Goal: Task Accomplishment & Management: Use online tool/utility

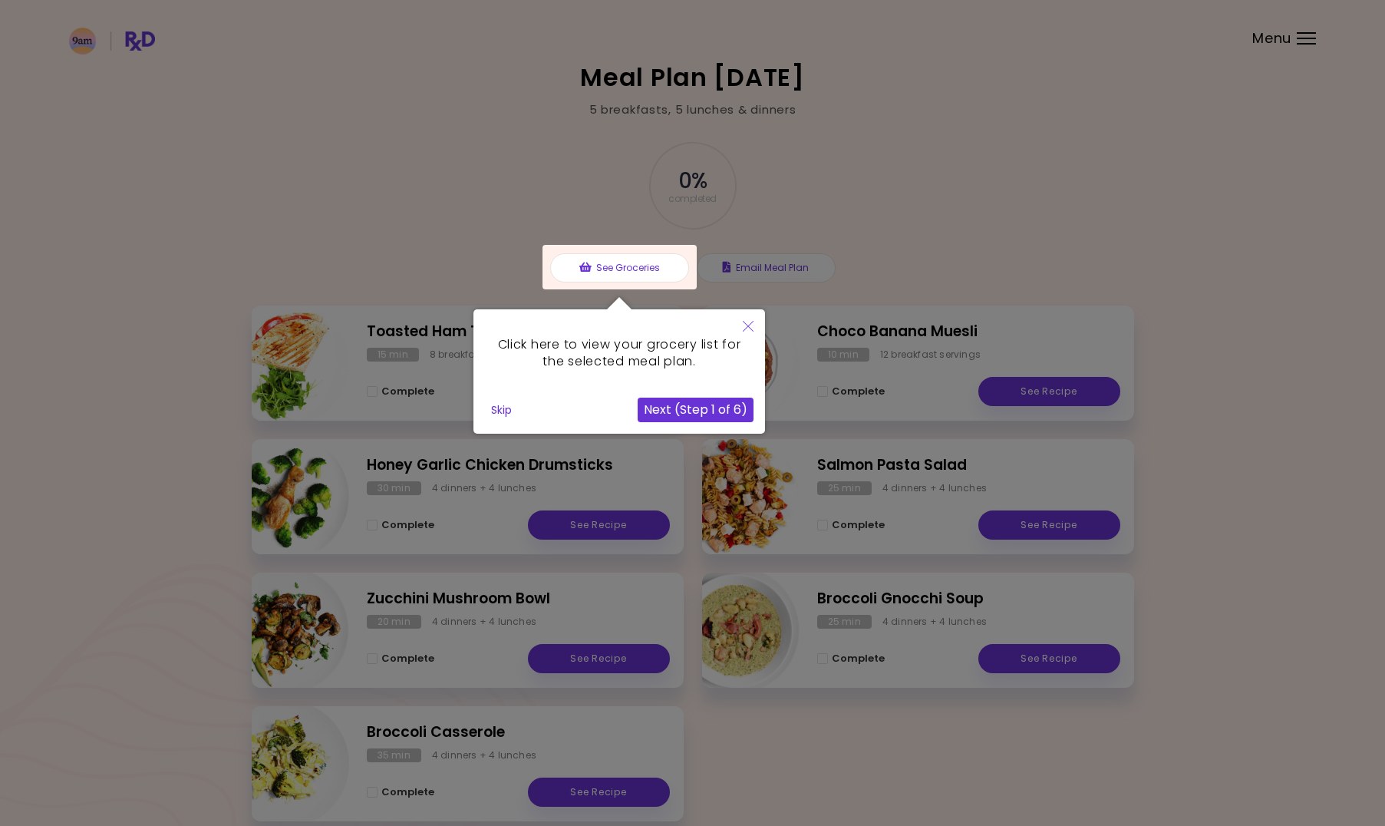
click at [684, 413] on button "Next (Step 1 of 6)" at bounding box center [696, 409] width 116 height 25
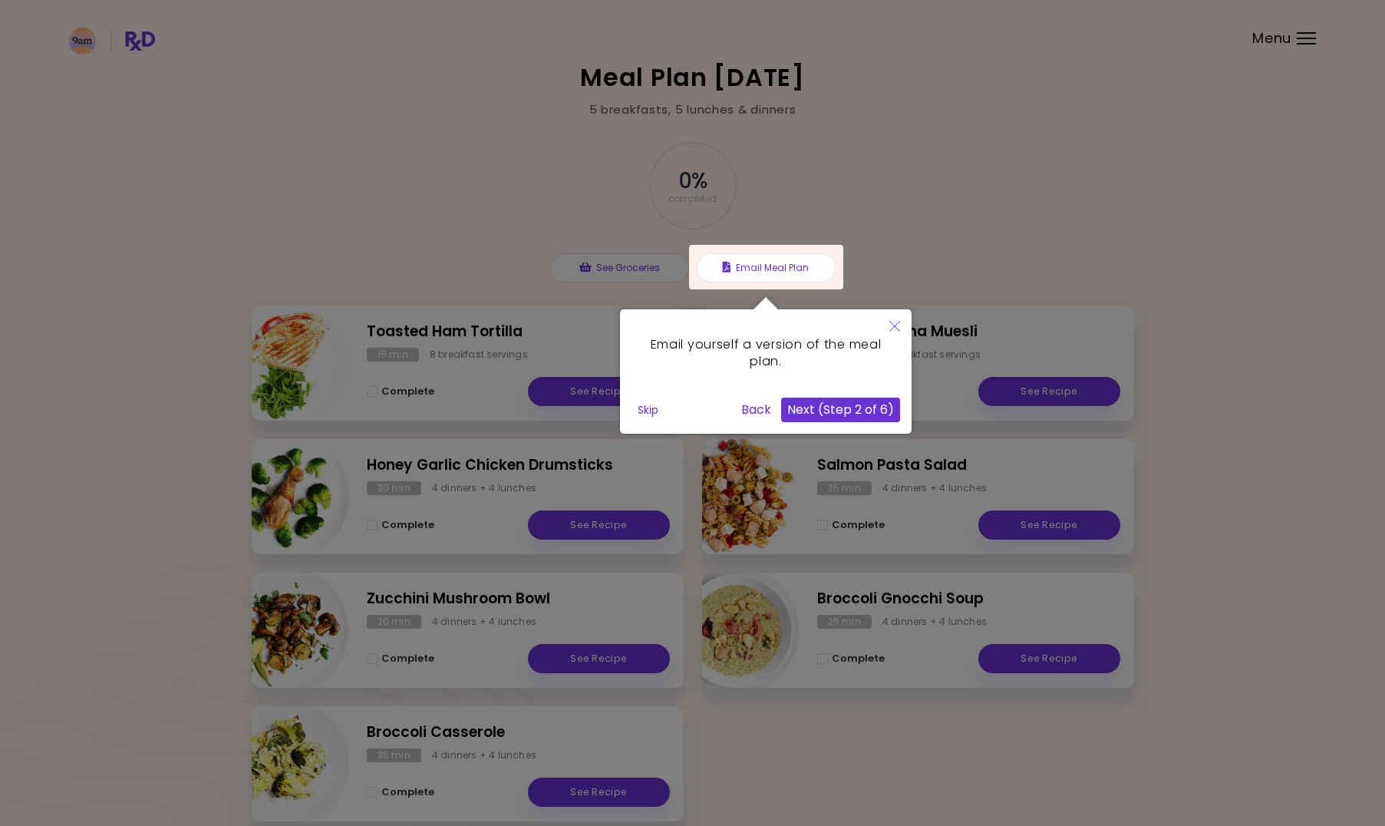
click at [852, 410] on button "Next (Step 2 of 6)" at bounding box center [840, 409] width 119 height 25
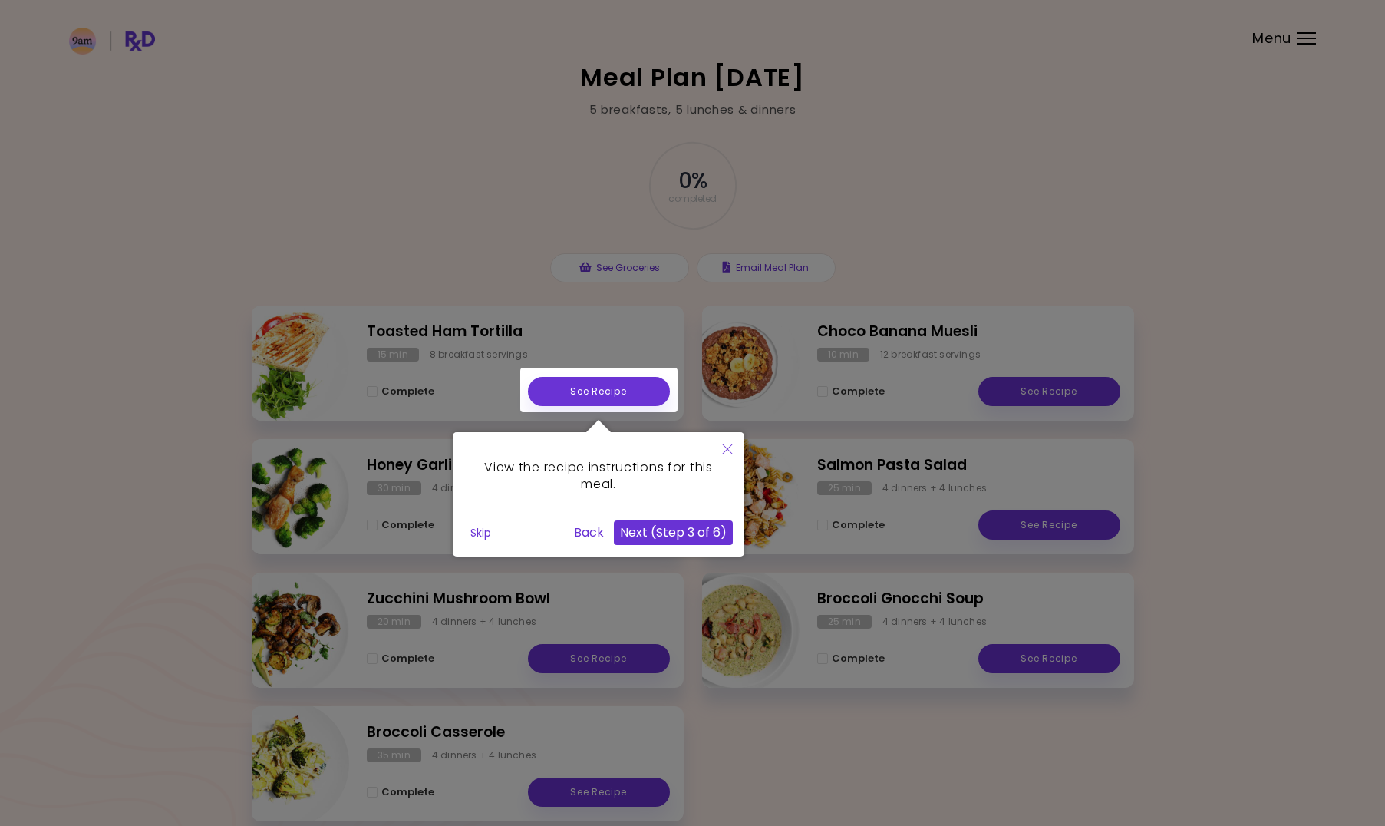
click at [829, 729] on div at bounding box center [692, 452] width 1385 height 904
click at [474, 537] on button "Skip" at bounding box center [480, 532] width 33 height 23
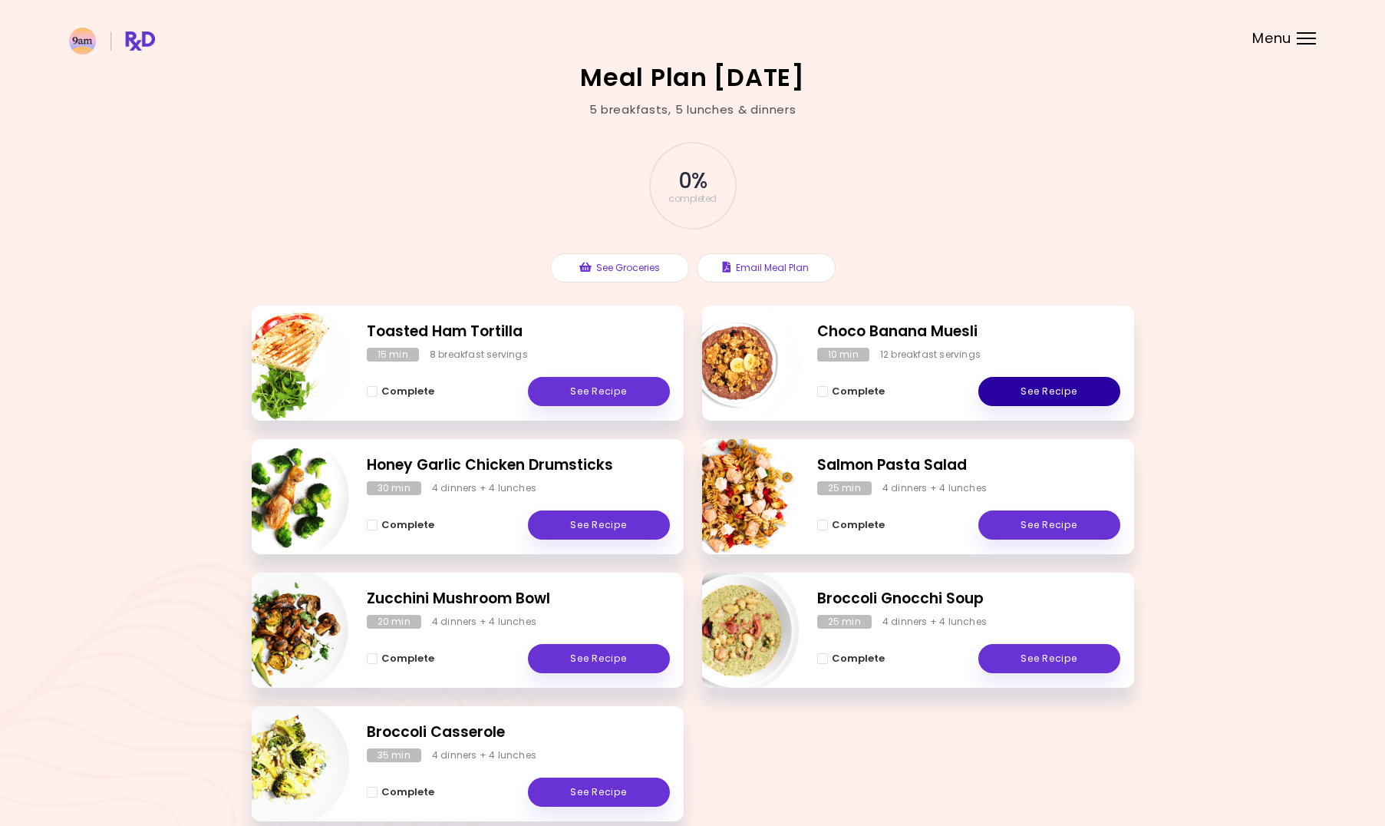
click at [1068, 387] on link "See Recipe" at bounding box center [1049, 391] width 142 height 29
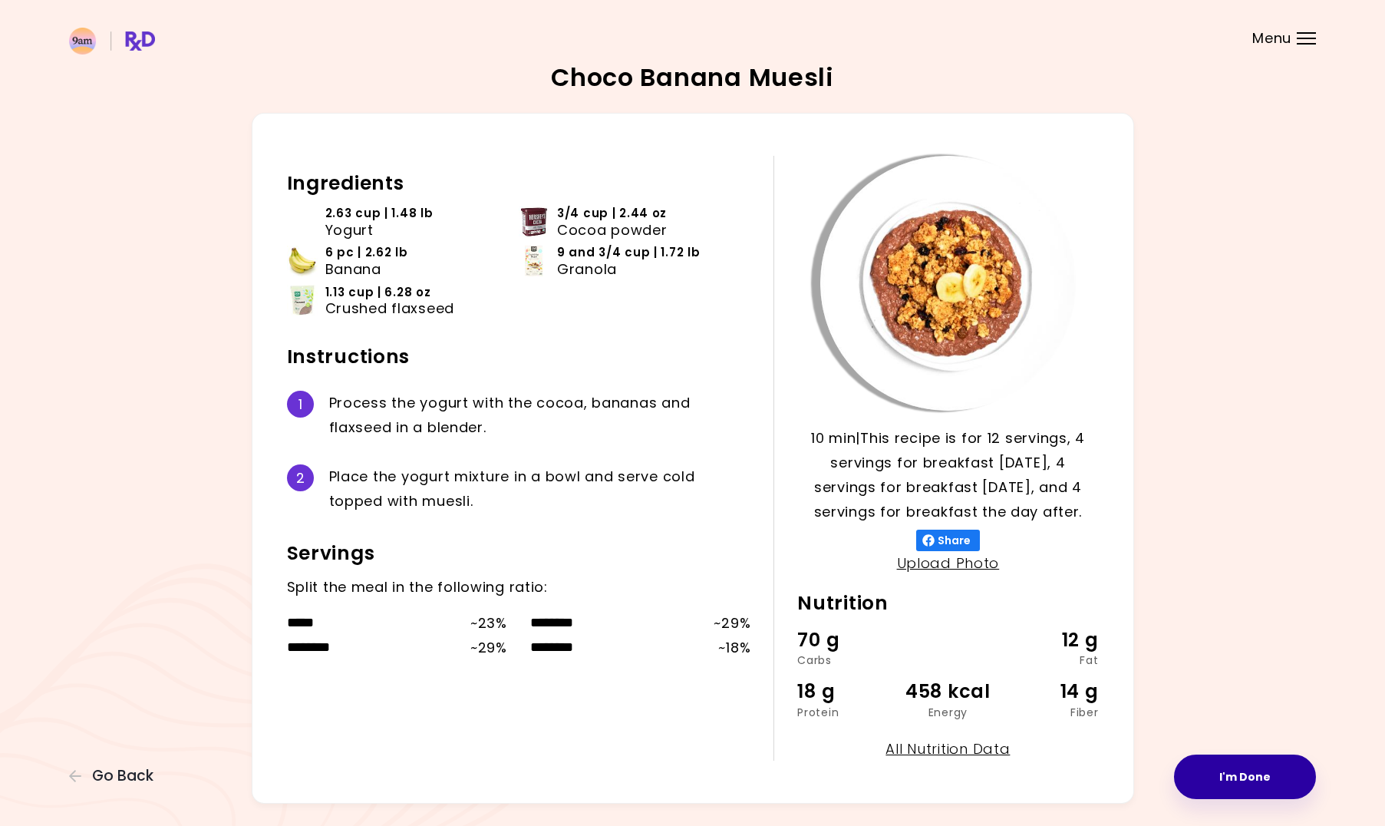
click at [1202, 769] on button "I'm Done" at bounding box center [1245, 776] width 142 height 45
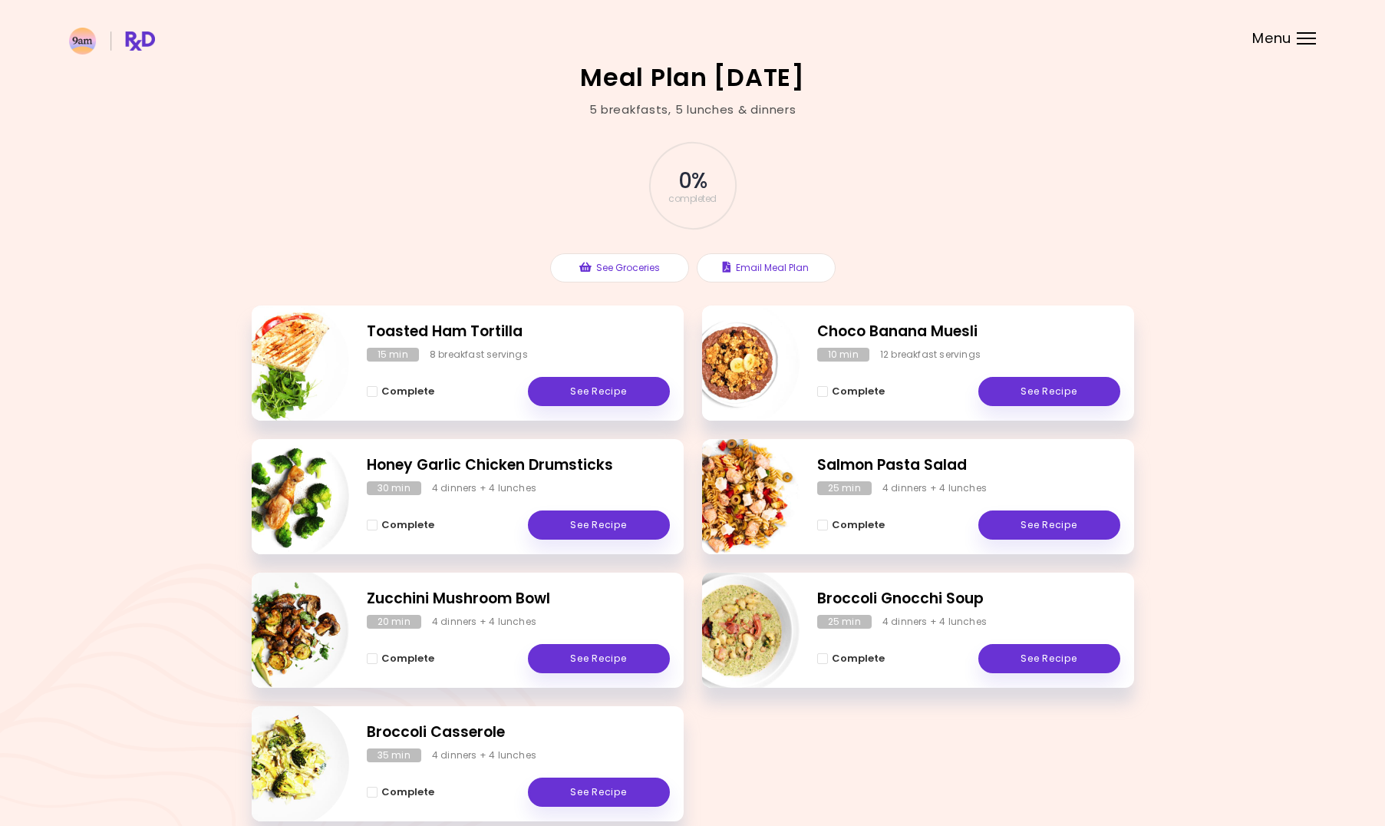
click at [1317, 28] on header at bounding box center [692, 30] width 1385 height 61
click at [1304, 40] on div "Menu" at bounding box center [1306, 38] width 19 height 12
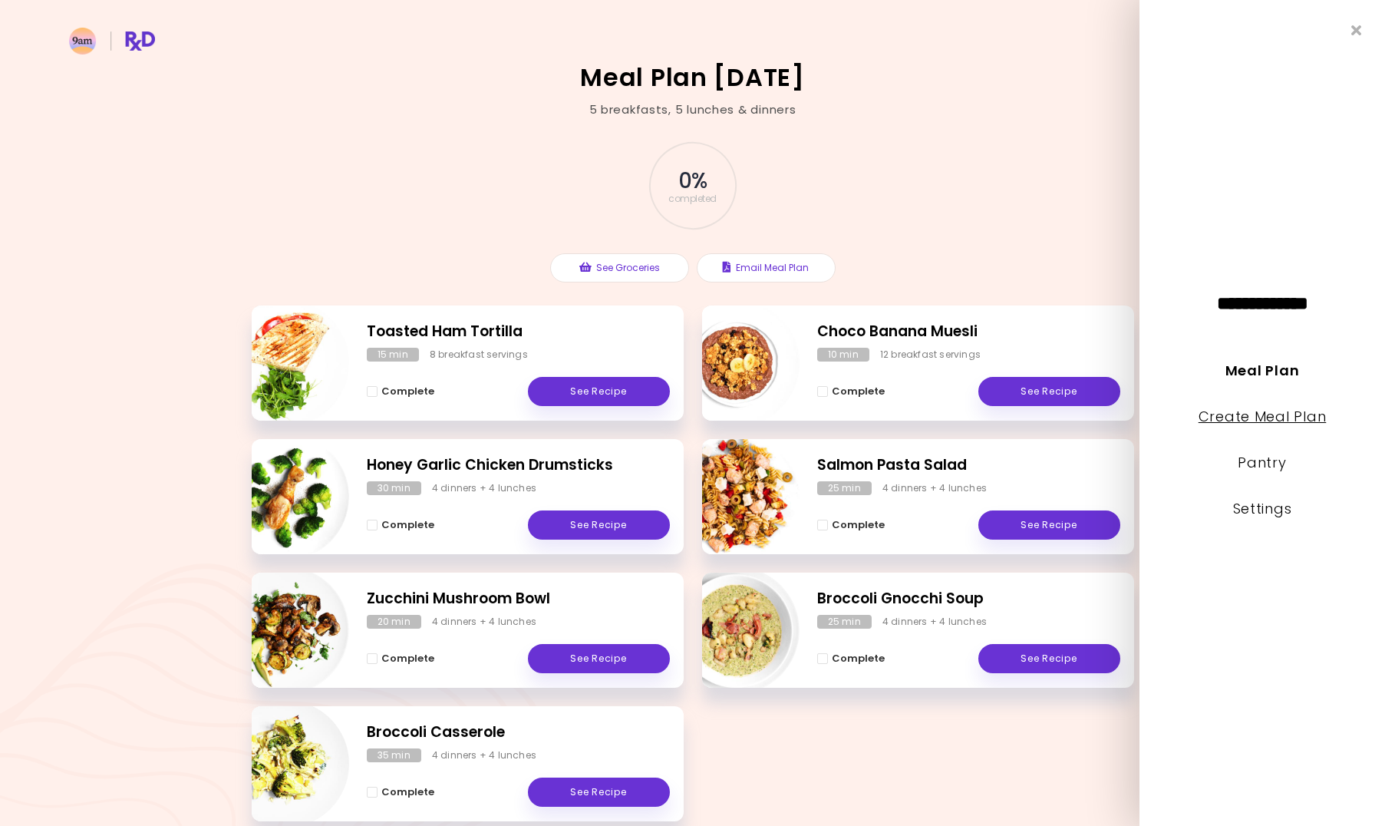
click at [1299, 419] on link "Create Meal Plan" at bounding box center [1262, 416] width 128 height 19
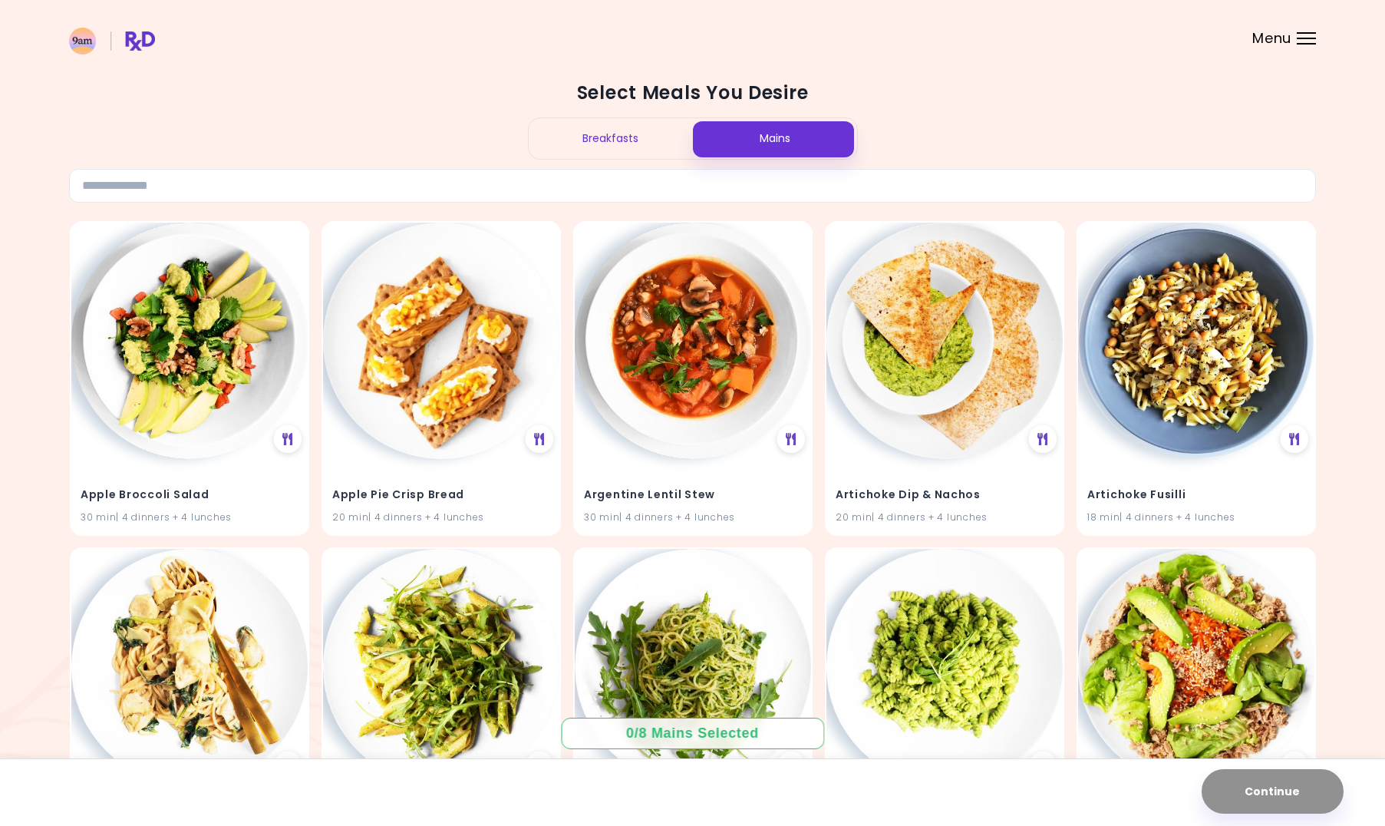
click at [608, 143] on div "Breakfasts" at bounding box center [611, 138] width 164 height 41
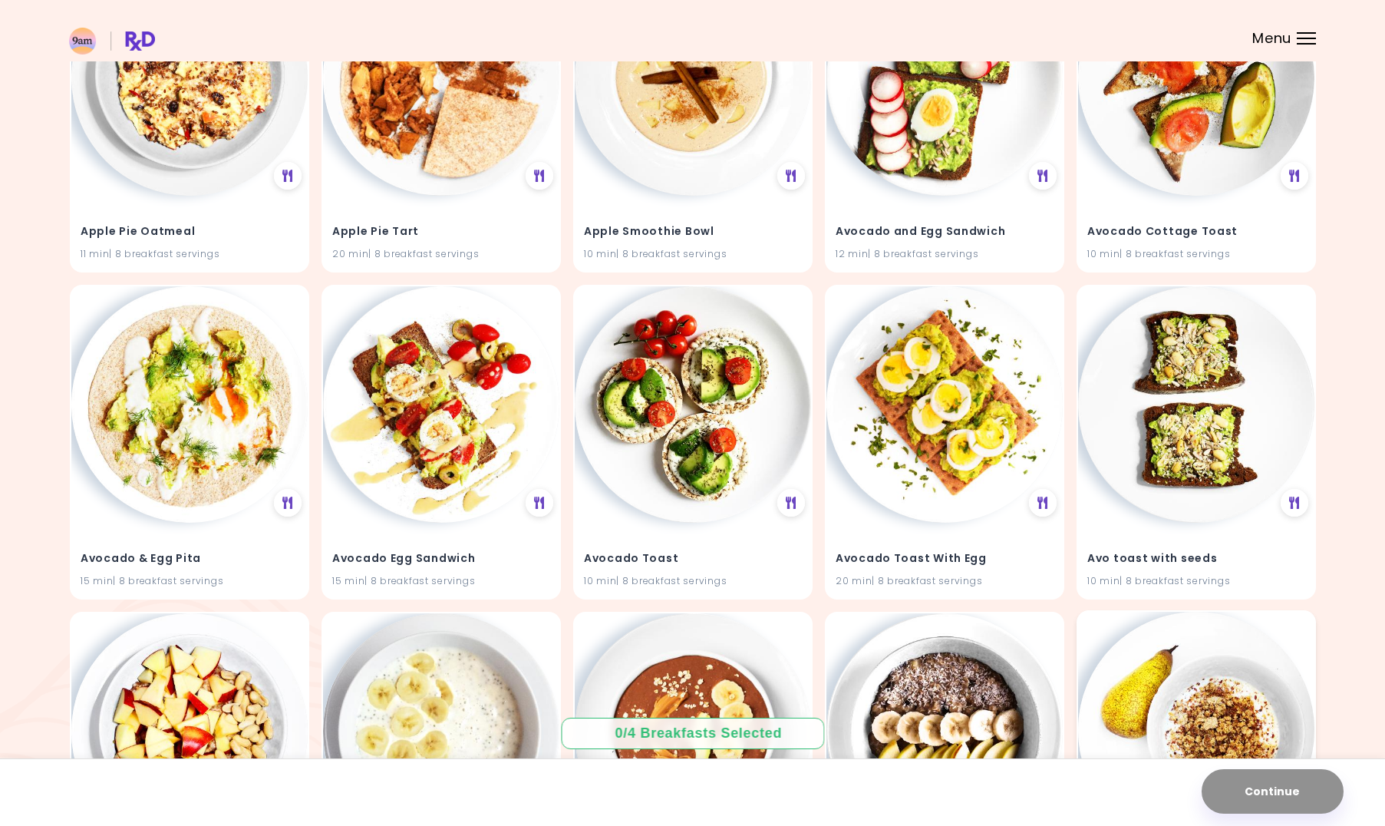
scroll to position [701, 0]
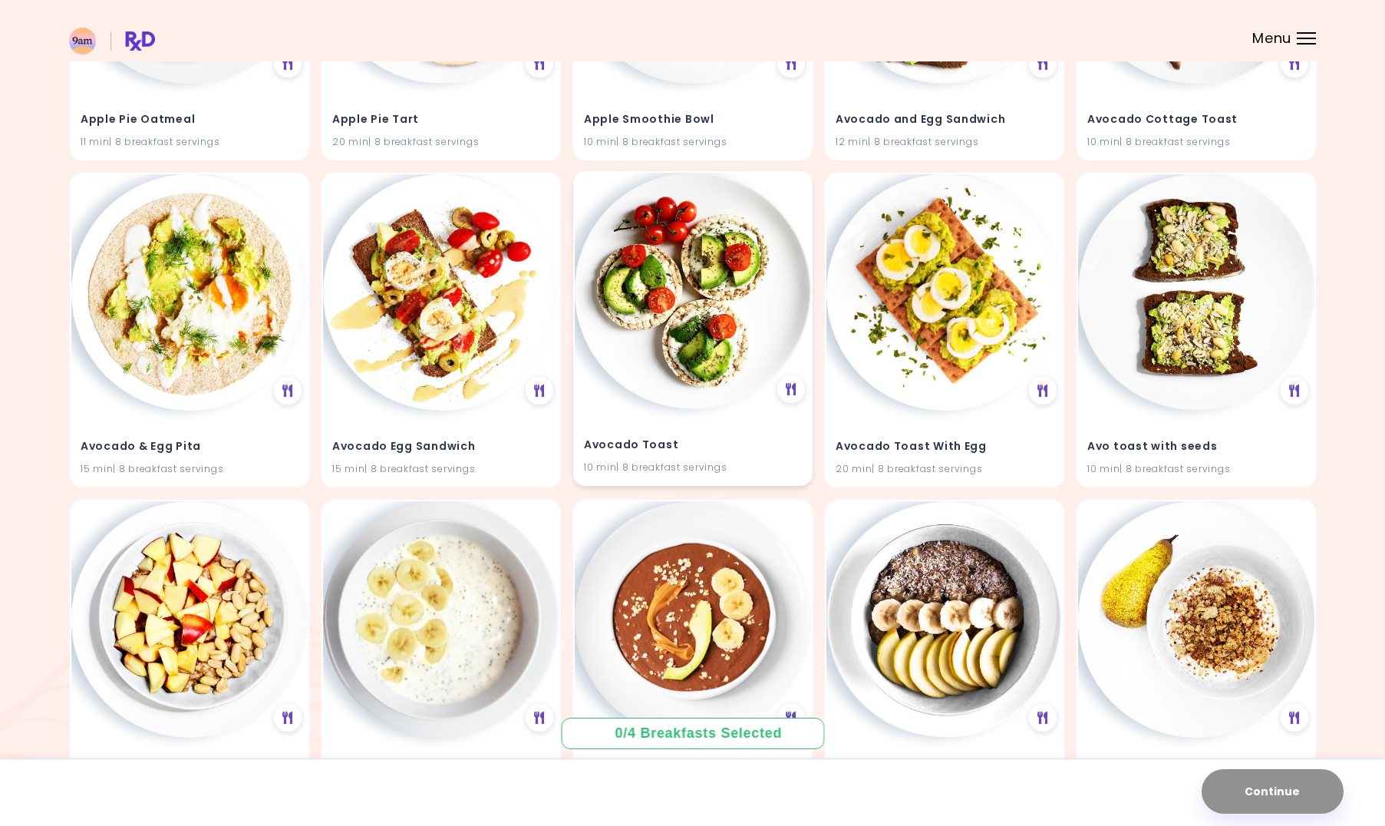
click at [650, 428] on div "Avocado Toast 10 min | 8 breakfast servings" at bounding box center [693, 446] width 236 height 75
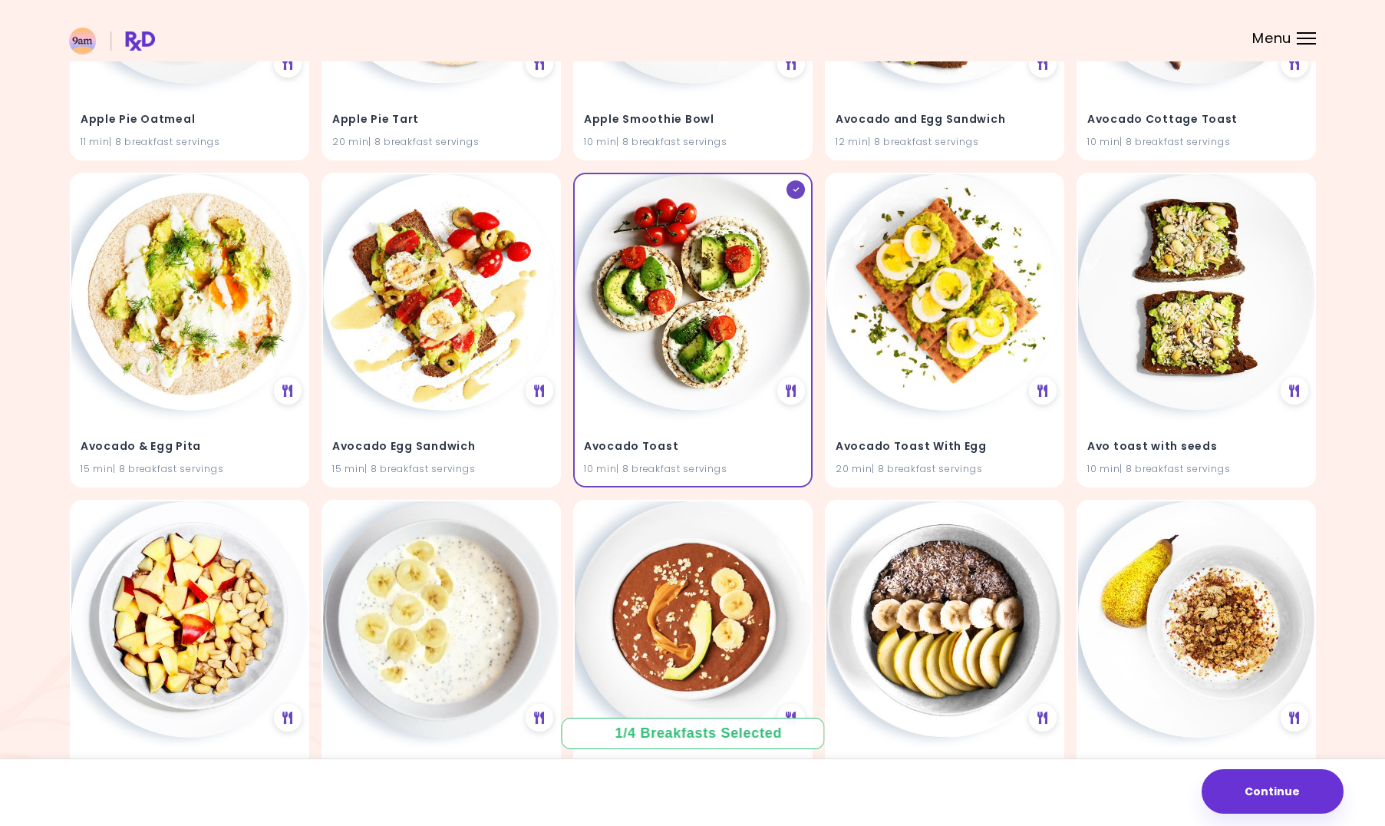
drag, startPoint x: 1294, startPoint y: 802, endPoint x: 1024, endPoint y: 808, distance: 270.1
click at [1024, 808] on div "Continue" at bounding box center [692, 792] width 1385 height 68
click at [768, 592] on img at bounding box center [693, 617] width 236 height 236
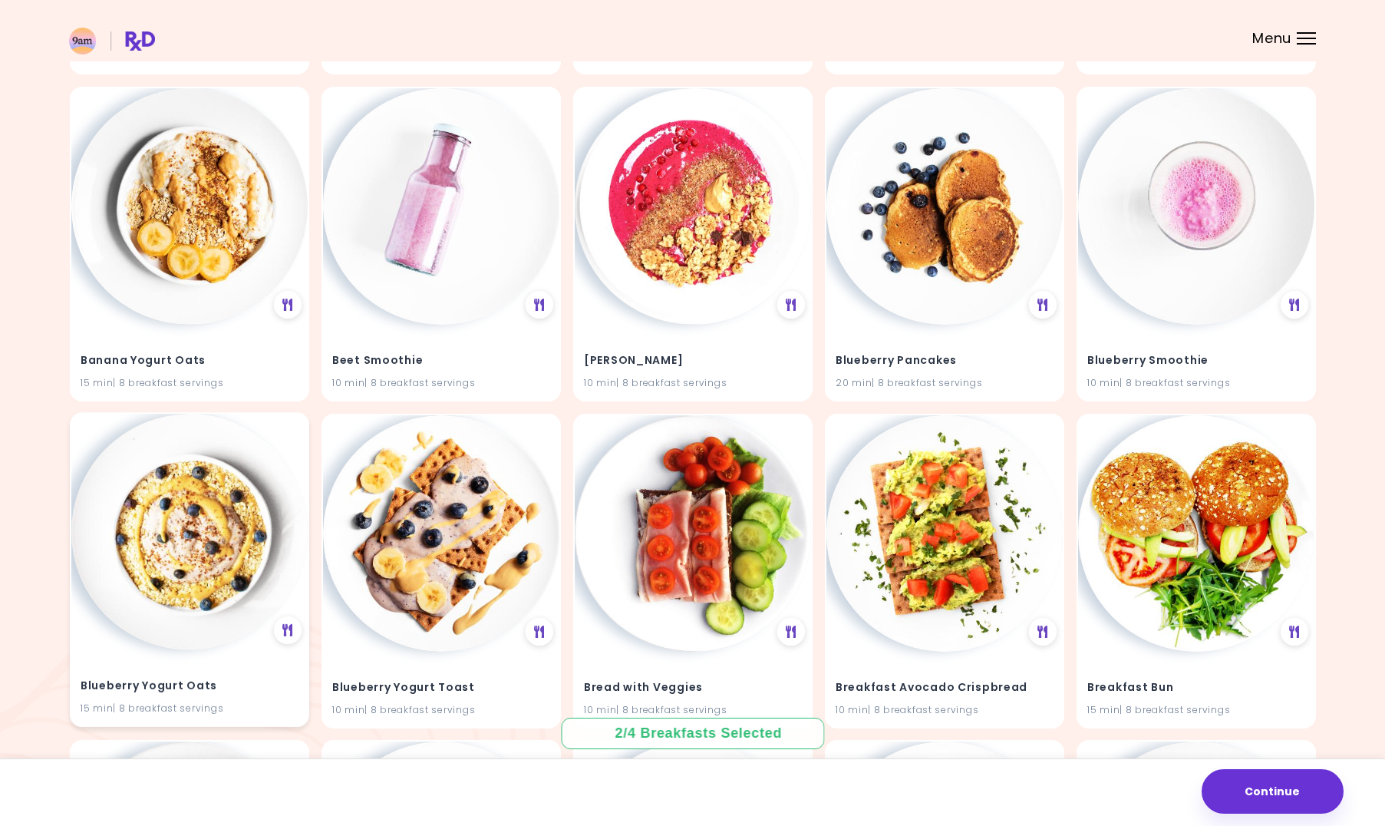
scroll to position [1764, 0]
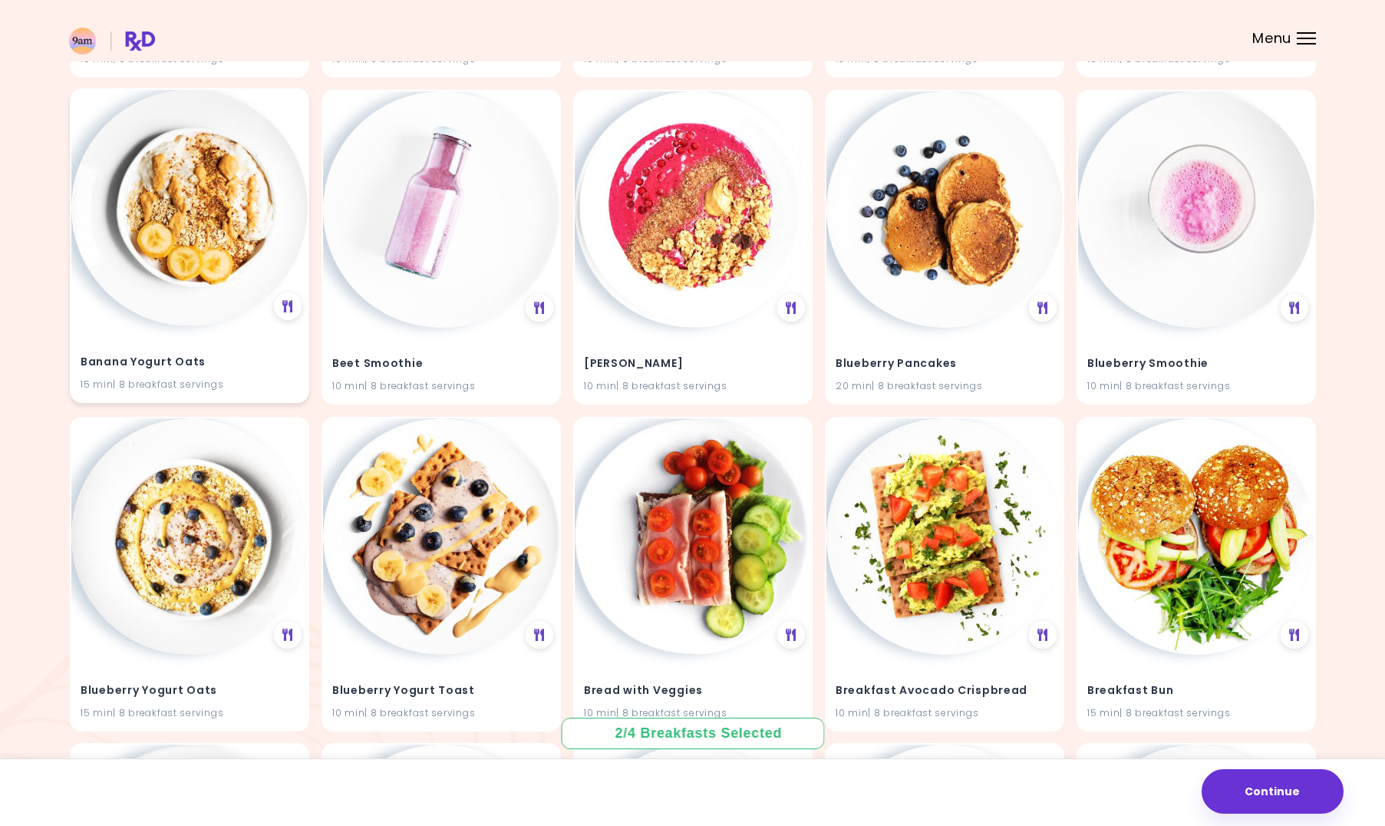
click at [252, 359] on h4 "Banana Yogurt Oats" at bounding box center [190, 362] width 218 height 25
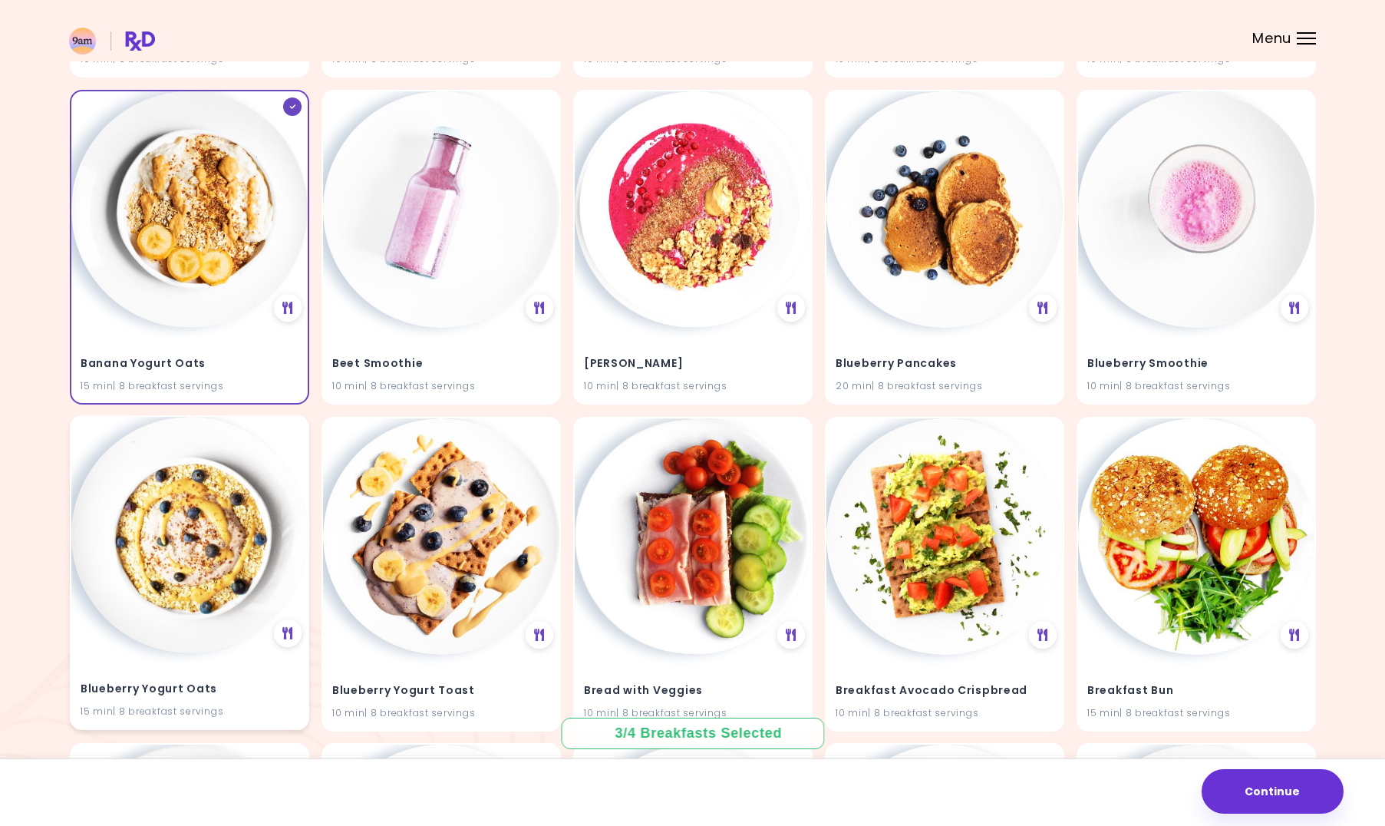
click at [249, 511] on img at bounding box center [189, 535] width 236 height 236
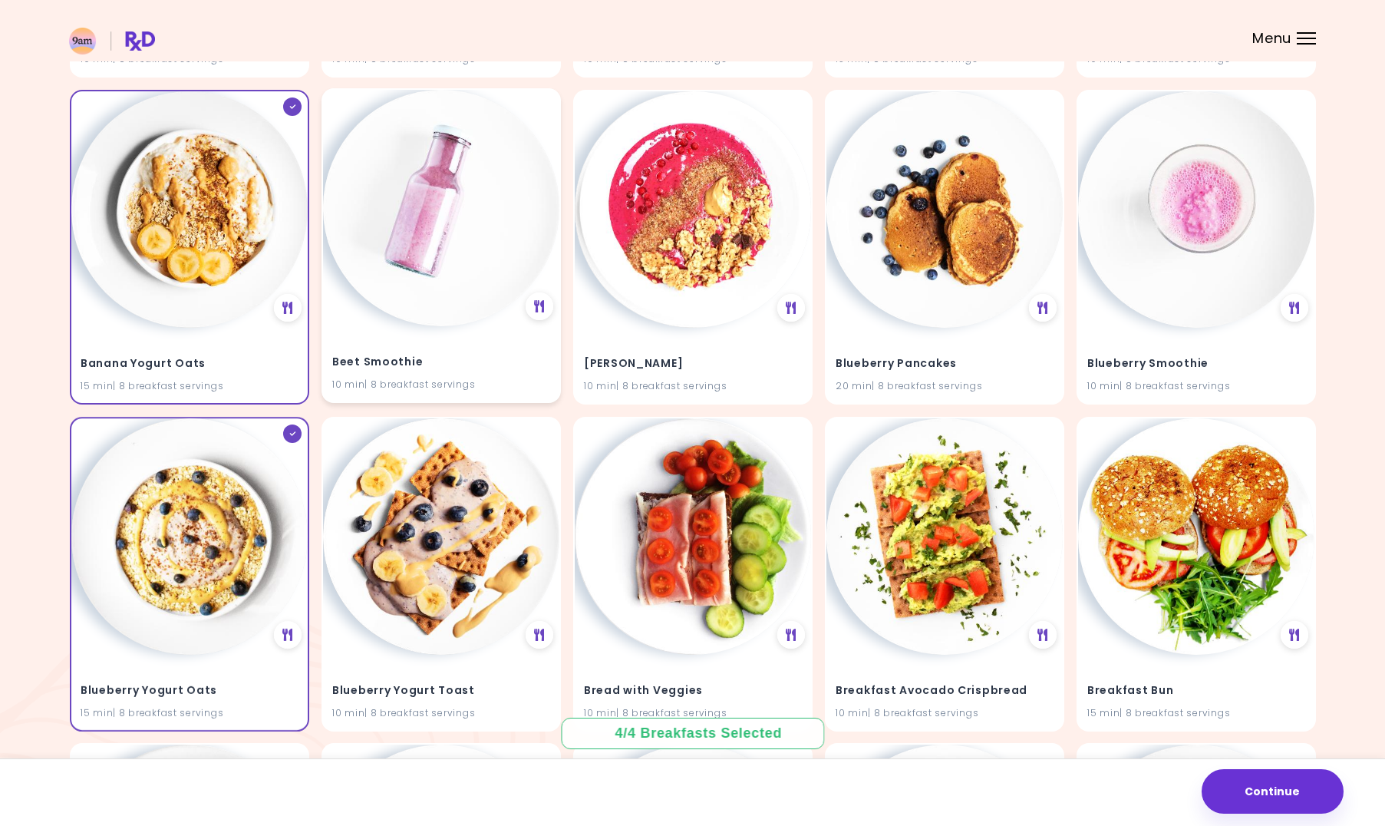
click at [418, 335] on div "Beet Smoothie 10 min | 8 breakfast servings" at bounding box center [441, 363] width 236 height 75
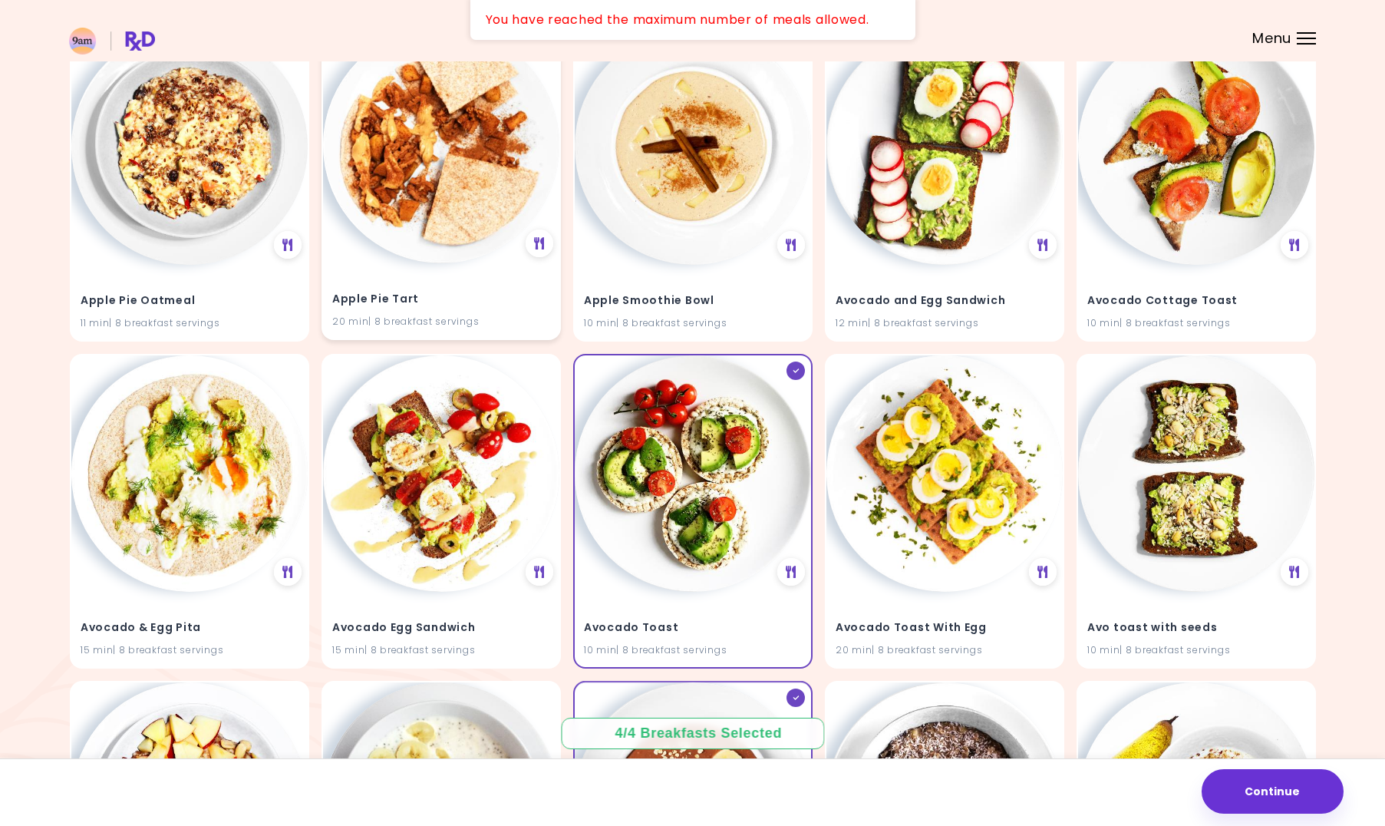
scroll to position [0, 0]
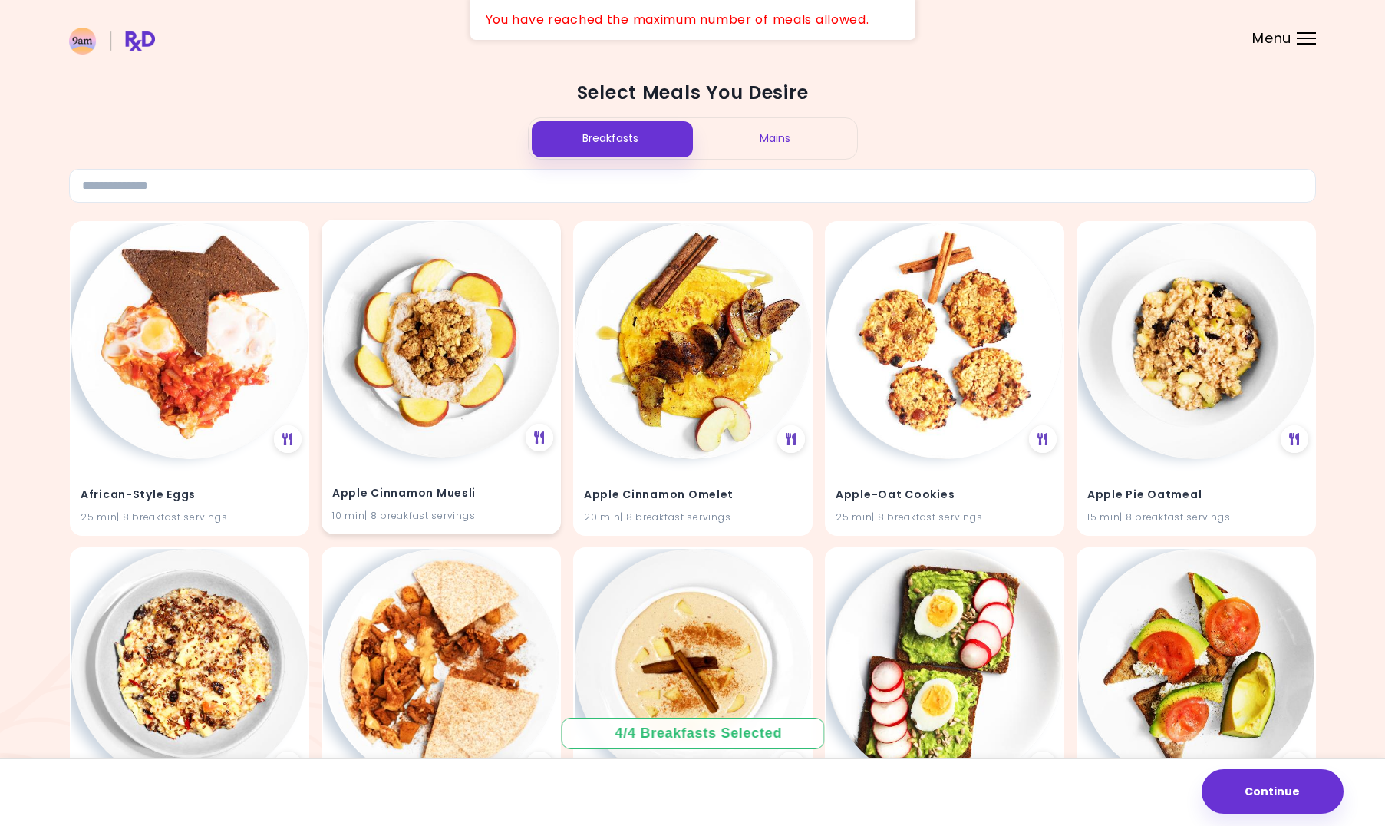
click at [477, 473] on div "Apple Cinnamon Muesli 10 min | 8 breakfast servings" at bounding box center [441, 494] width 236 height 75
click at [983, 482] on h4 "Apple-Oat Cookies" at bounding box center [945, 492] width 218 height 25
drag, startPoint x: 1266, startPoint y: 481, endPoint x: 1283, endPoint y: 524, distance: 46.2
click at [1267, 481] on h4 "Apple Pie Oatmeal" at bounding box center [1196, 492] width 218 height 25
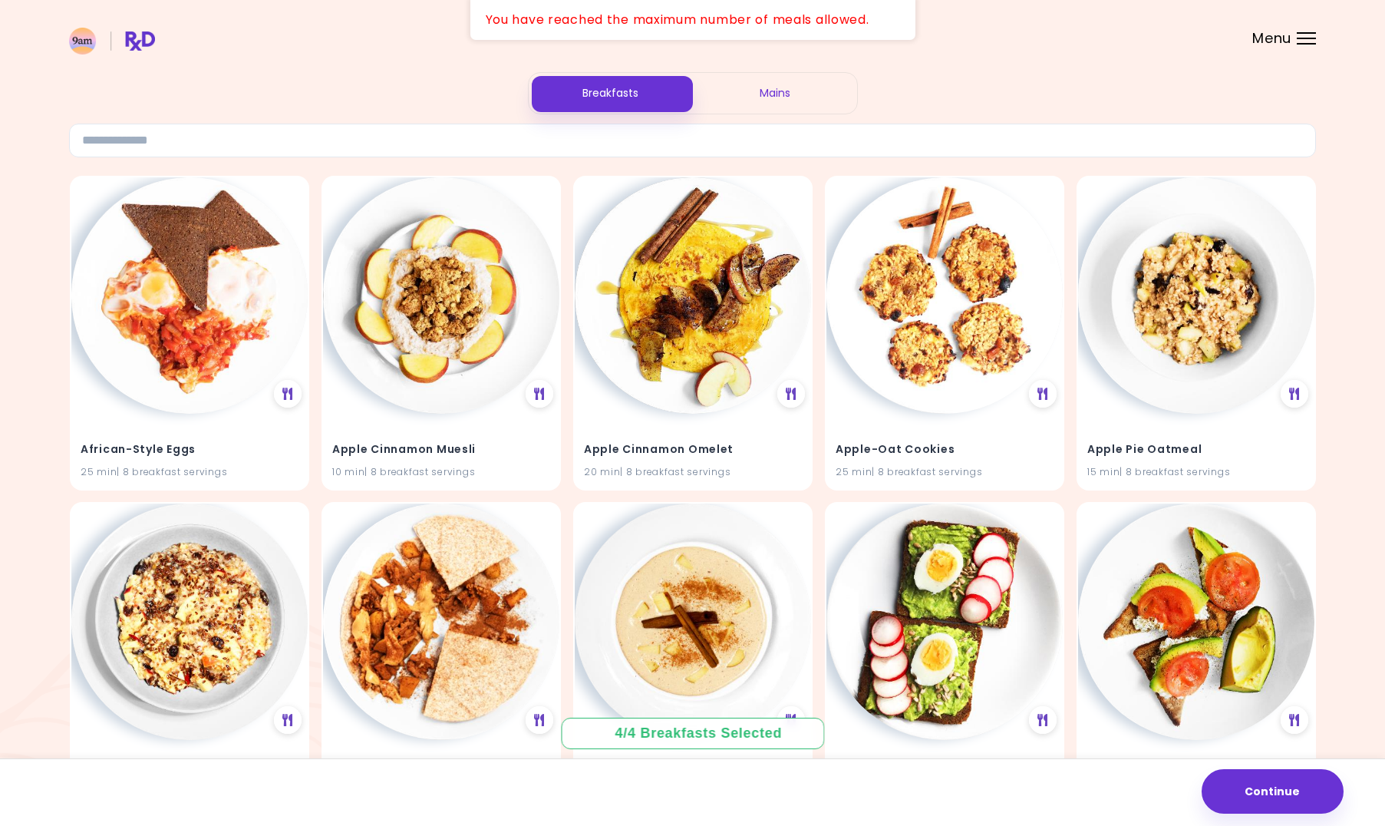
scroll to position [206, 0]
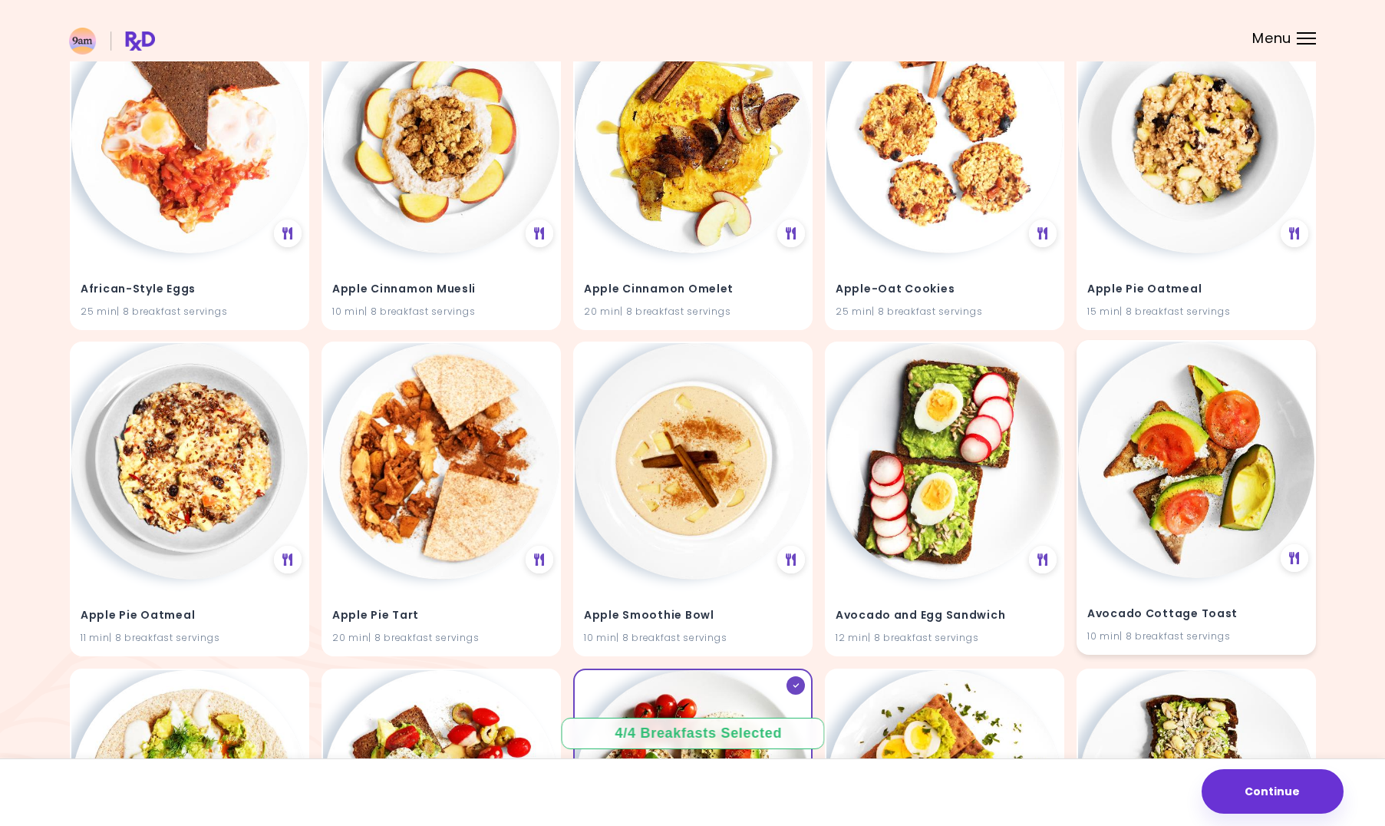
click at [1235, 590] on div "Avocado Cottage Toast 10 min | 8 breakfast servings" at bounding box center [1196, 615] width 236 height 75
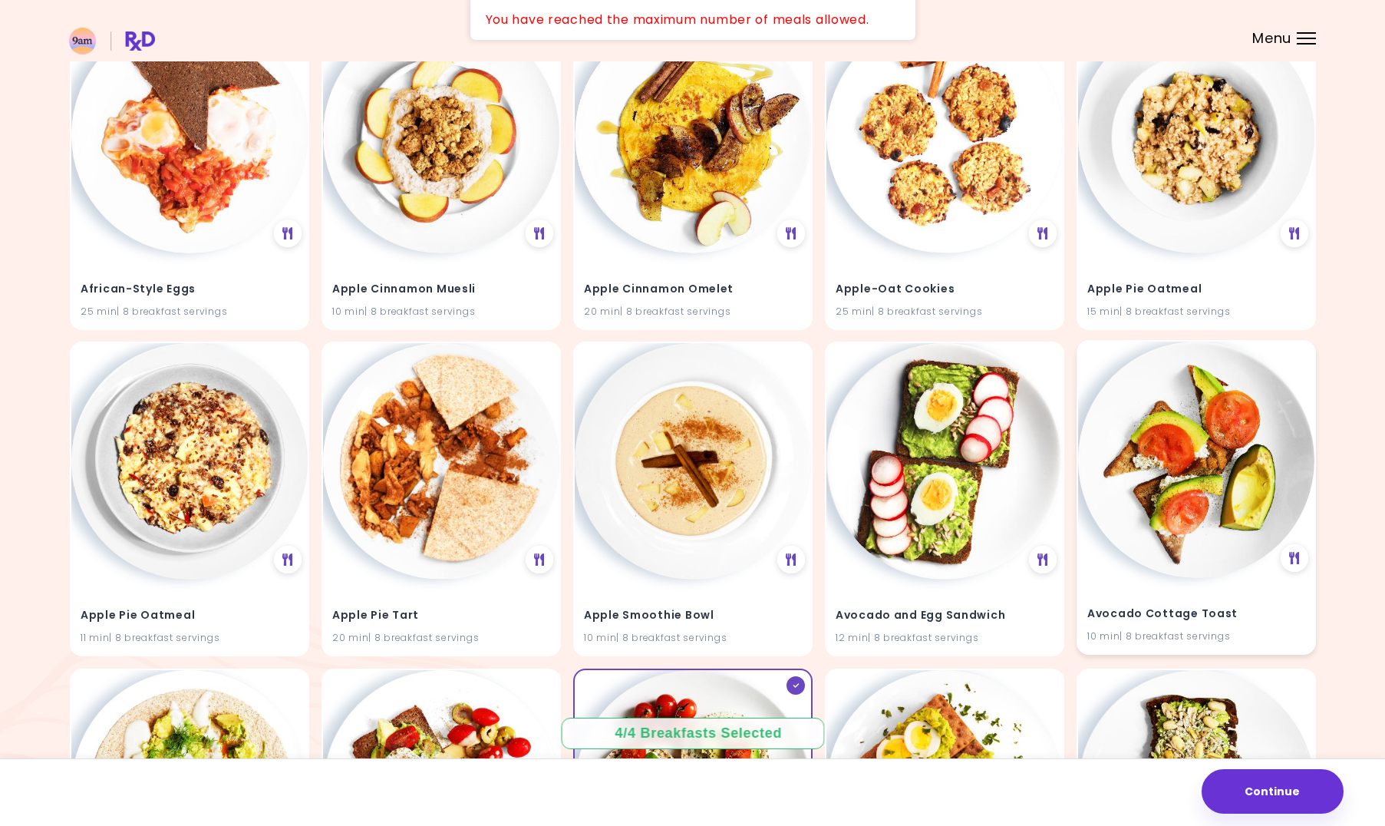
click at [1131, 582] on div "Avocado Cottage Toast 10 min | 8 breakfast servings" at bounding box center [1196, 615] width 236 height 75
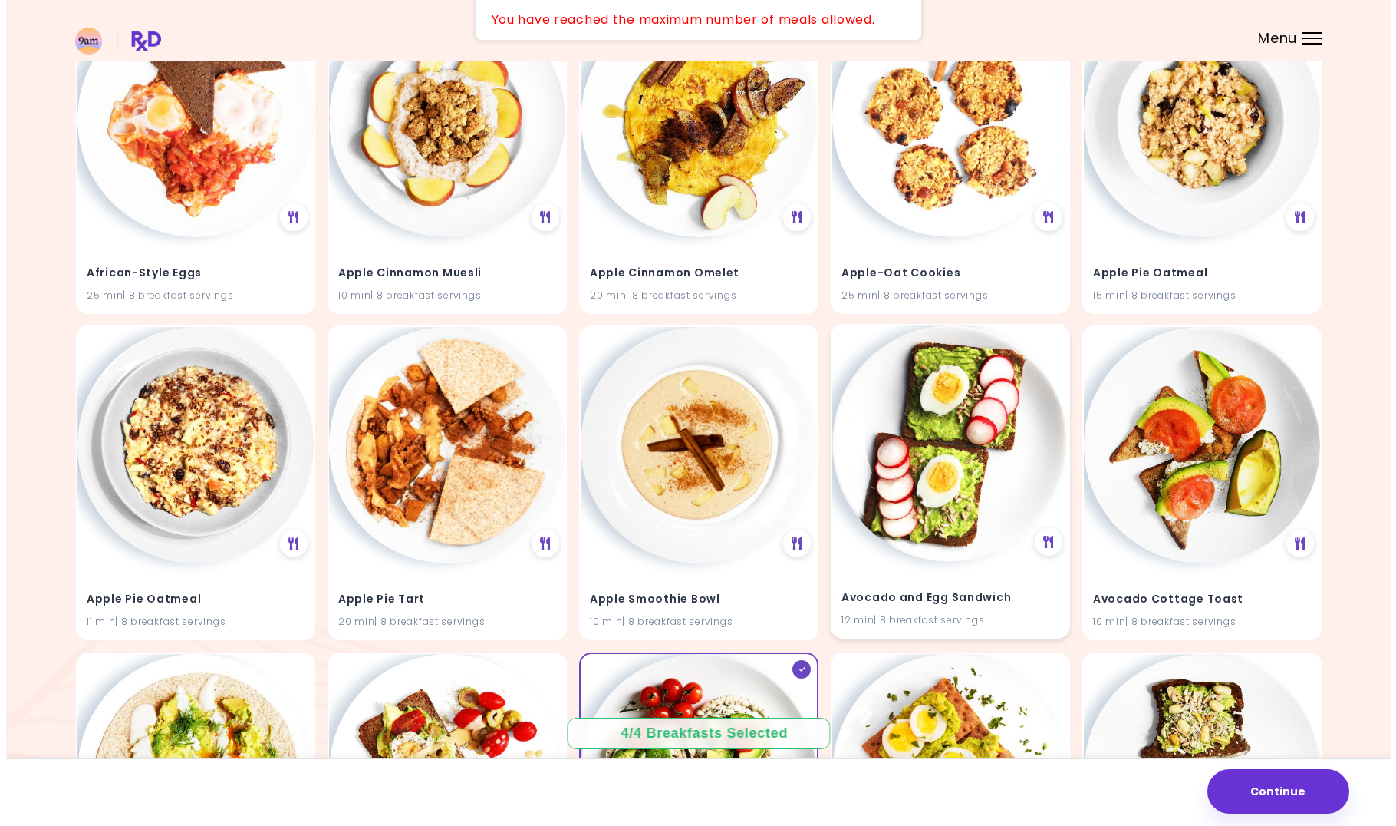
scroll to position [448, 0]
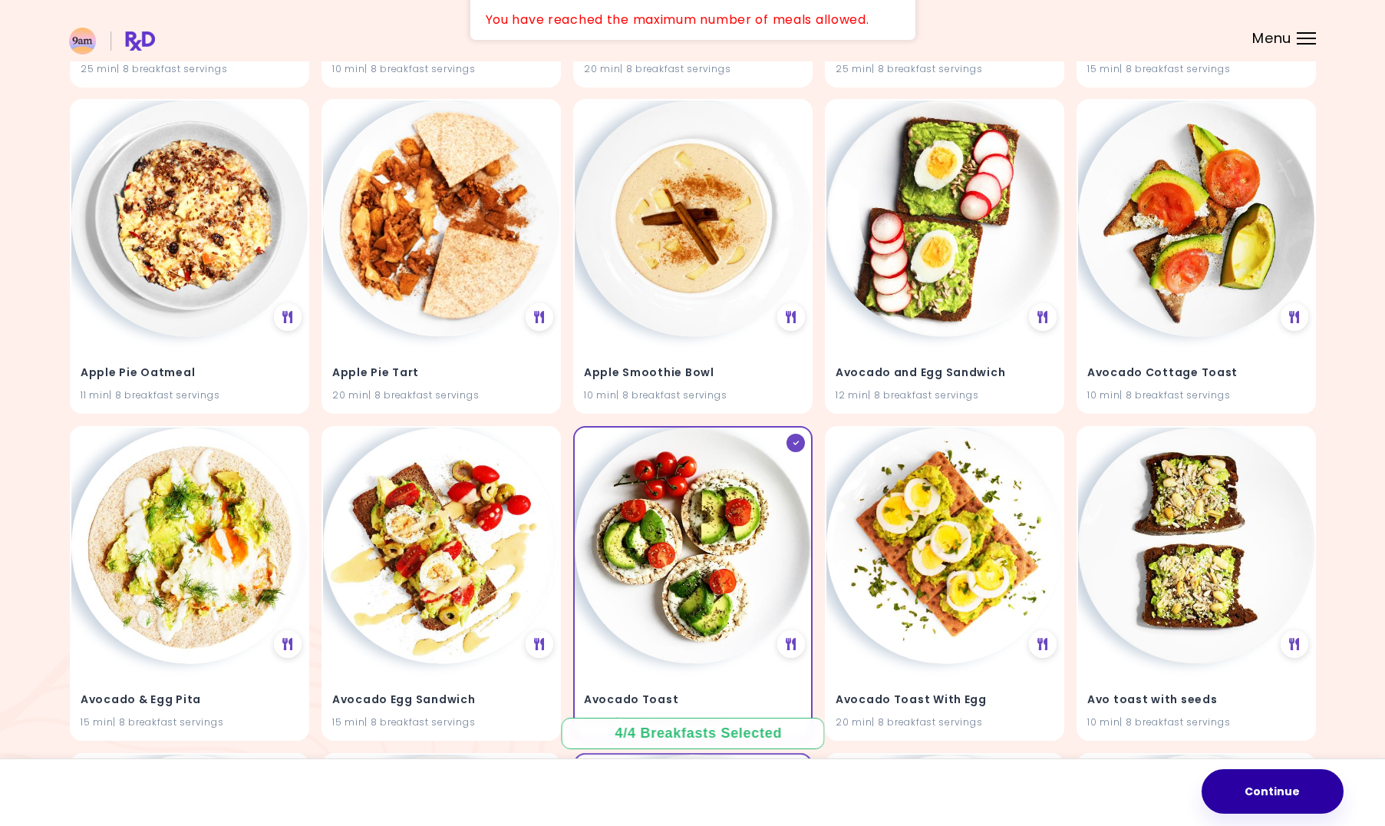
click at [1274, 798] on button "Continue" at bounding box center [1273, 791] width 142 height 45
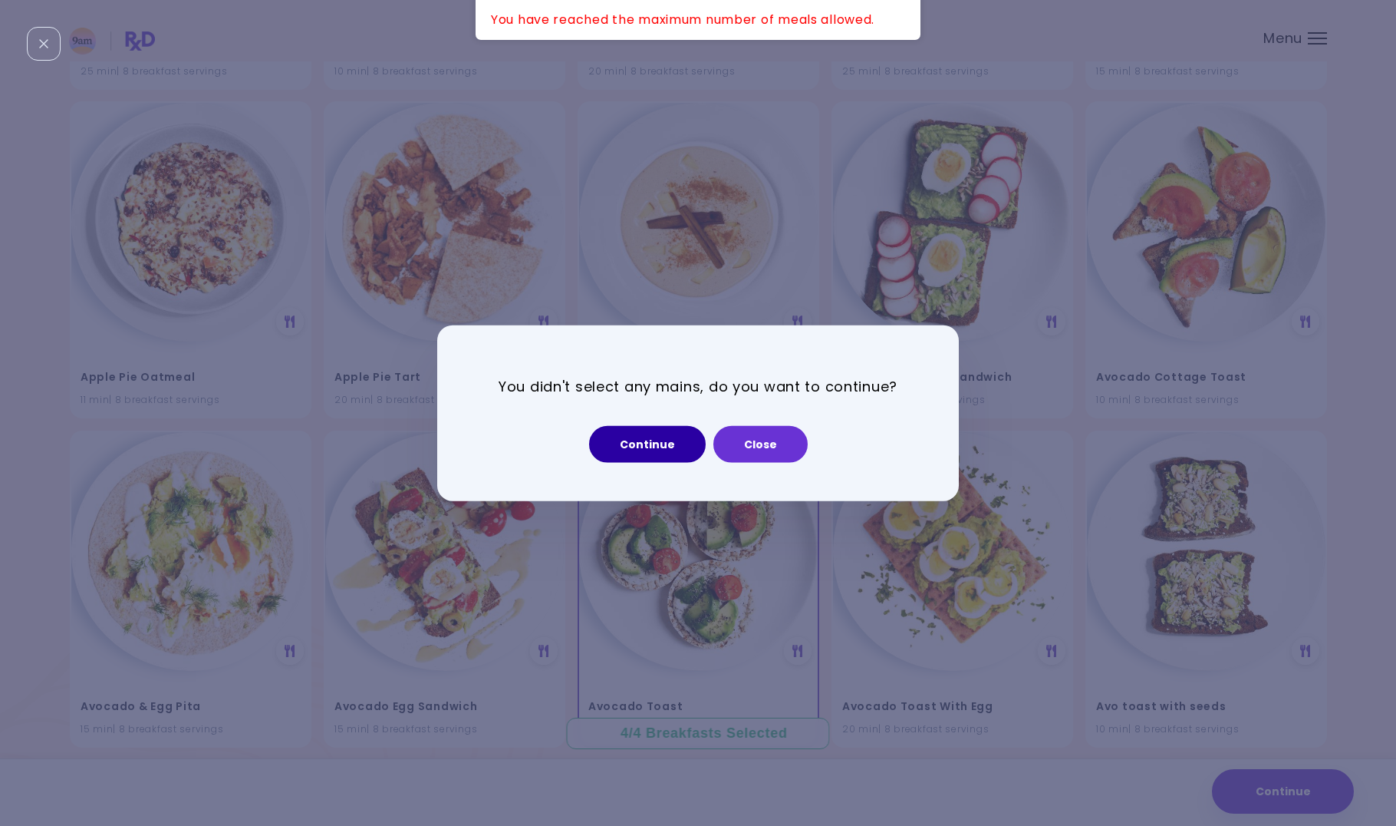
click at [660, 450] on button "Continue" at bounding box center [647, 443] width 117 height 37
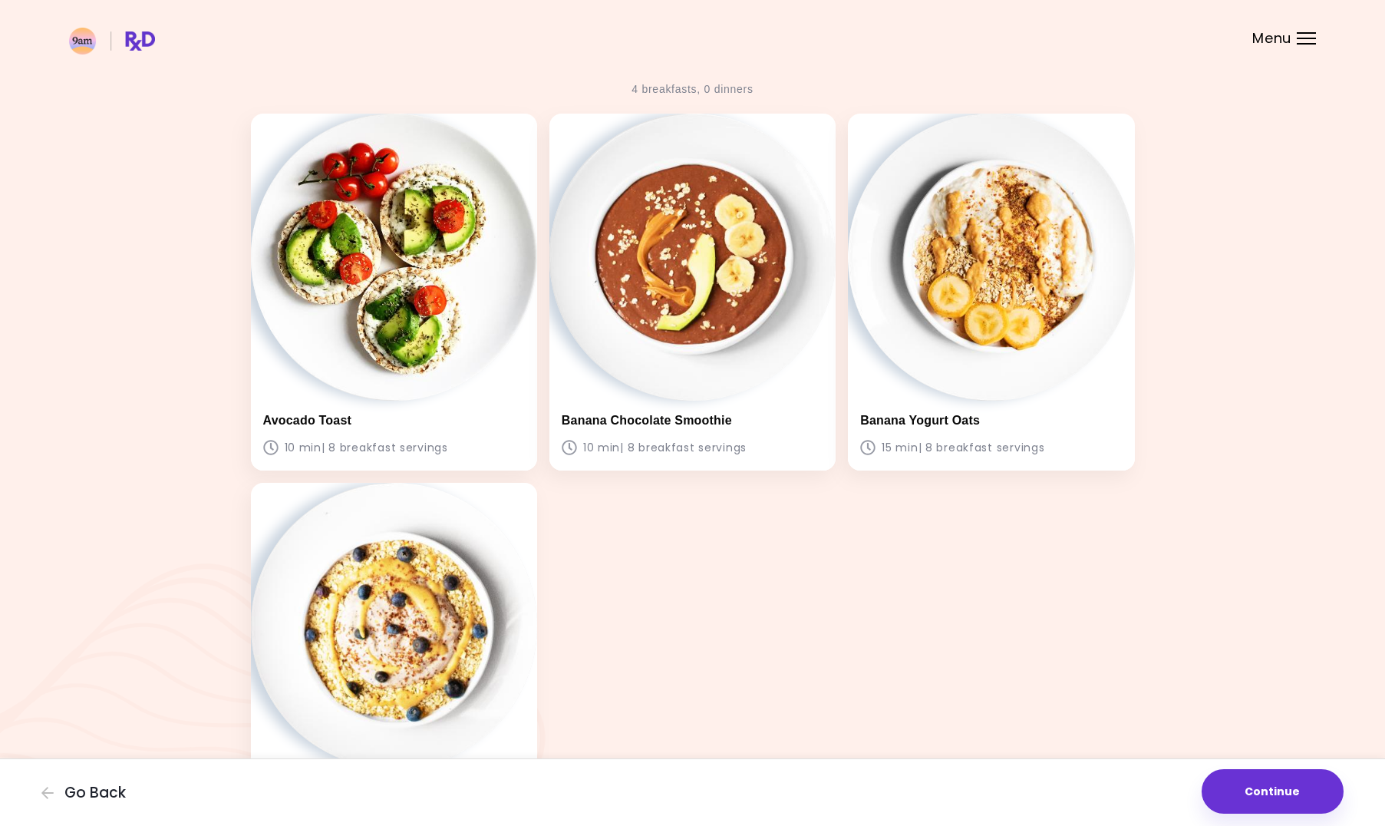
scroll to position [124, 0]
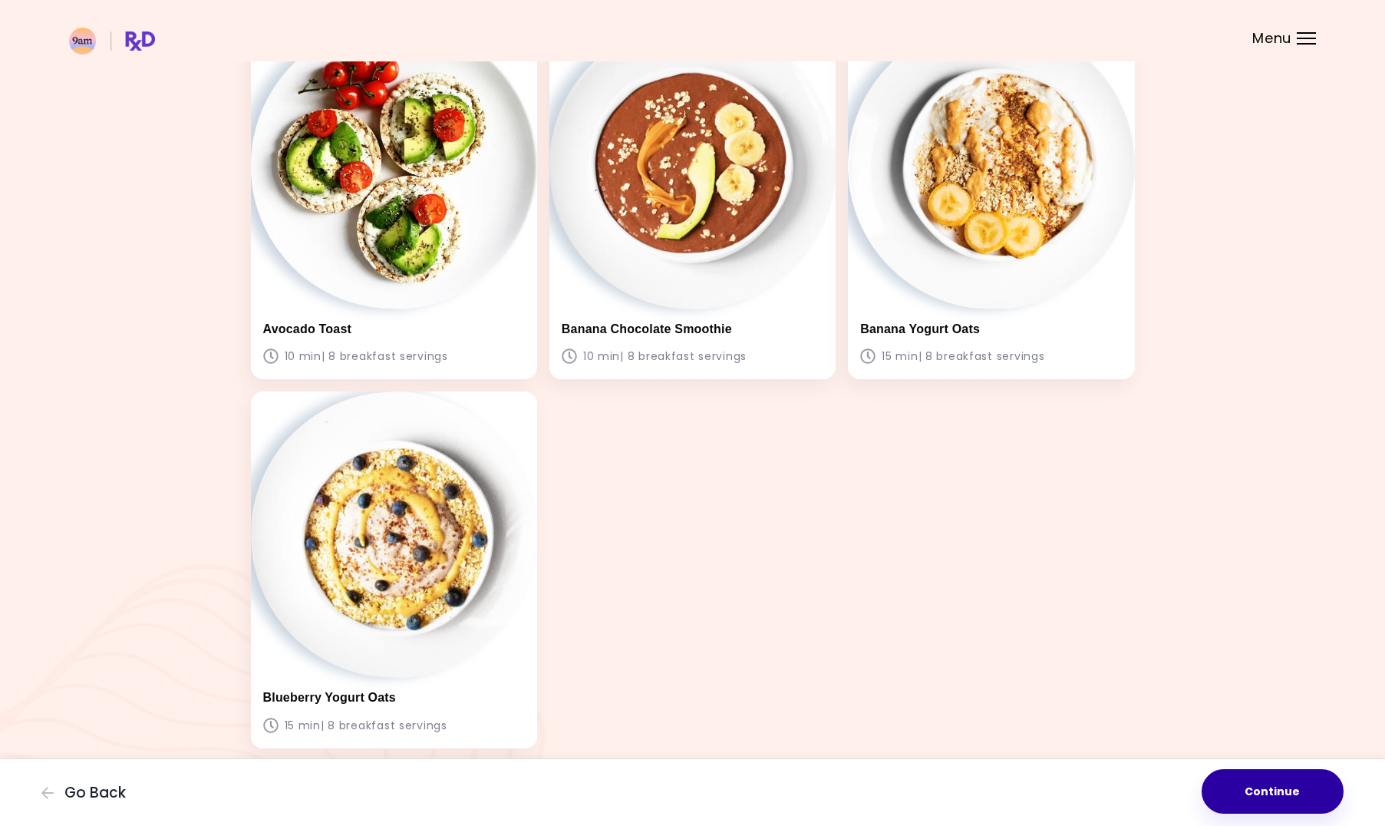
click at [1291, 782] on button "Continue" at bounding box center [1273, 791] width 142 height 45
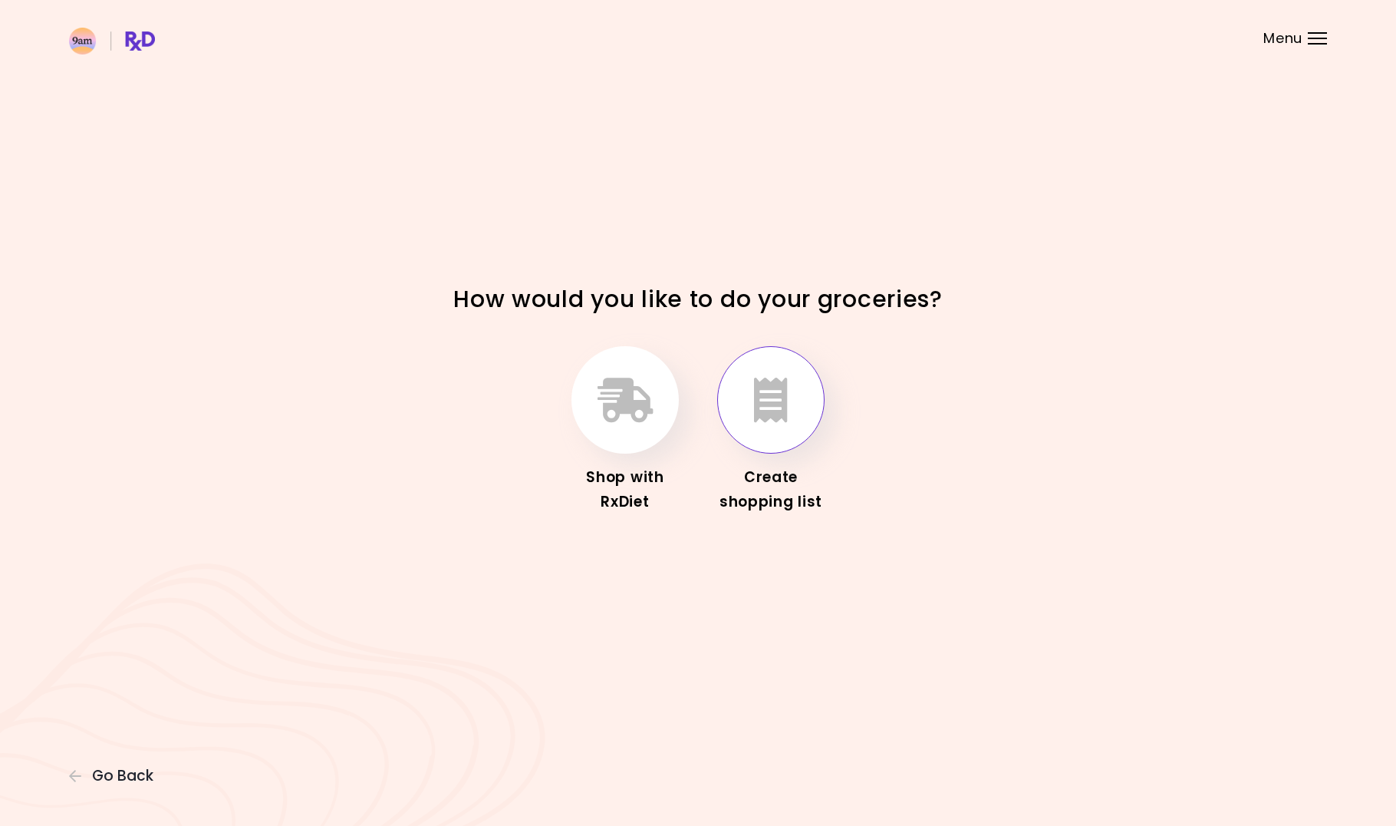
click at [760, 402] on icon "button" at bounding box center [771, 399] width 34 height 45
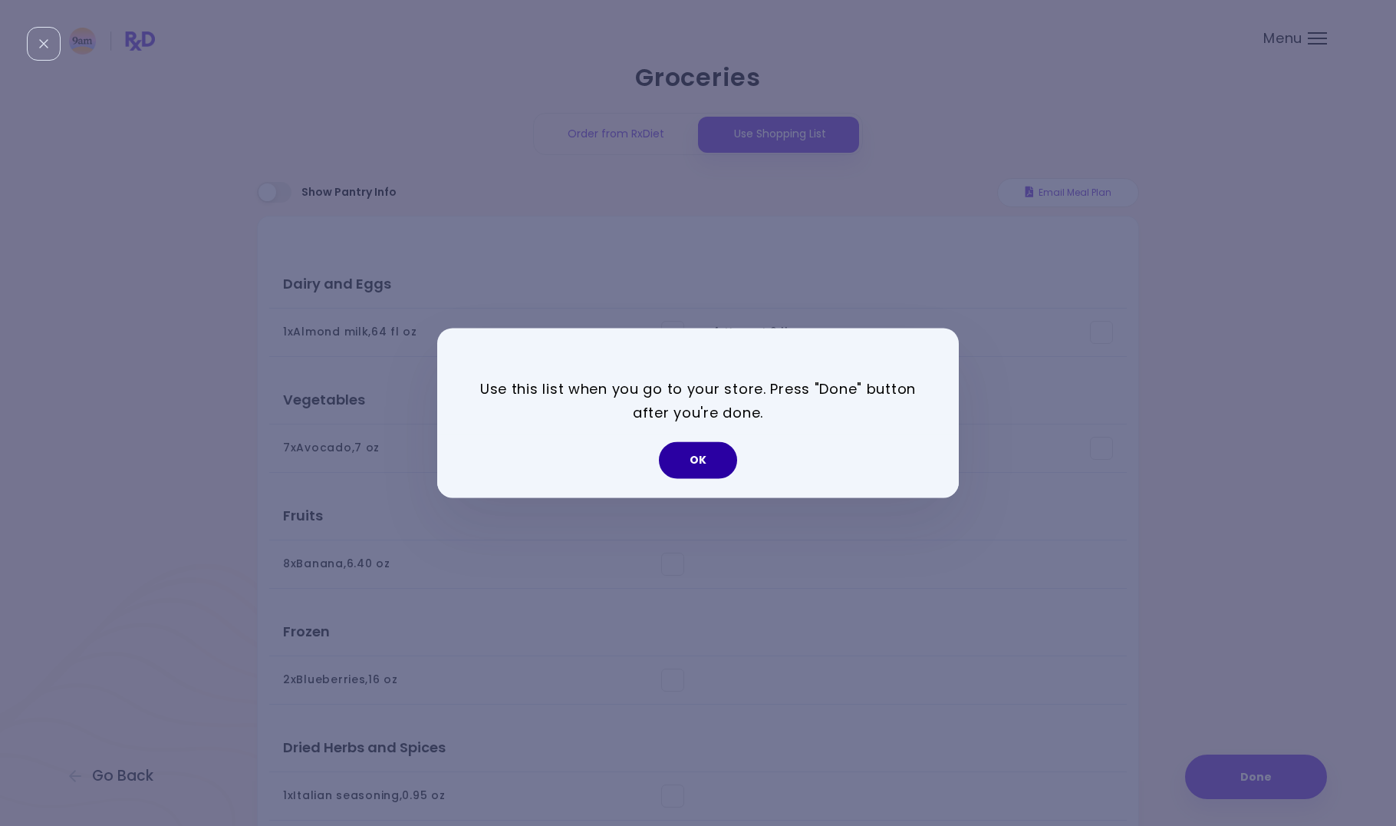
click at [684, 462] on button "OK" at bounding box center [698, 460] width 78 height 37
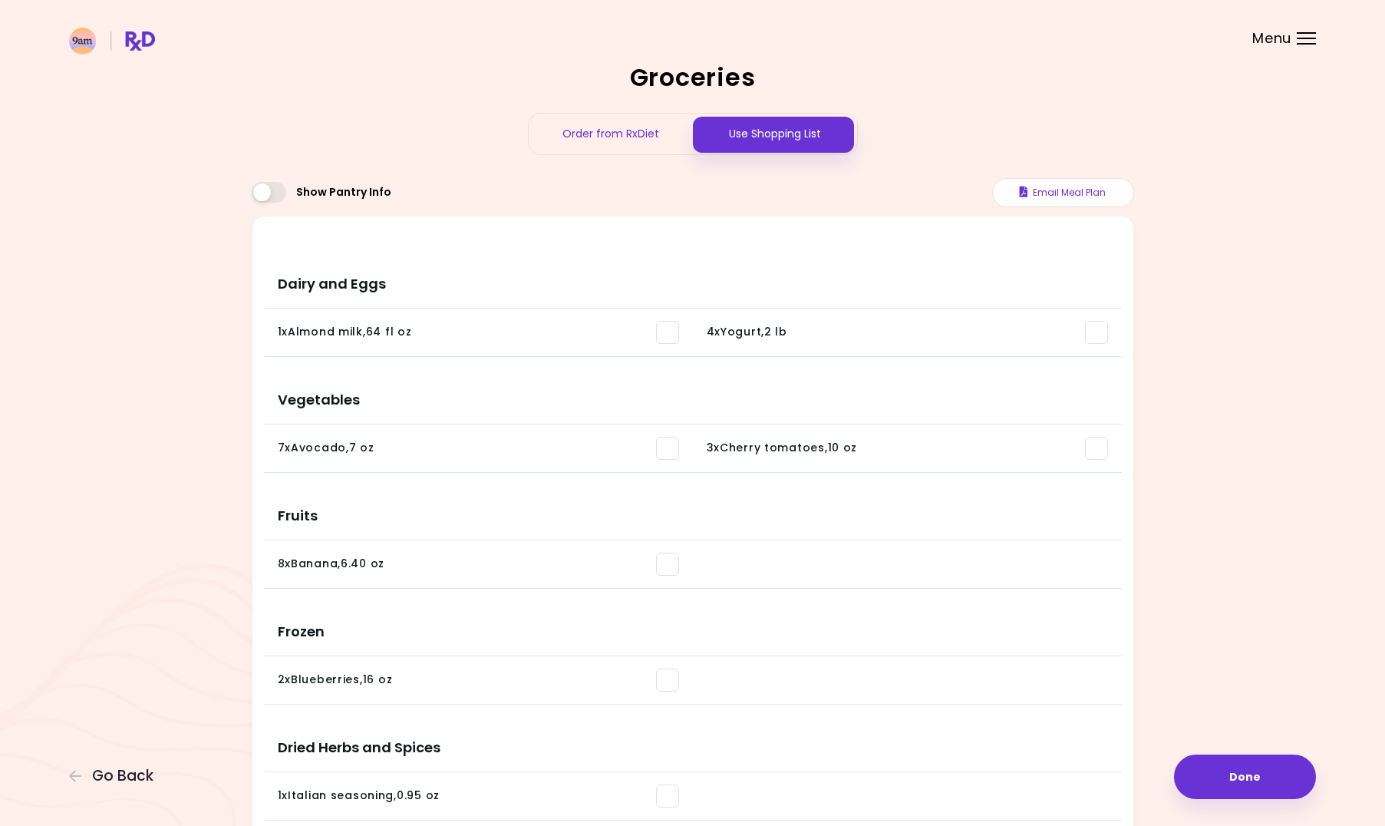
click at [668, 338] on span at bounding box center [667, 332] width 23 height 23
click at [667, 338] on span at bounding box center [667, 332] width 23 height 23
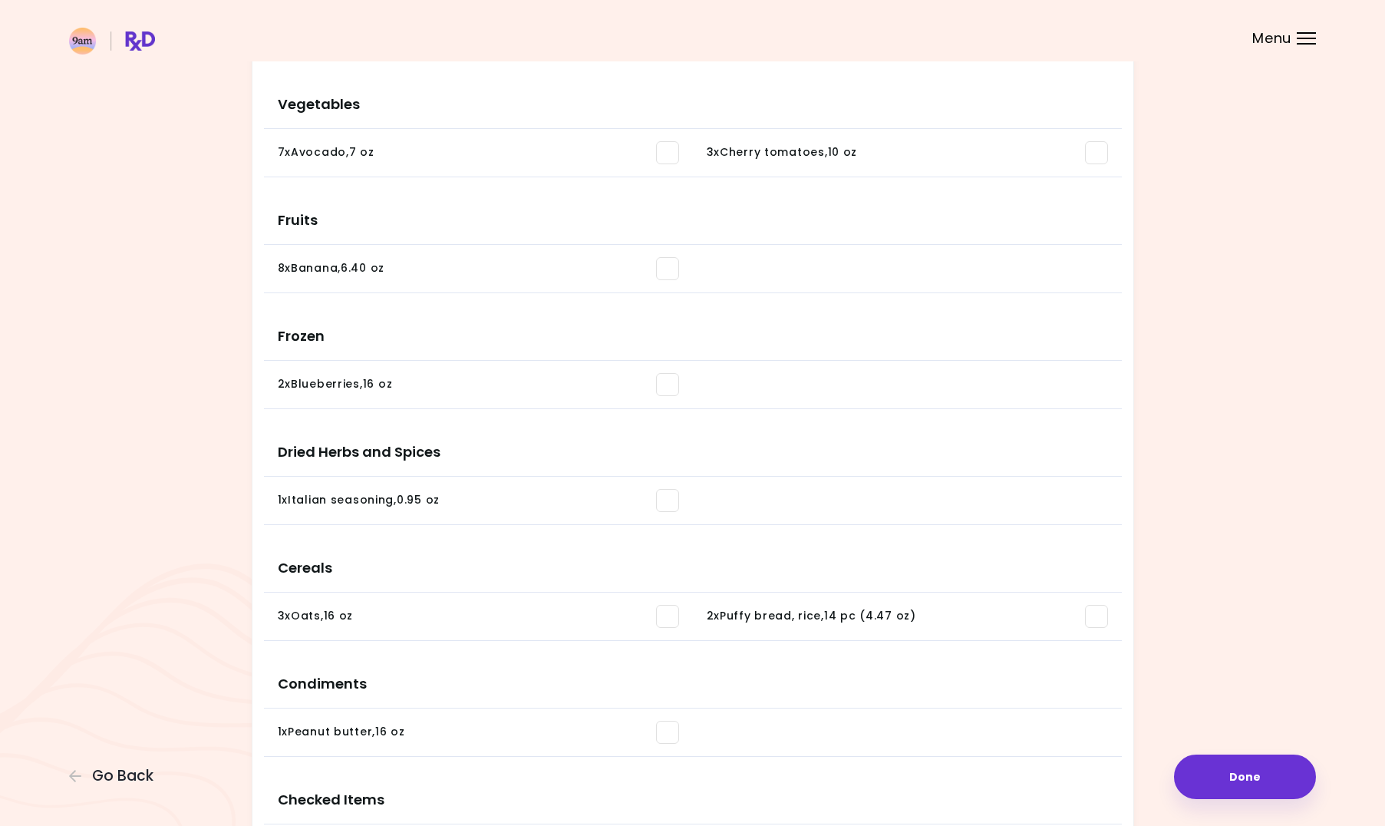
scroll to position [540, 0]
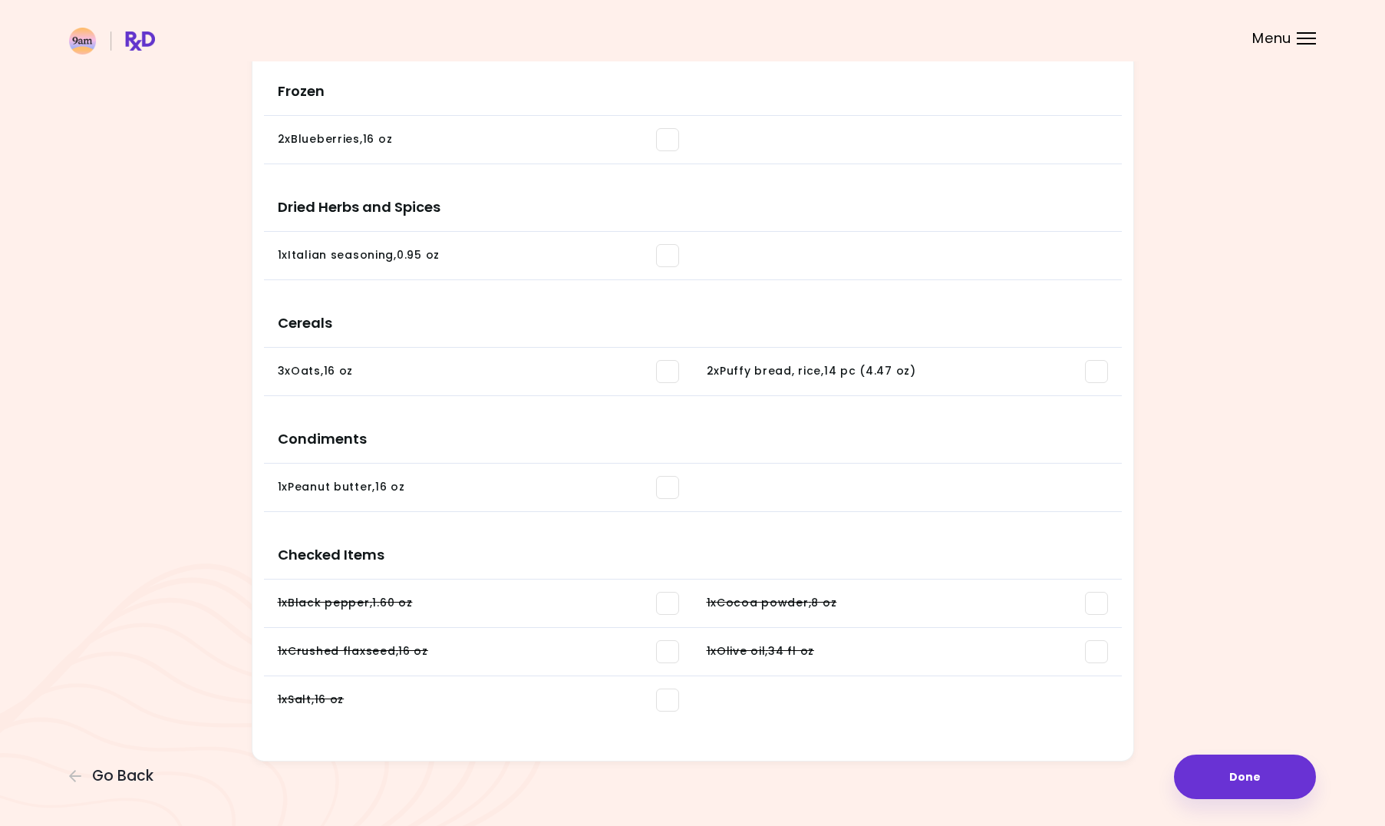
click at [663, 652] on span at bounding box center [667, 651] width 23 height 23
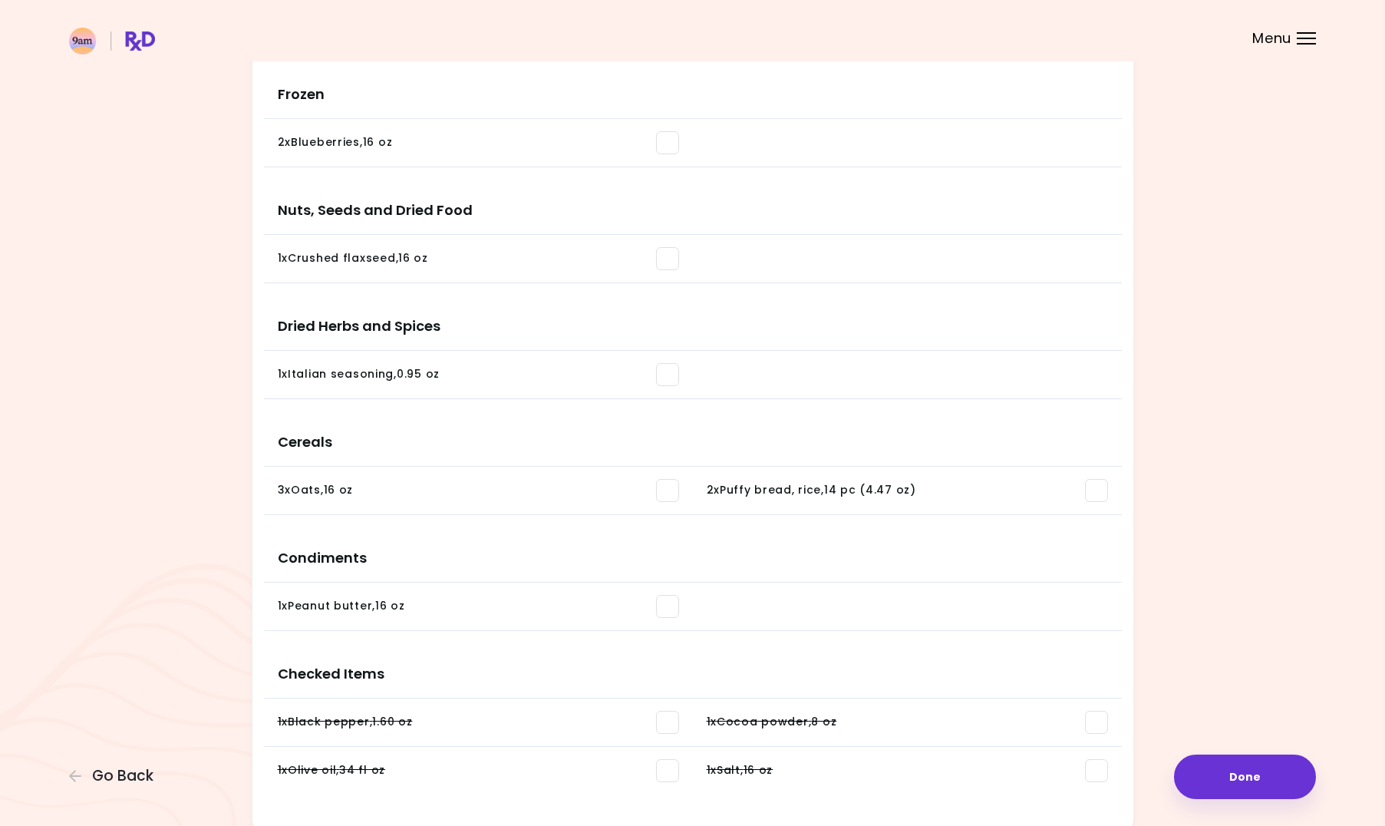
scroll to position [0, 0]
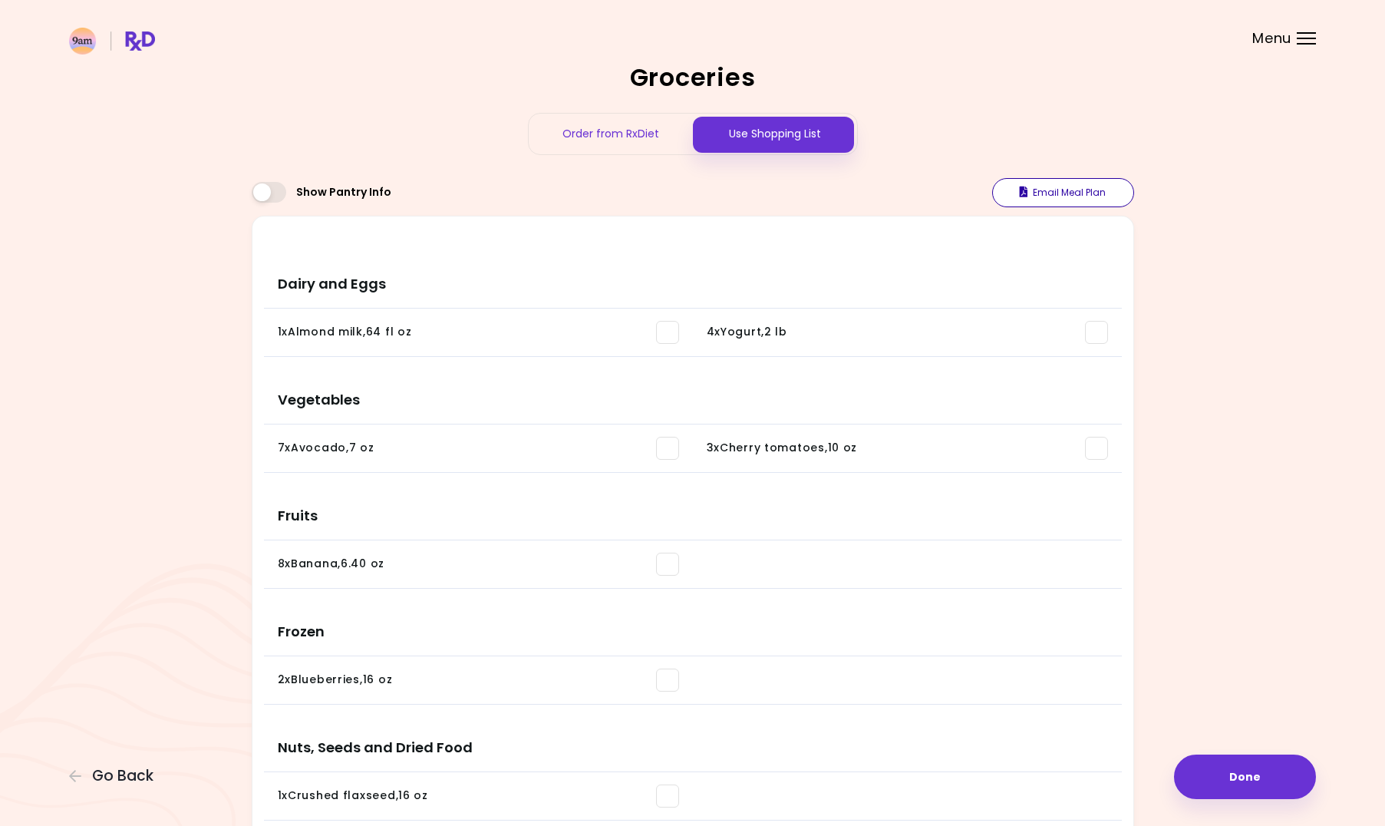
click at [1080, 184] on button "Email Meal Plan" at bounding box center [1063, 192] width 142 height 29
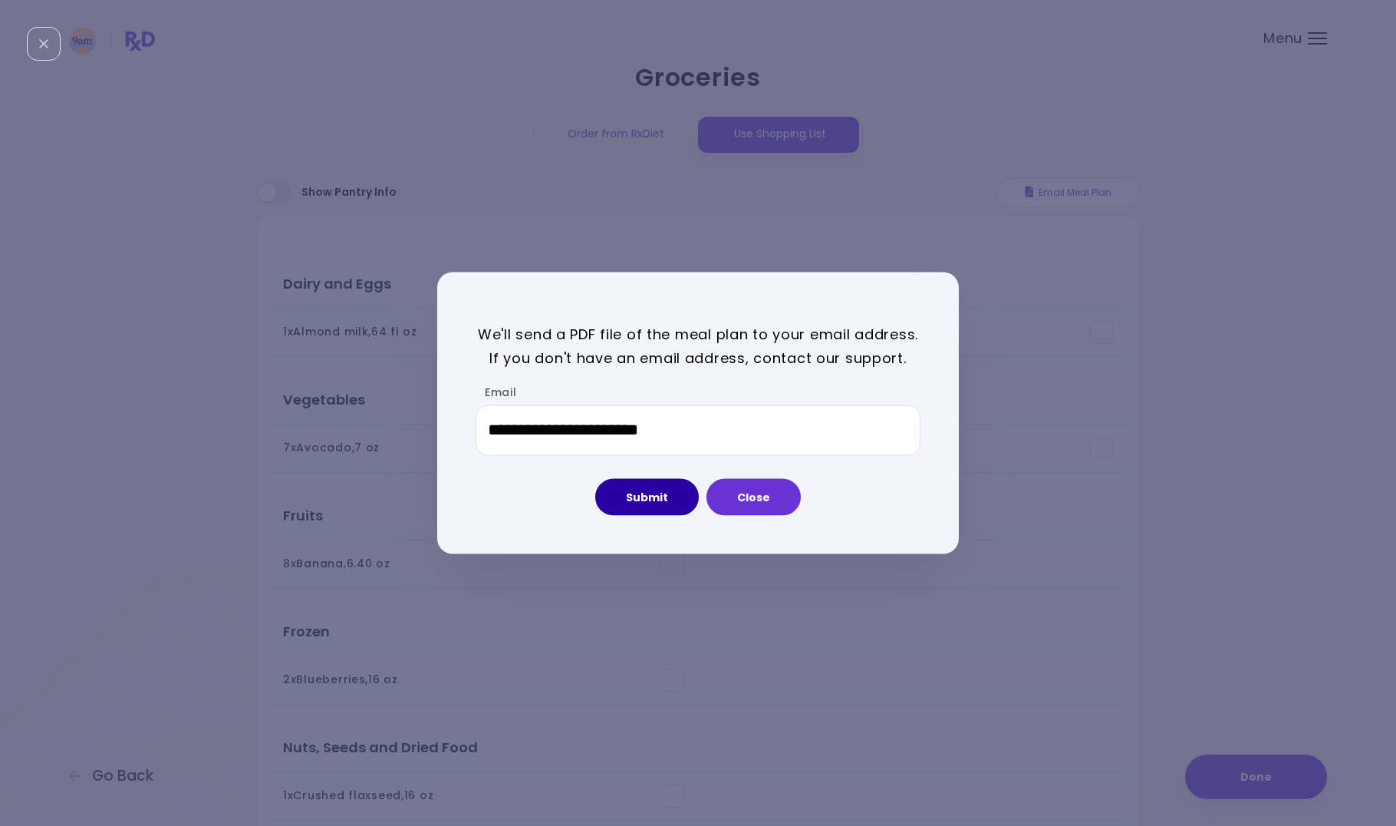
click at [654, 499] on button "Submit" at bounding box center [647, 496] width 104 height 37
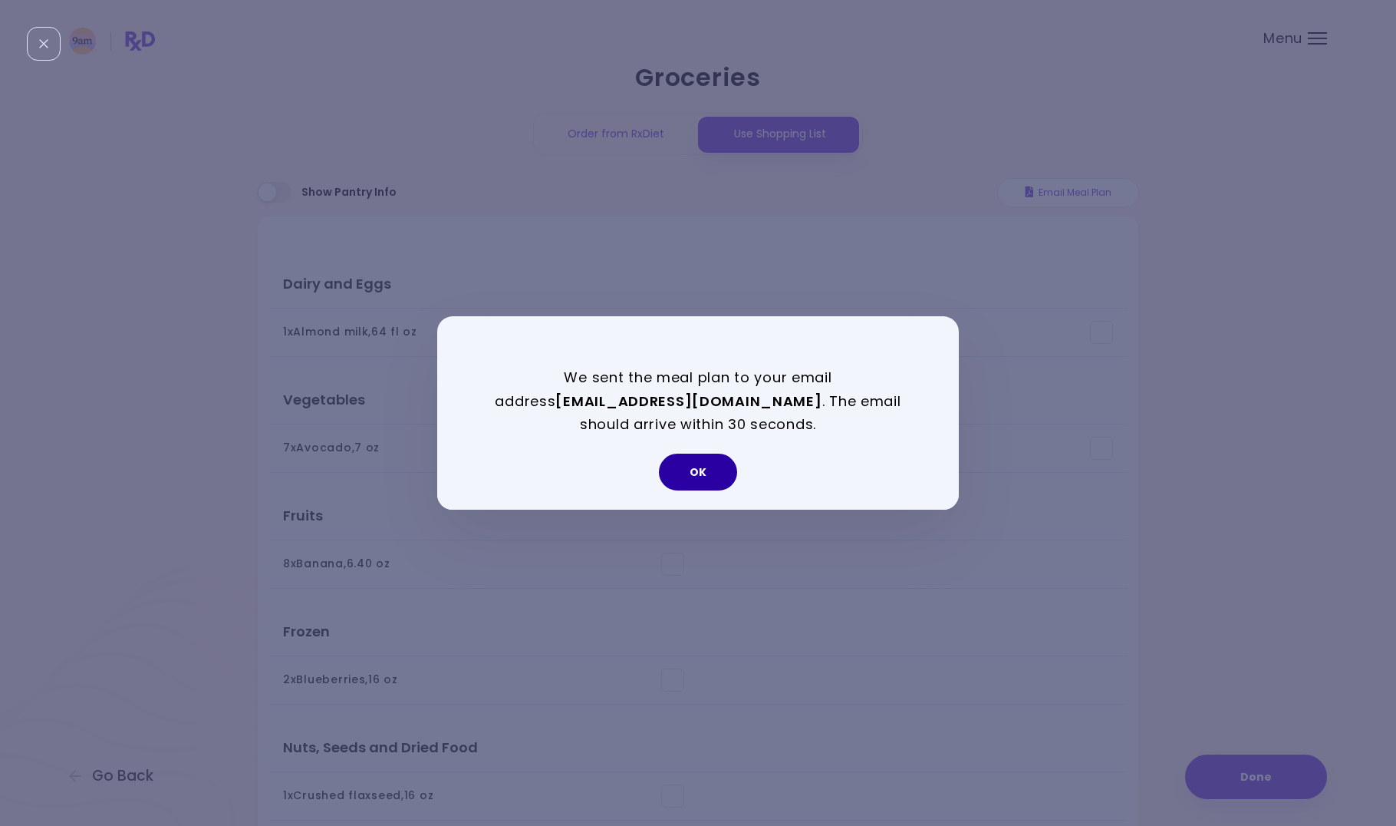
click at [720, 474] on button "OK" at bounding box center [698, 471] width 78 height 37
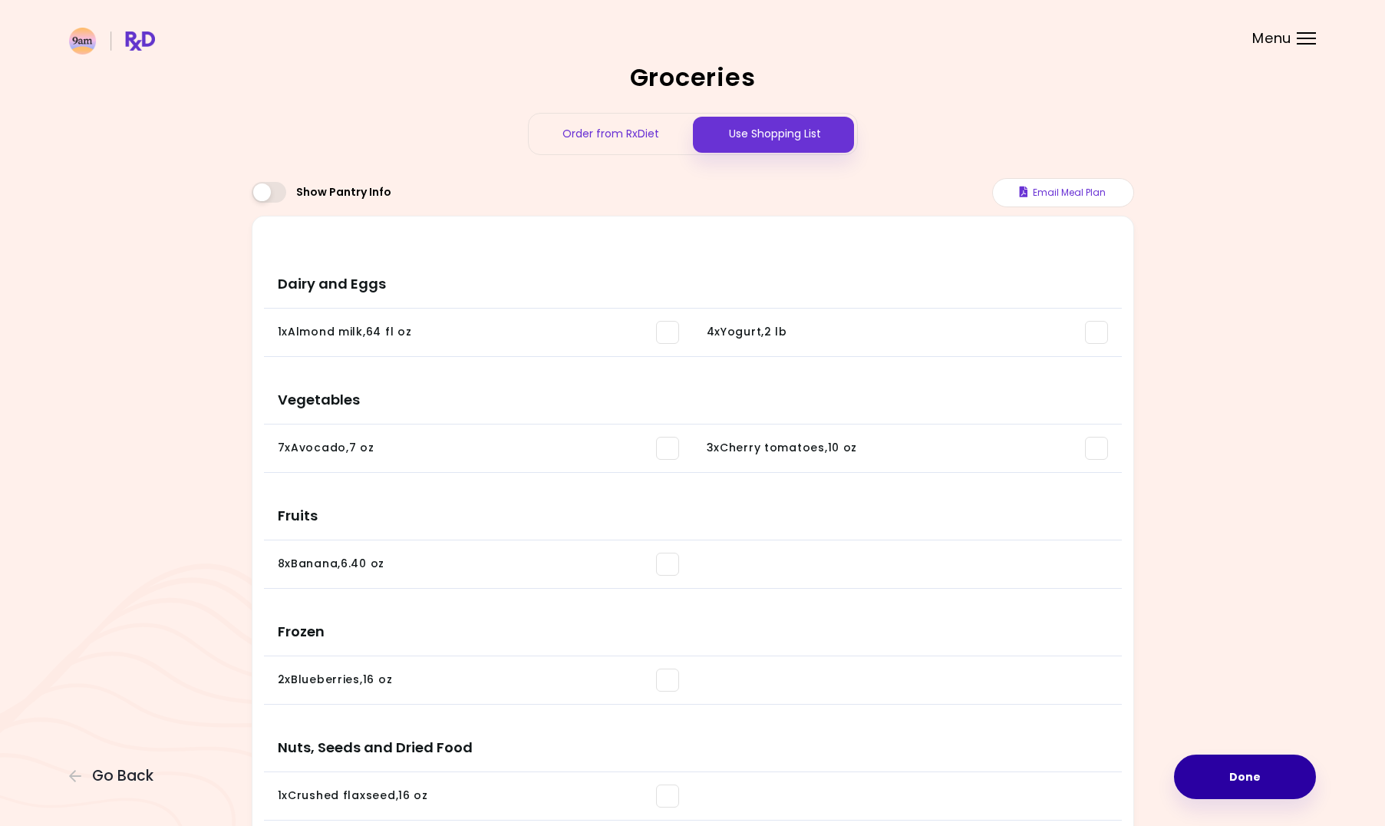
drag, startPoint x: 1217, startPoint y: 760, endPoint x: 1231, endPoint y: 763, distance: 14.9
click at [1223, 761] on button "Done" at bounding box center [1245, 776] width 142 height 45
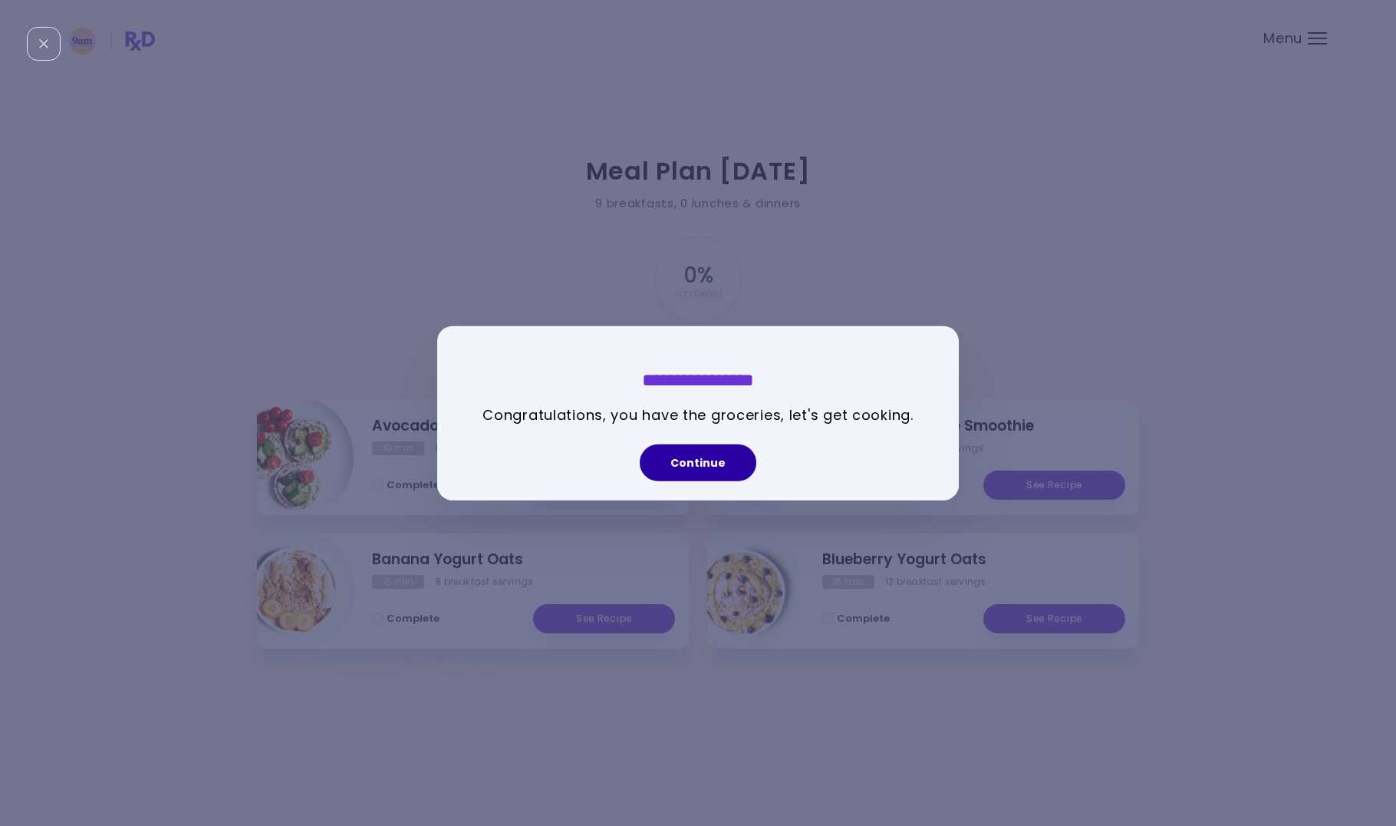
click at [713, 473] on button "Continue" at bounding box center [698, 461] width 117 height 37
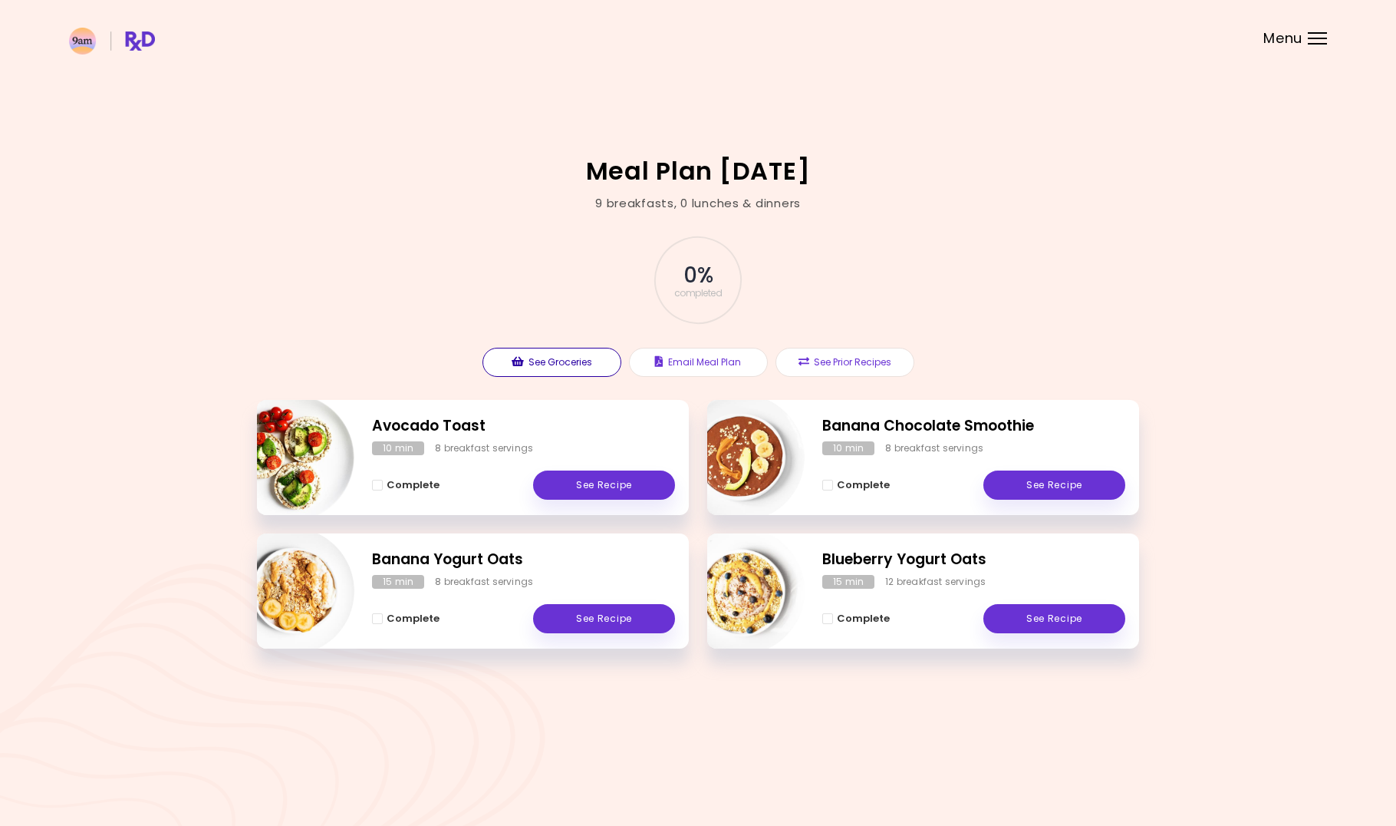
click at [561, 367] on button "See Groceries" at bounding box center [552, 362] width 139 height 29
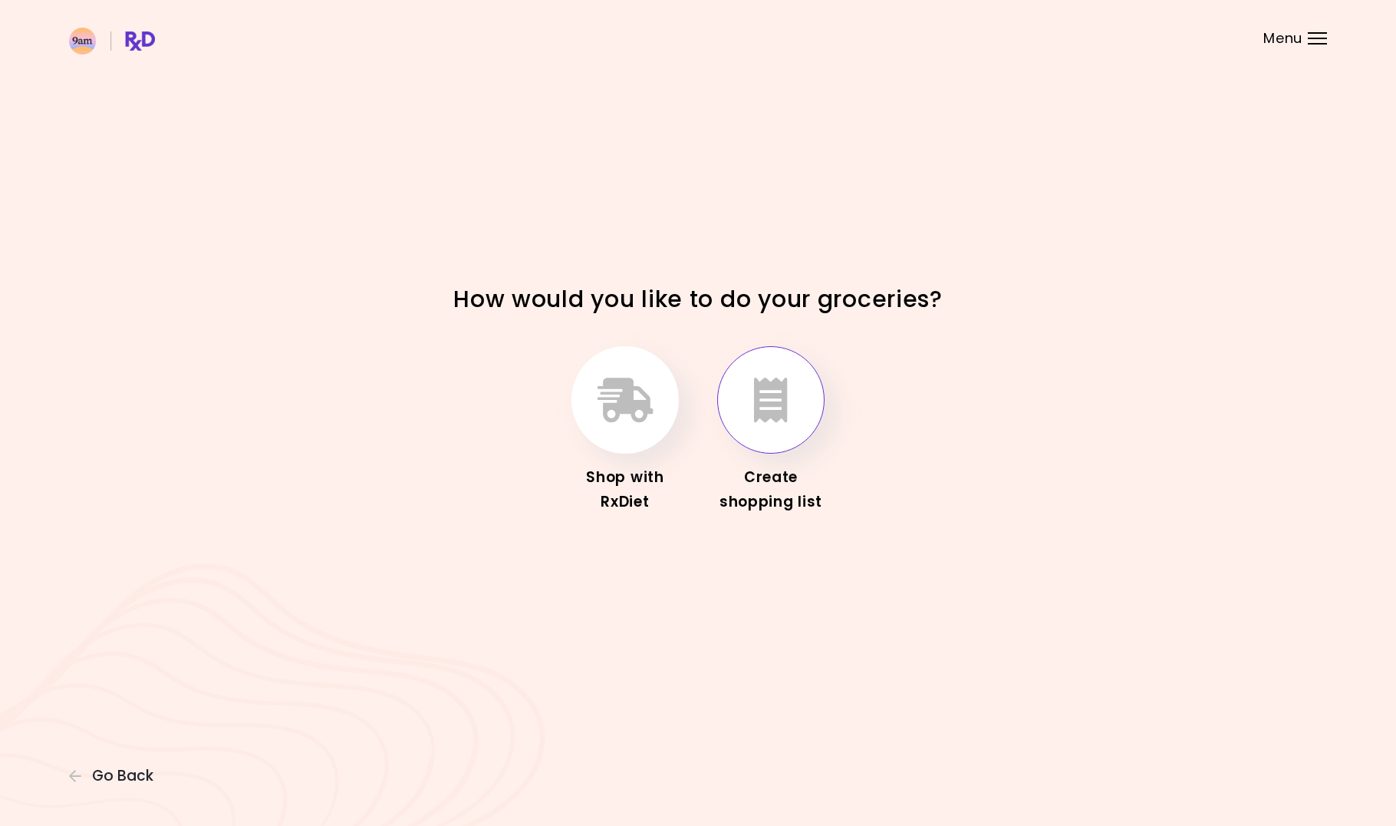
click at [792, 398] on button "button" at bounding box center [770, 399] width 107 height 107
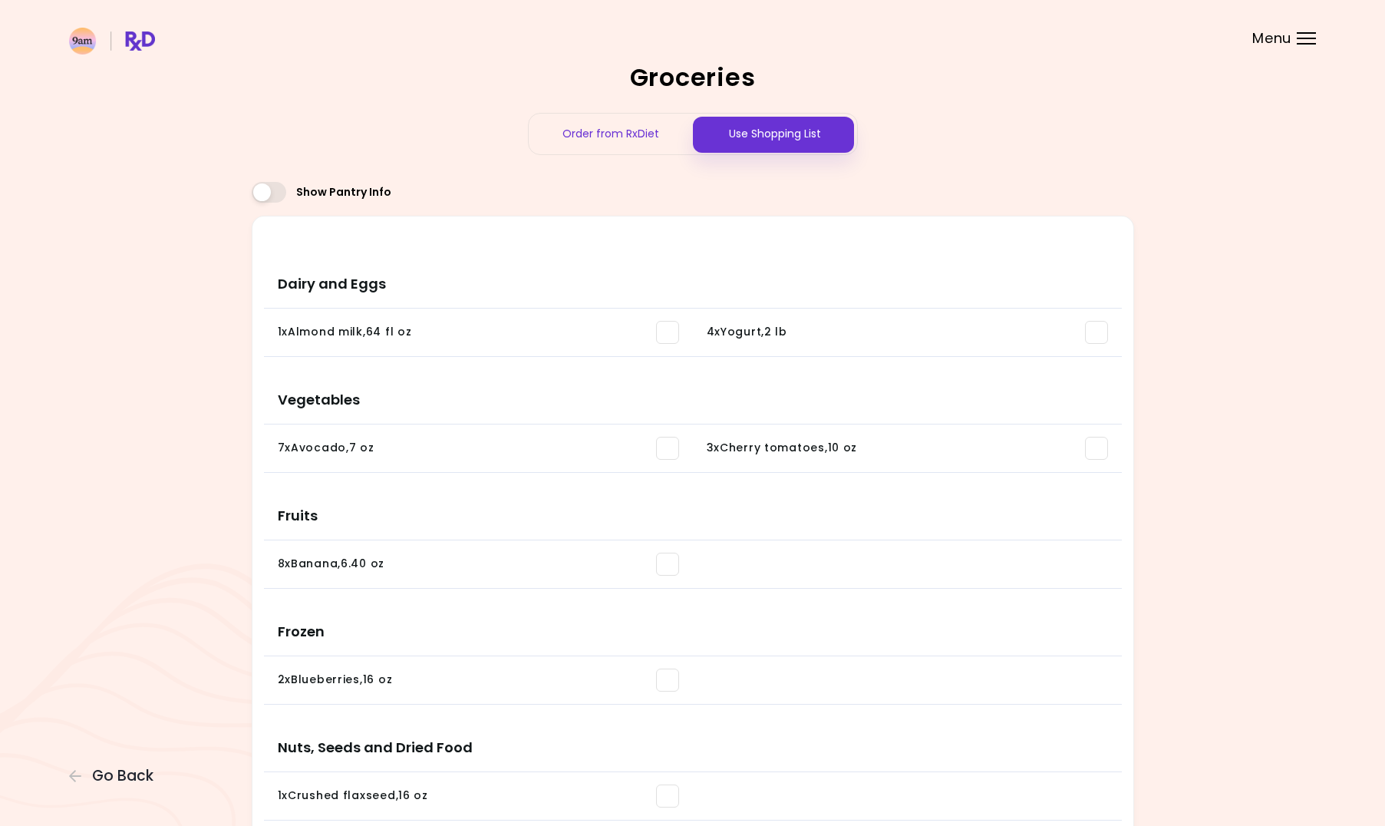
click at [603, 138] on div "Order from RxDiet" at bounding box center [611, 134] width 164 height 41
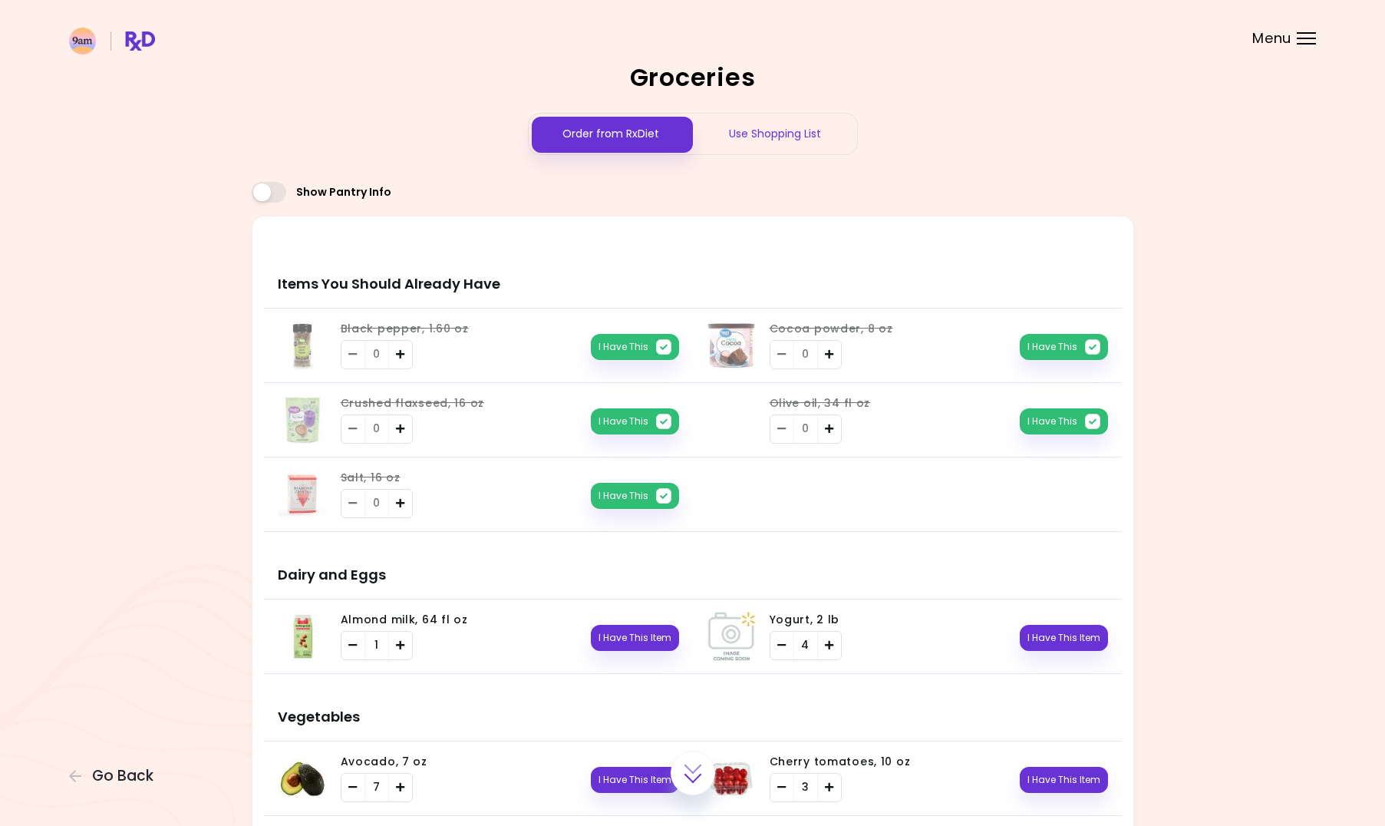
click at [761, 134] on div "Use Shopping List" at bounding box center [775, 134] width 164 height 41
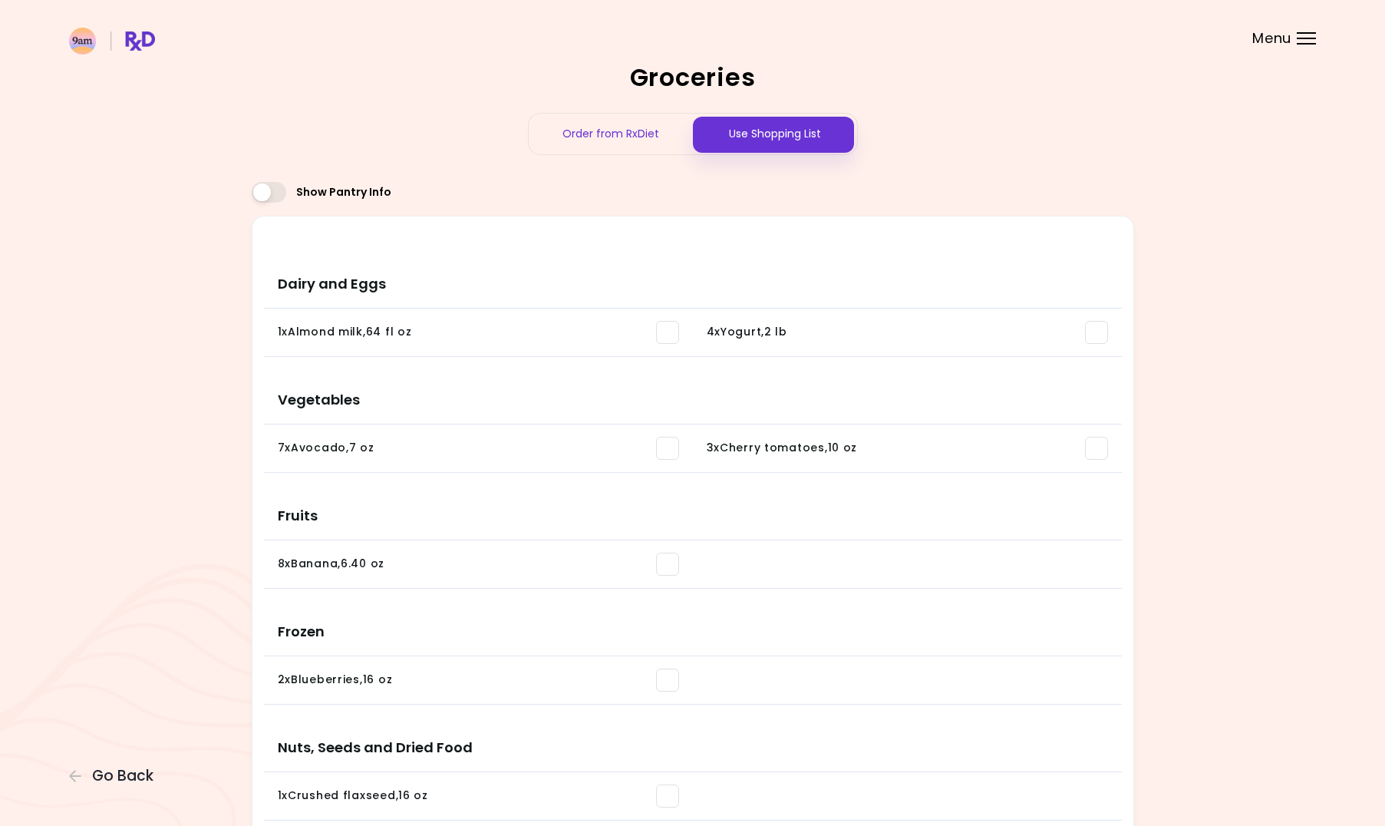
click at [1307, 35] on div "Menu" at bounding box center [1306, 38] width 19 height 12
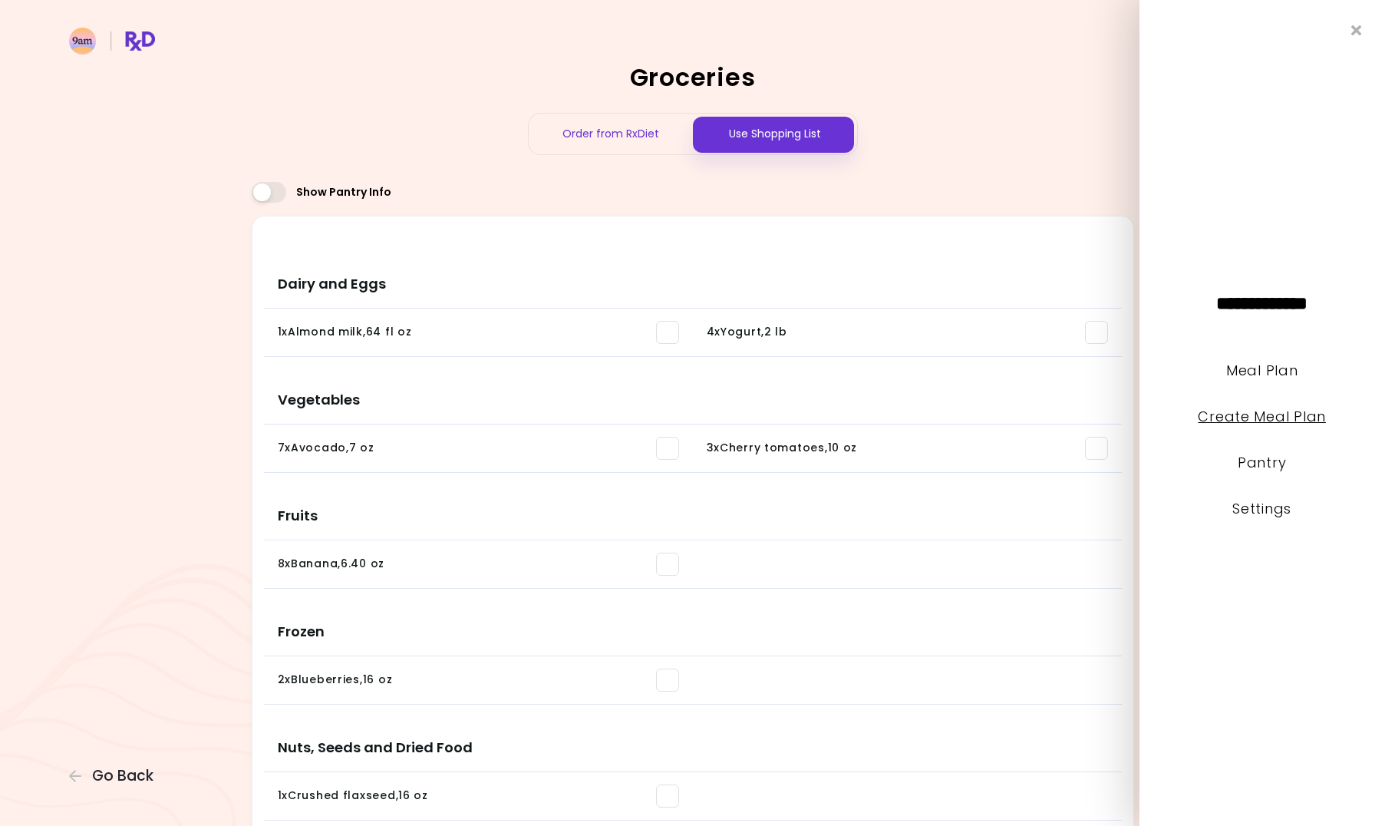
click at [1250, 414] on link "Create Meal Plan" at bounding box center [1262, 416] width 128 height 19
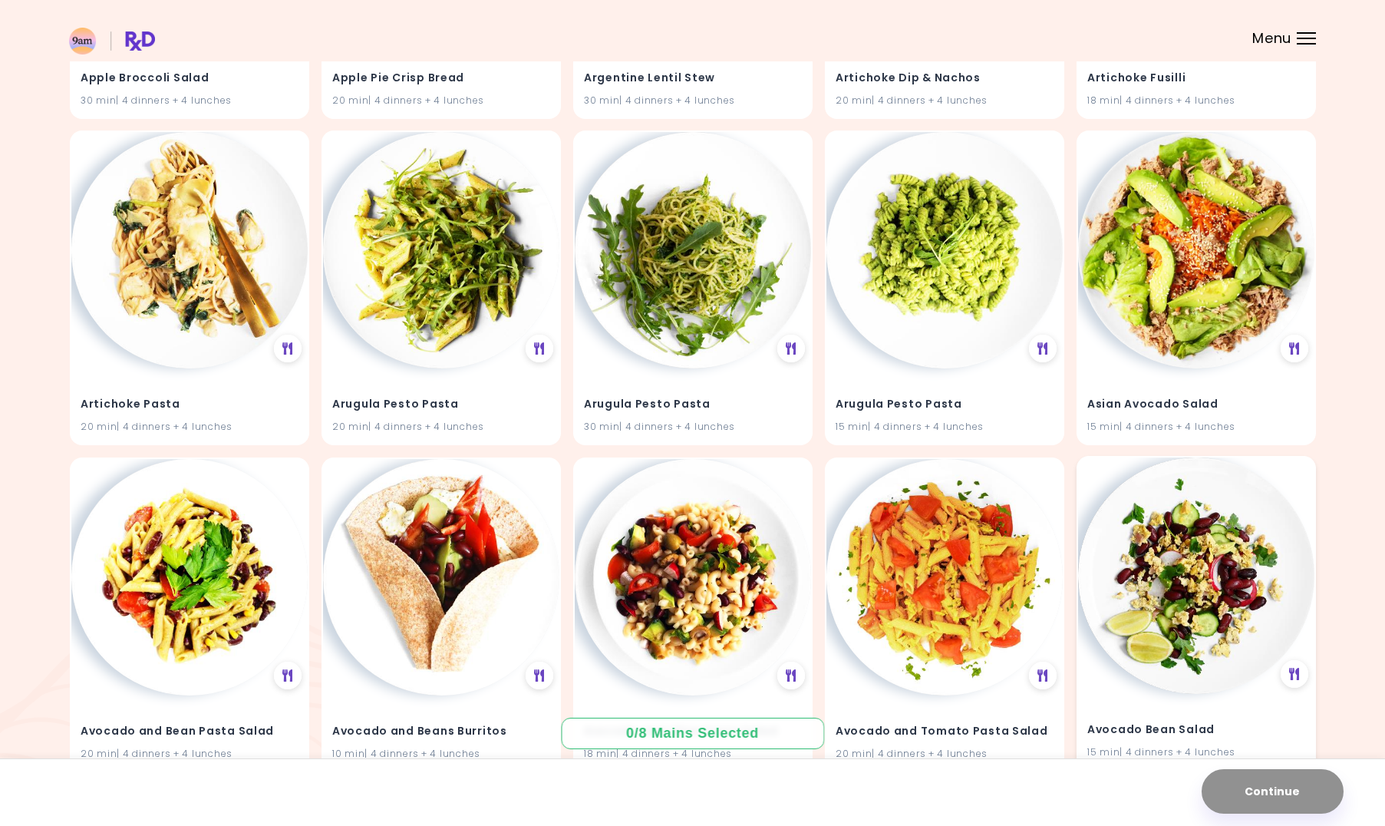
scroll to position [549, 0]
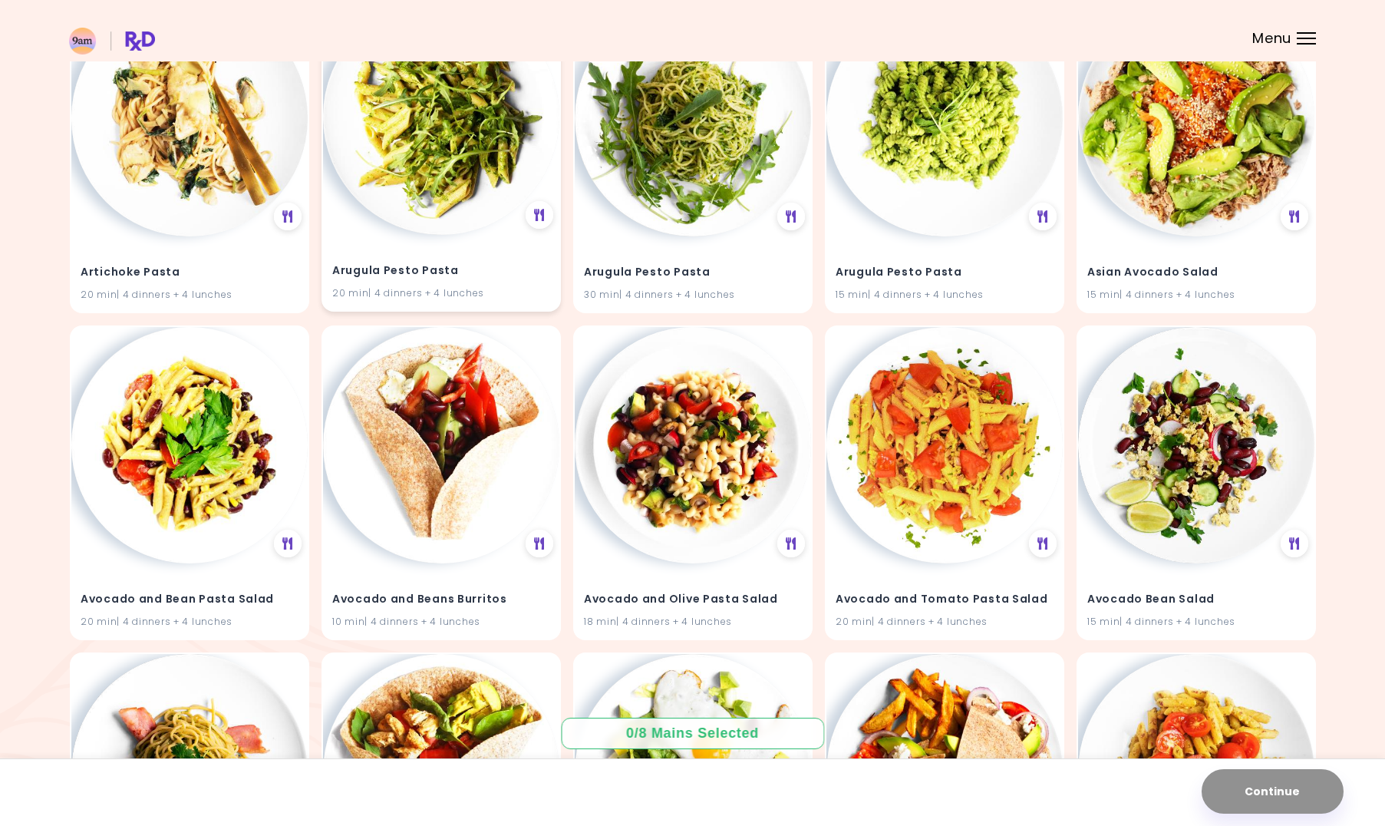
click at [407, 209] on img at bounding box center [441, 116] width 236 height 236
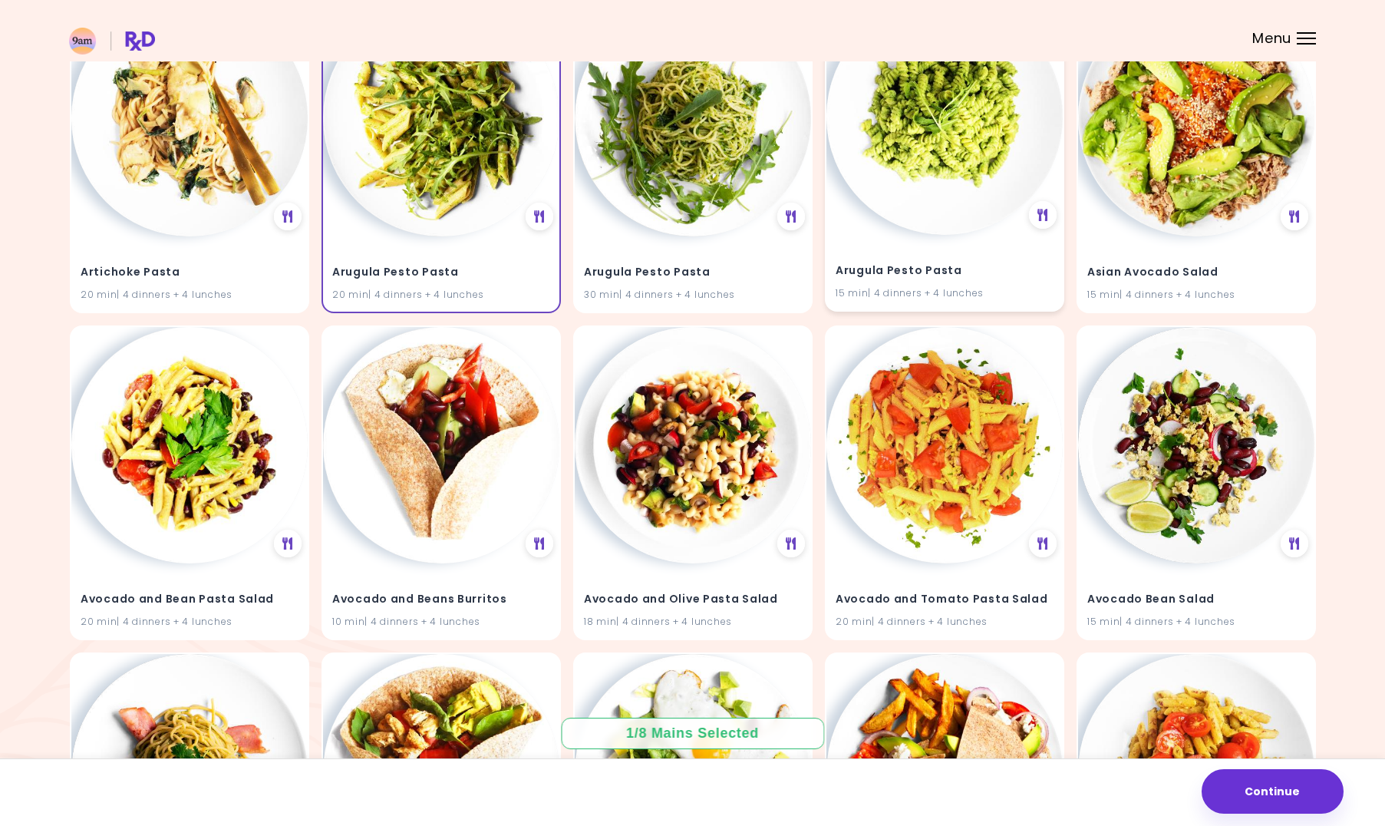
click at [936, 180] on img at bounding box center [944, 116] width 236 height 236
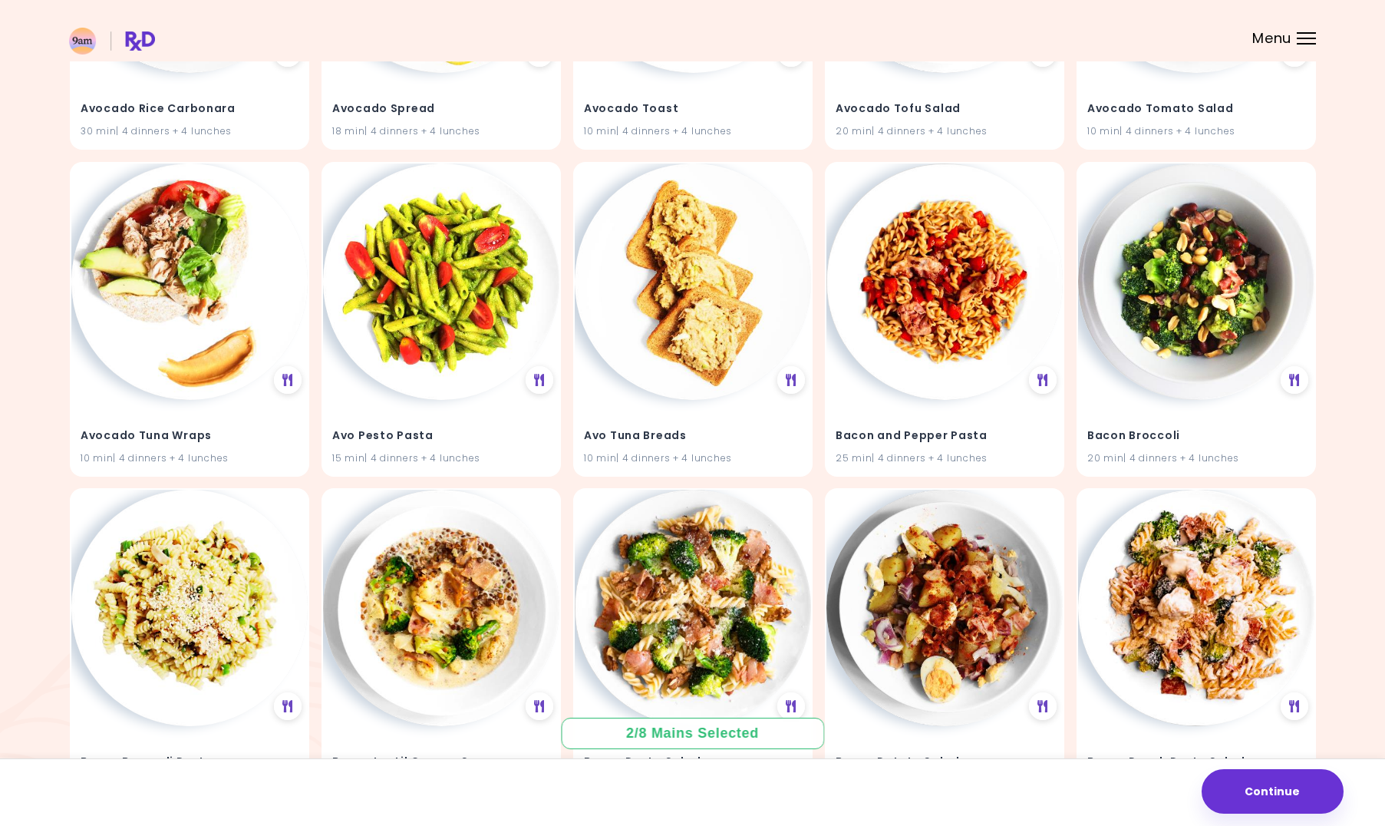
scroll to position [2051, 0]
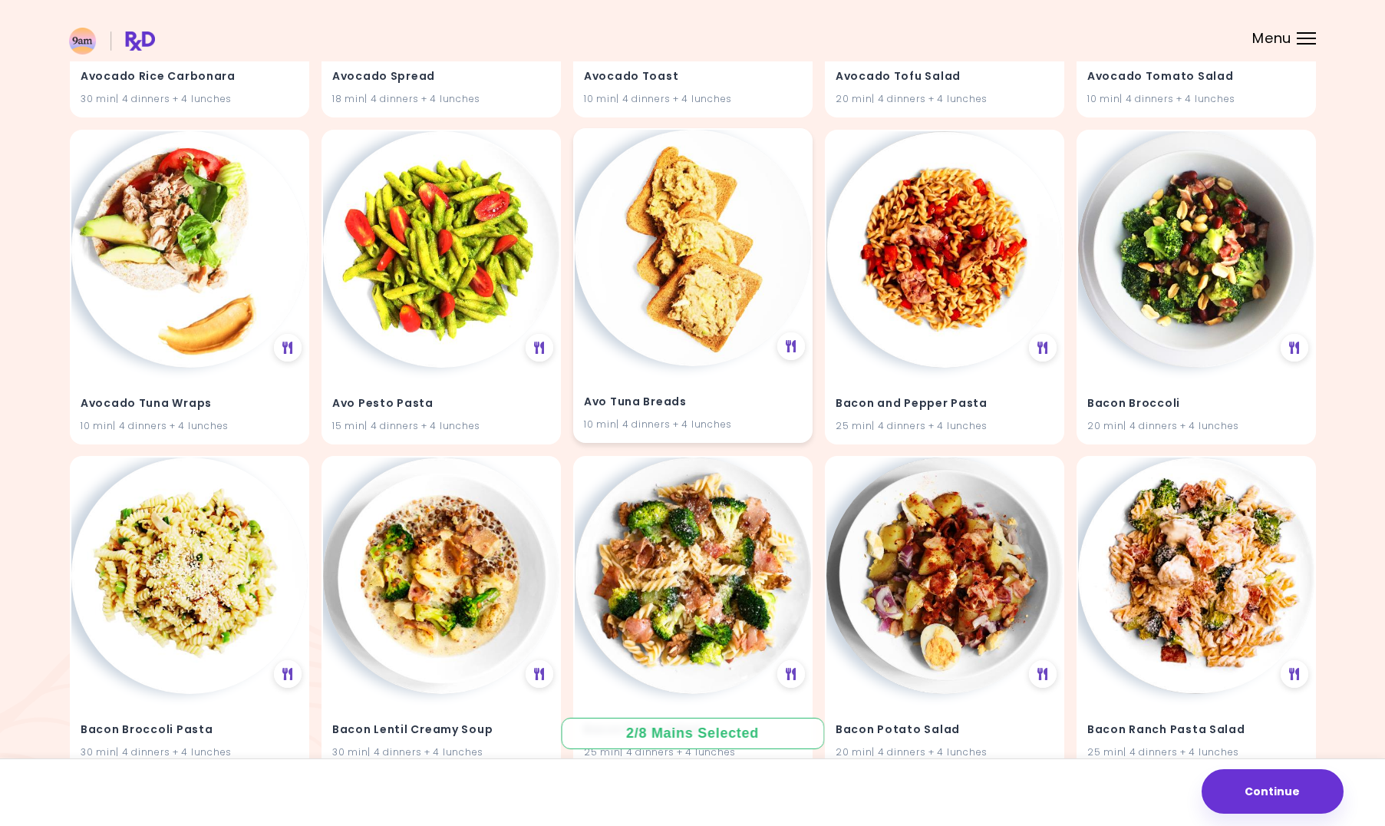
click at [757, 205] on img at bounding box center [693, 248] width 236 height 236
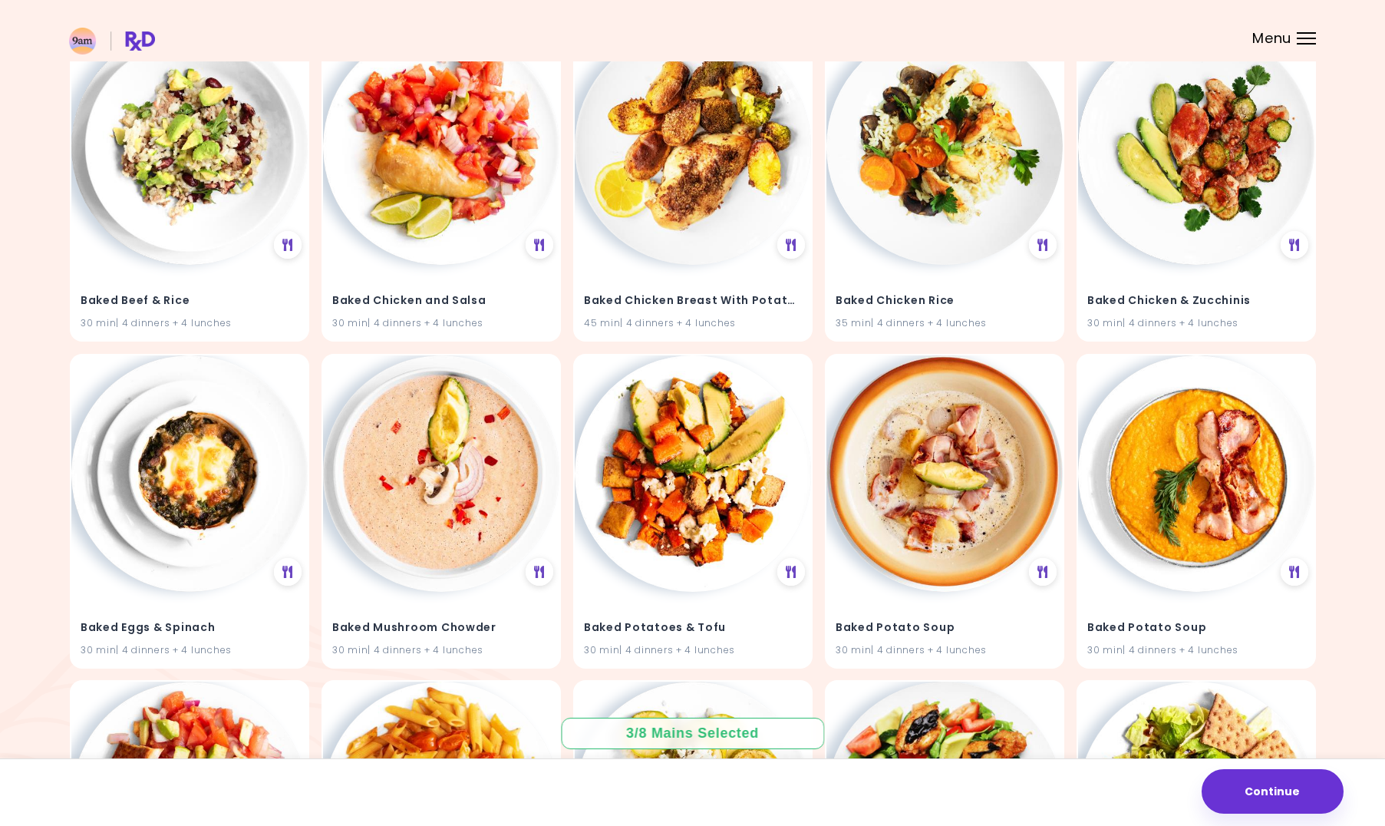
scroll to position [2370, 0]
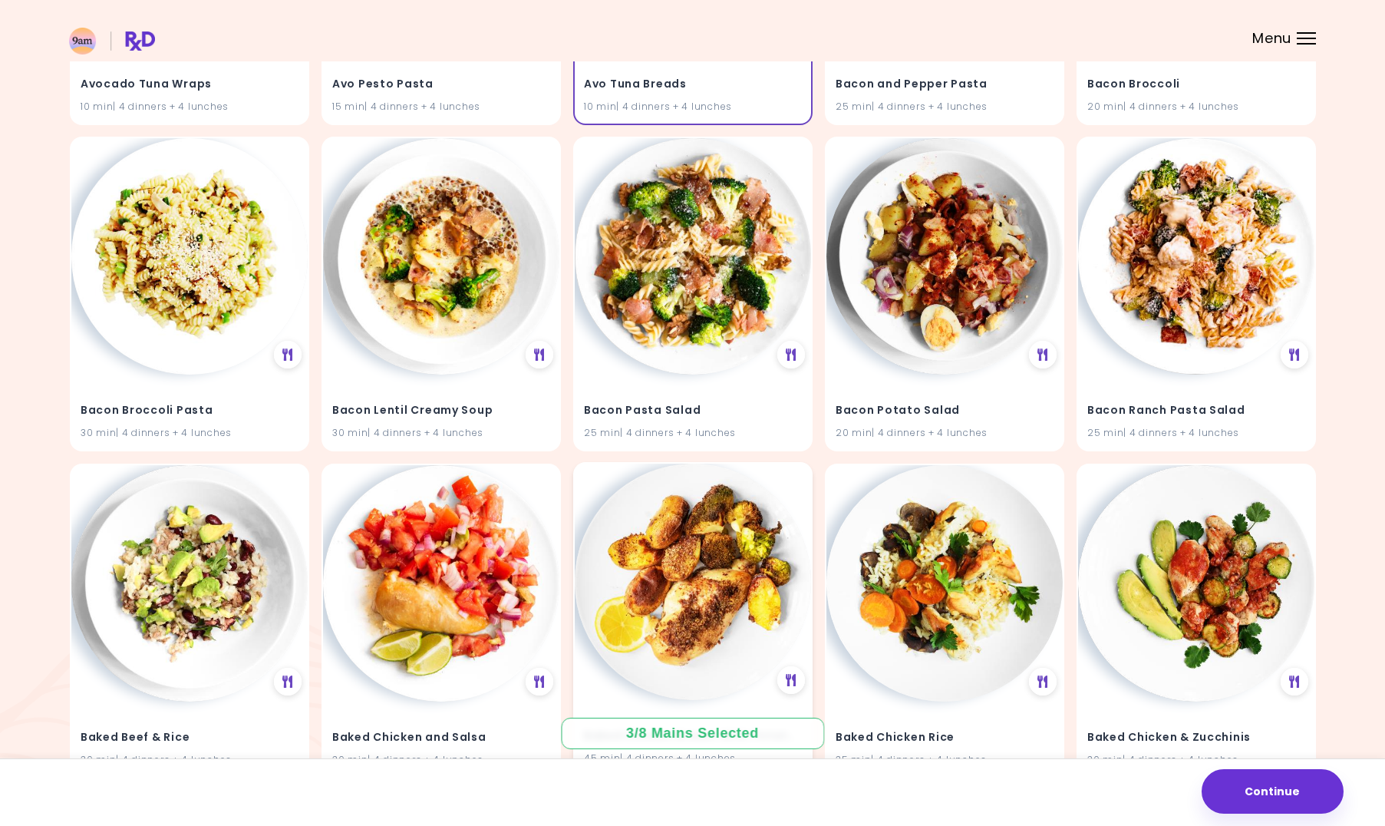
click at [682, 536] on img at bounding box center [693, 581] width 236 height 236
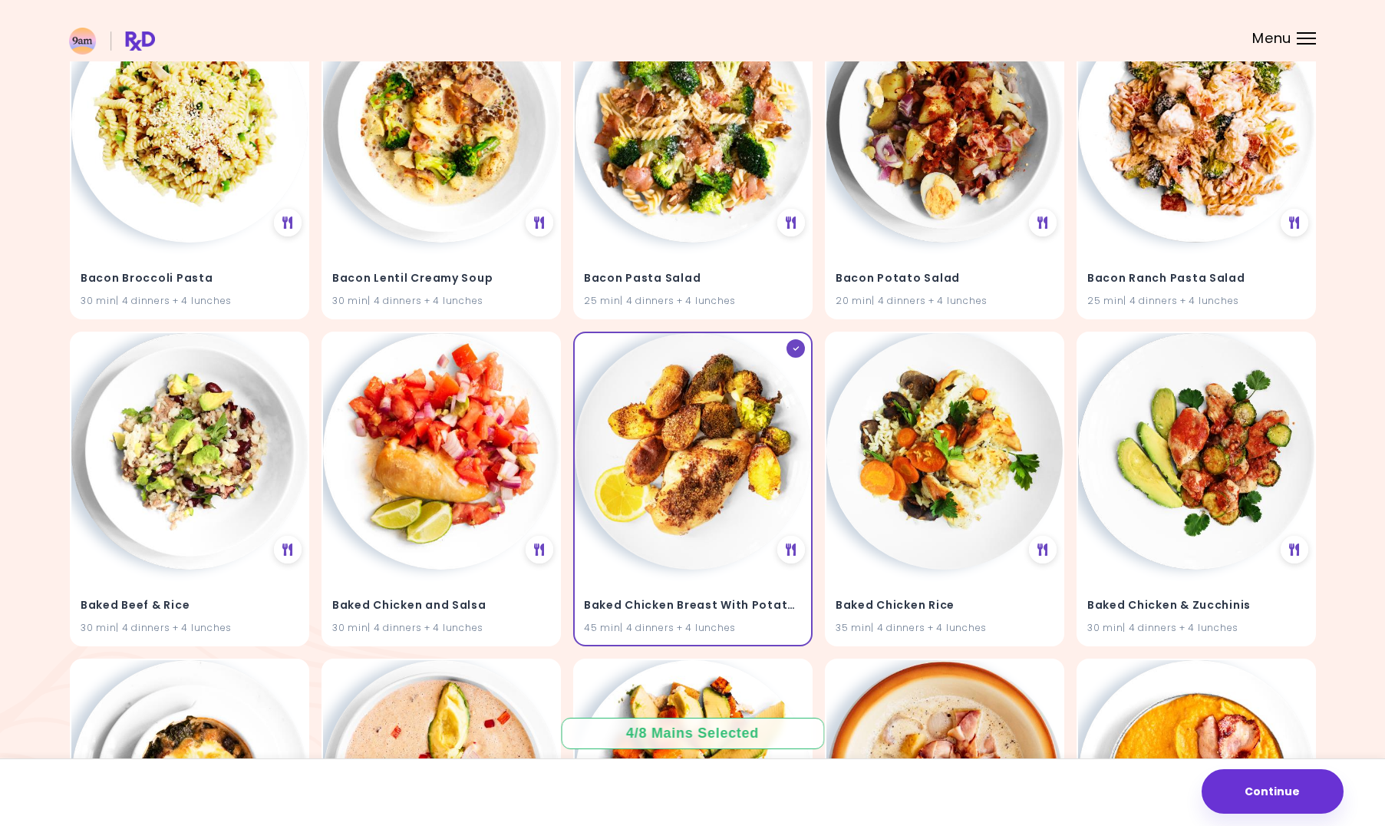
scroll to position [2738, 0]
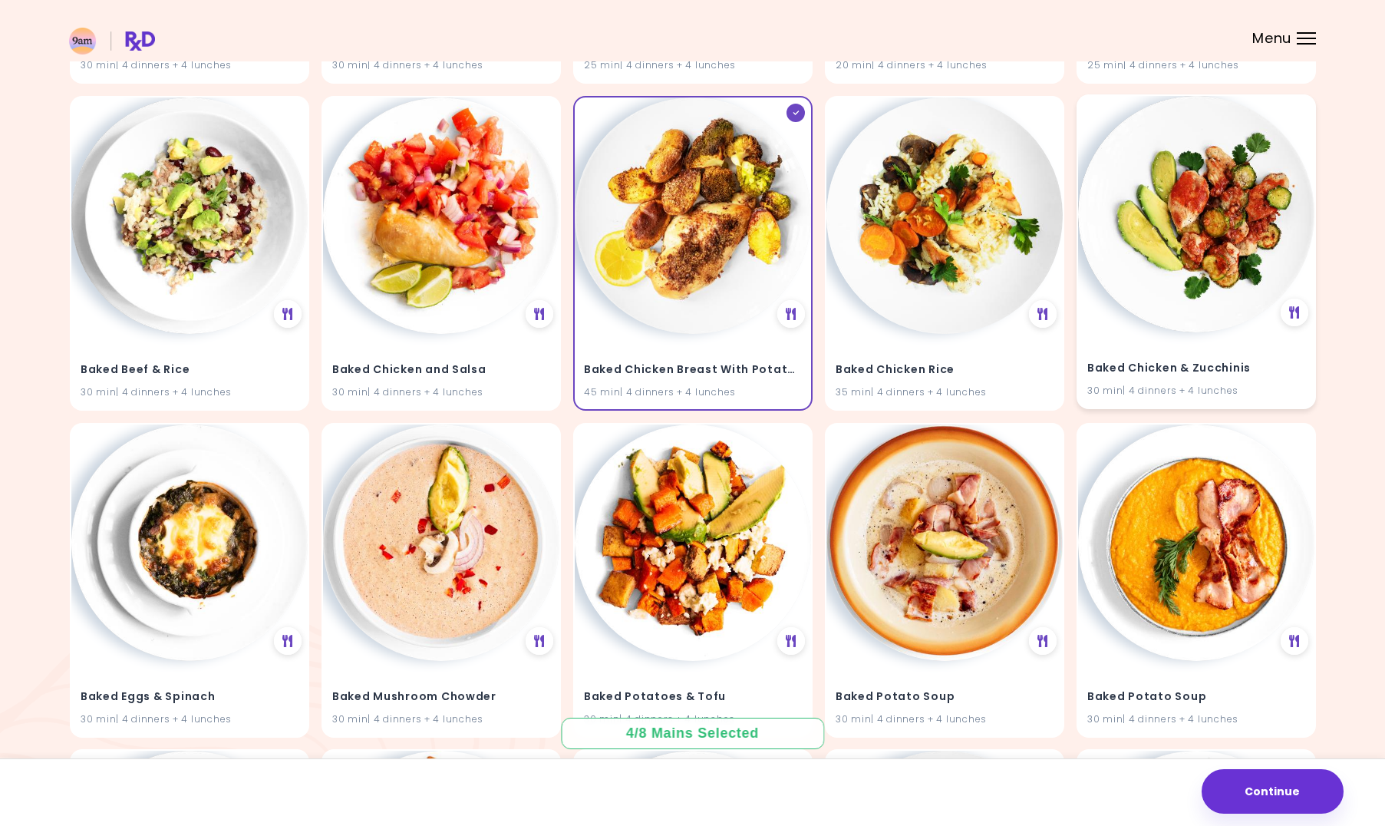
click at [1238, 341] on div "Baked Chicken & Zucchinis 30 min | 4 dinners + 4 lunches" at bounding box center [1196, 369] width 236 height 75
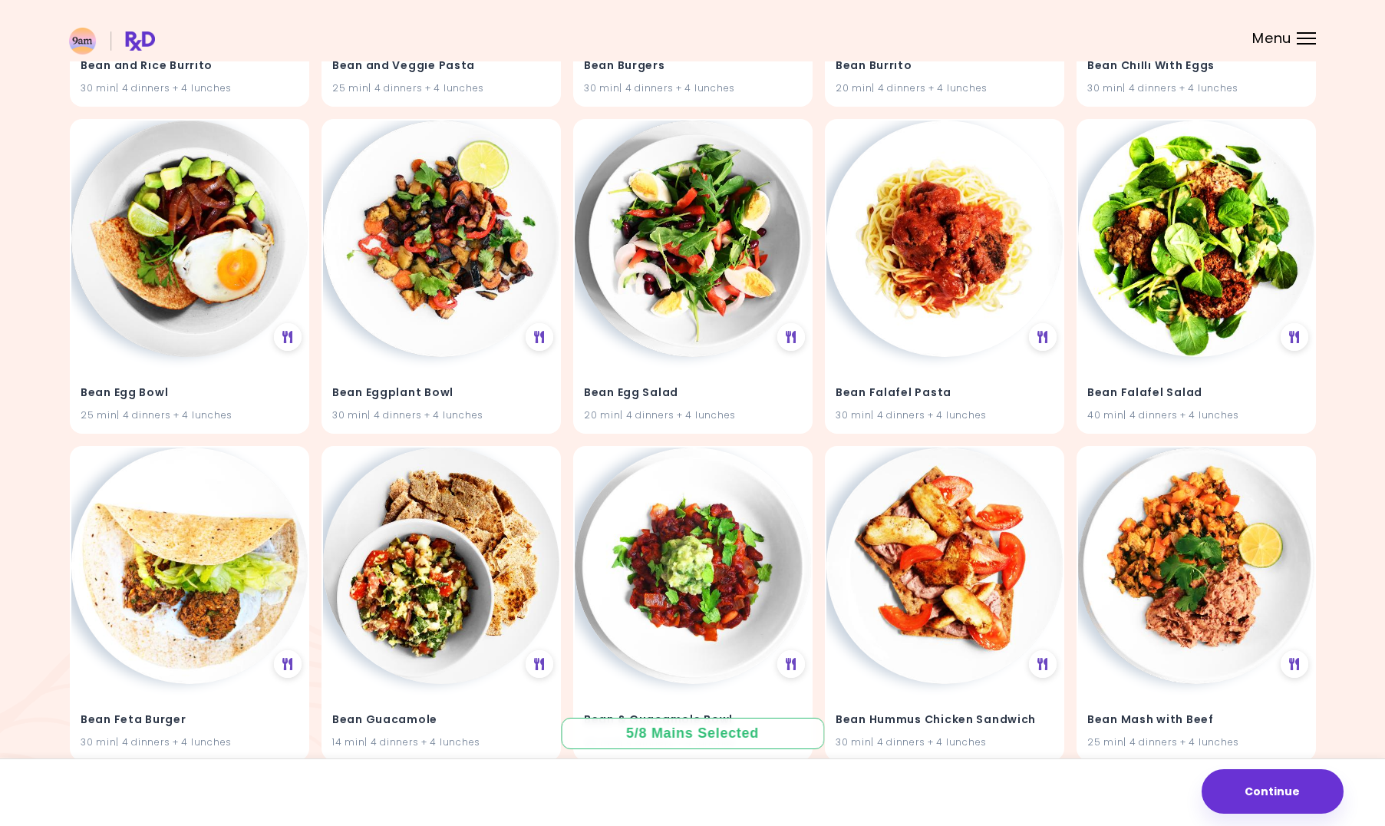
scroll to position [5060, 0]
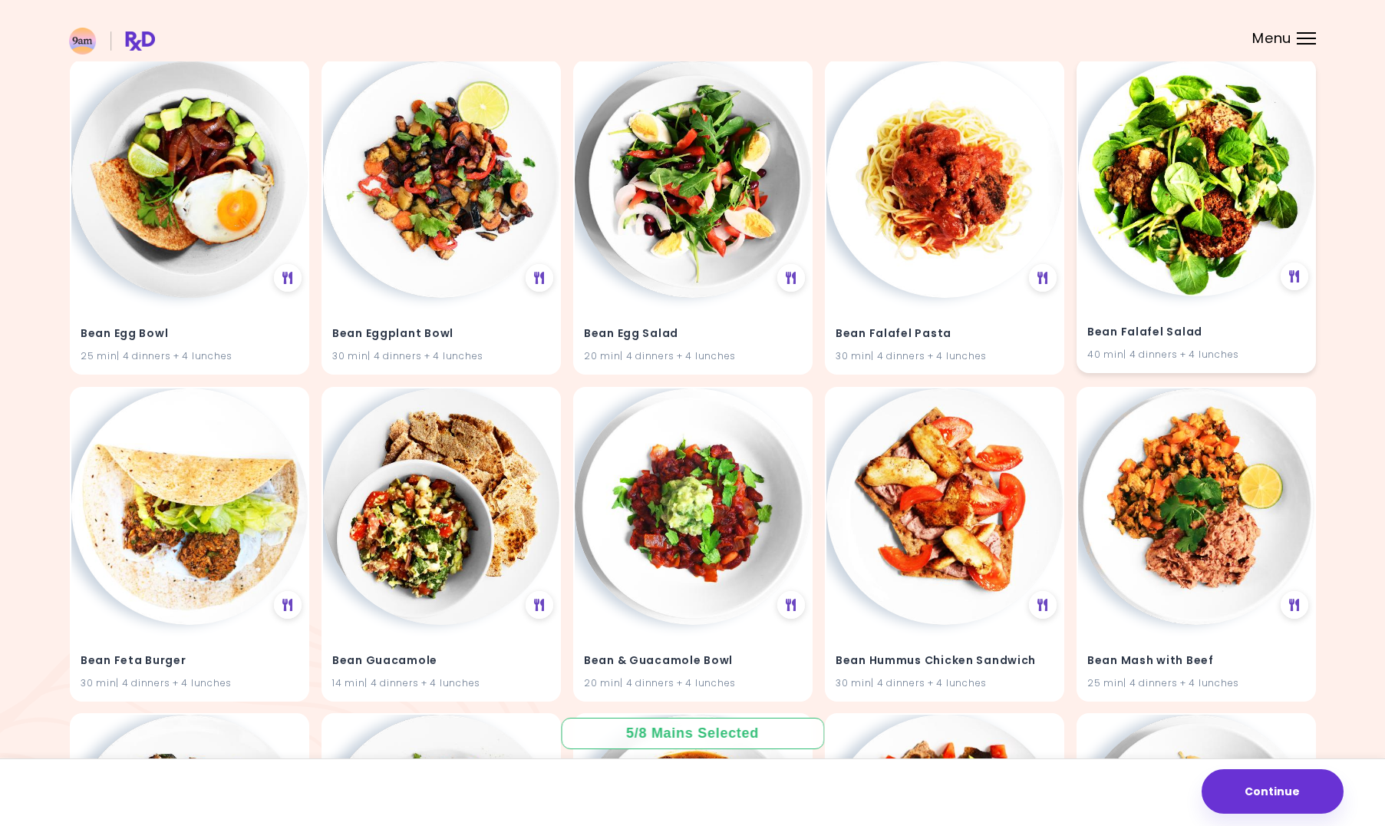
click at [1222, 279] on img at bounding box center [1196, 178] width 236 height 236
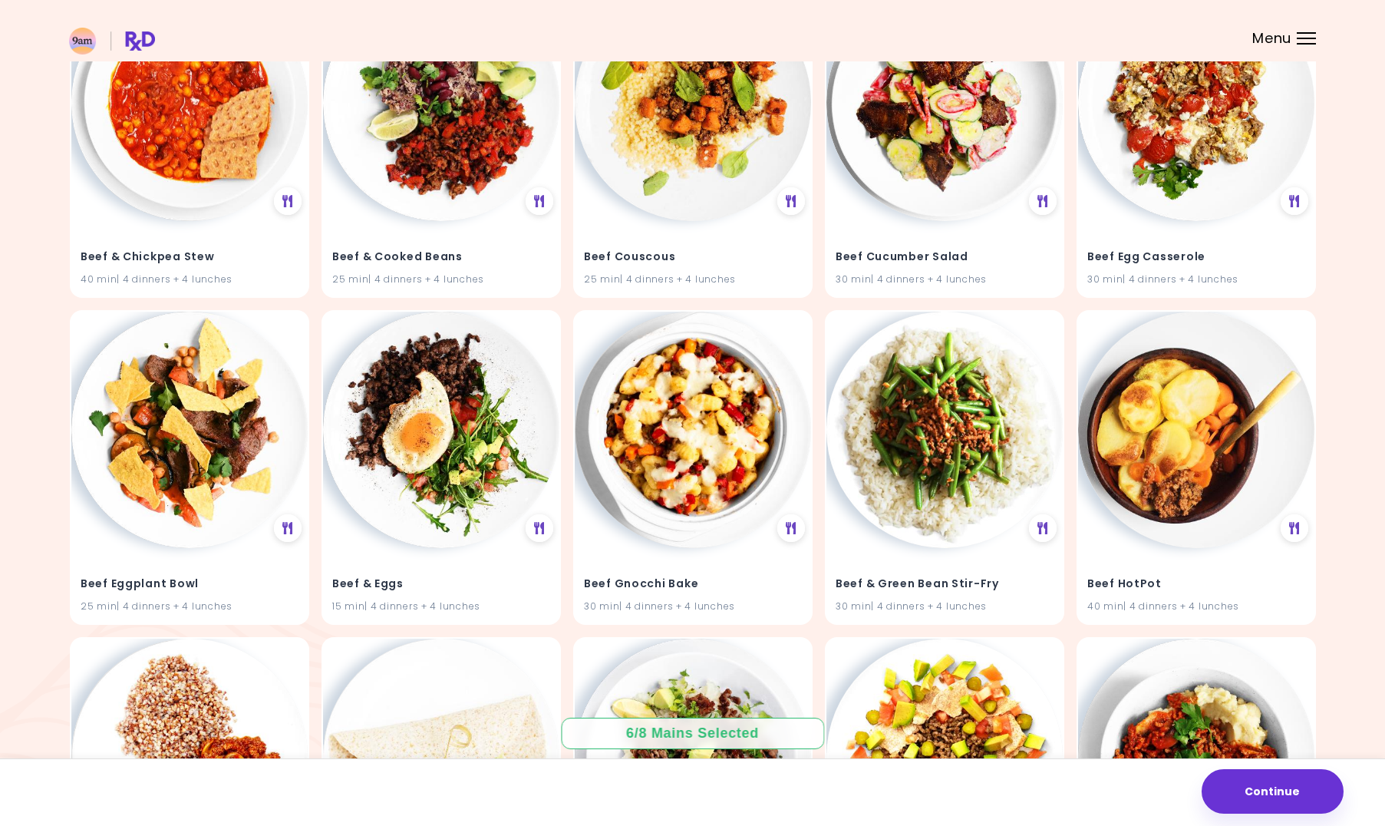
scroll to position [7861, 0]
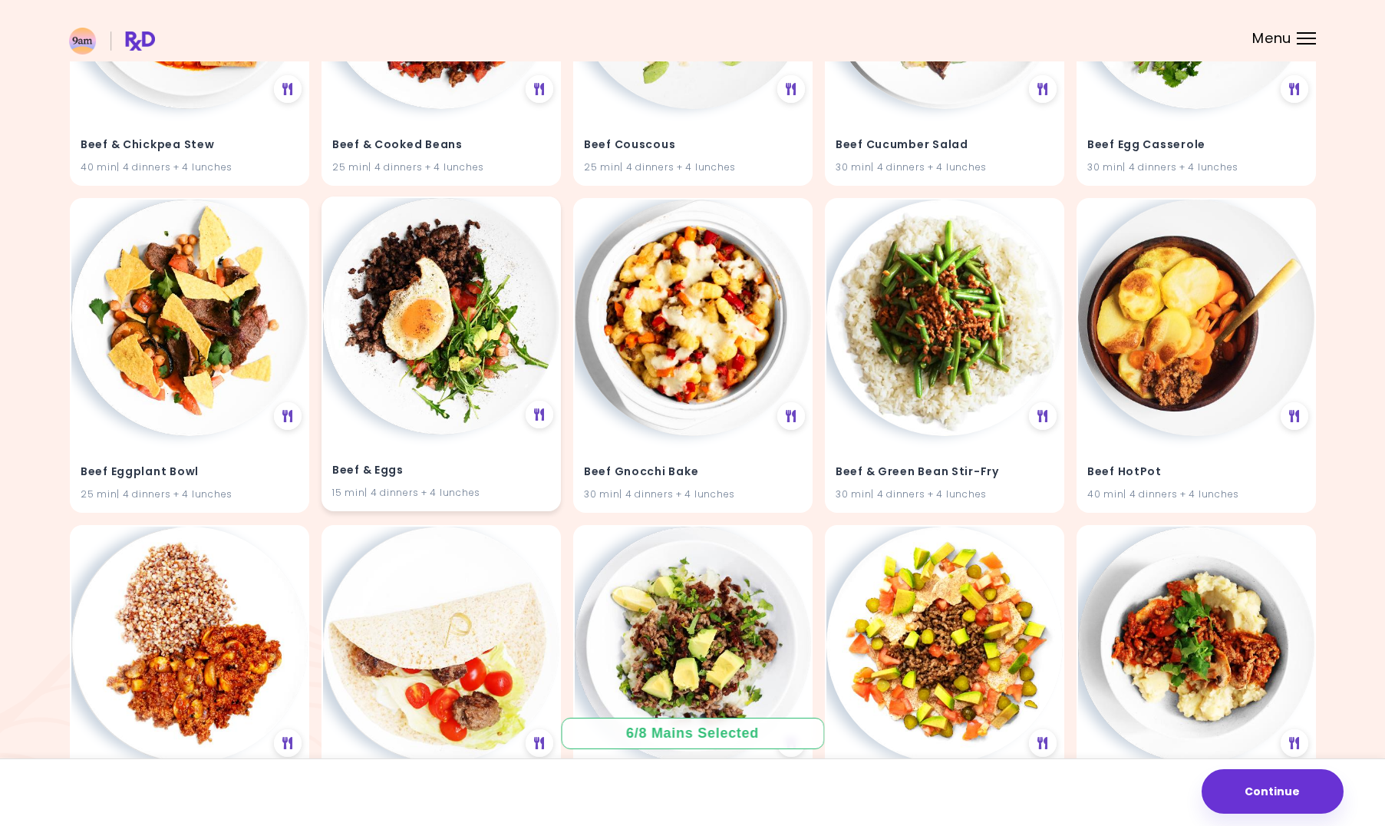
click at [486, 368] on img at bounding box center [441, 316] width 236 height 236
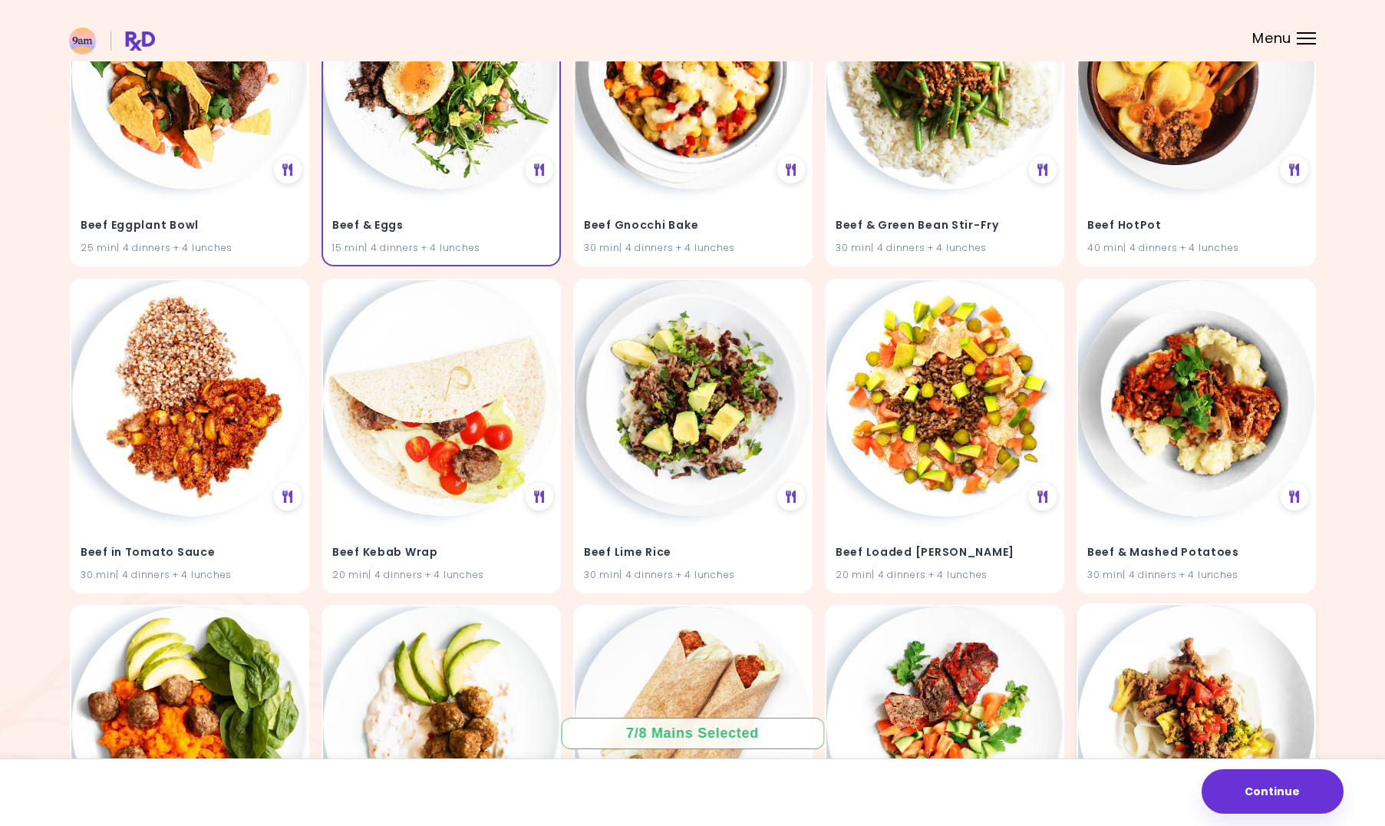
scroll to position [8528, 0]
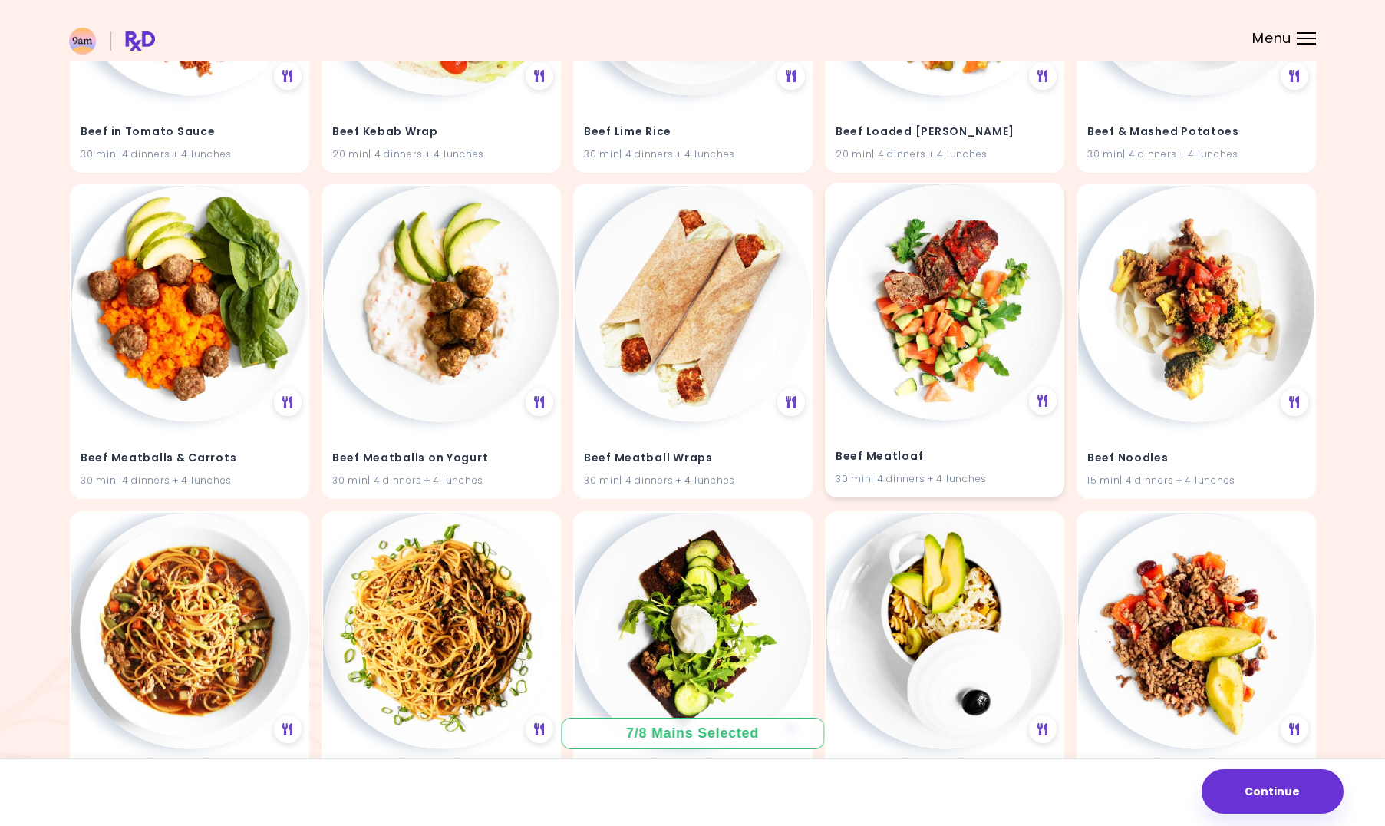
click at [921, 325] on img at bounding box center [944, 302] width 236 height 236
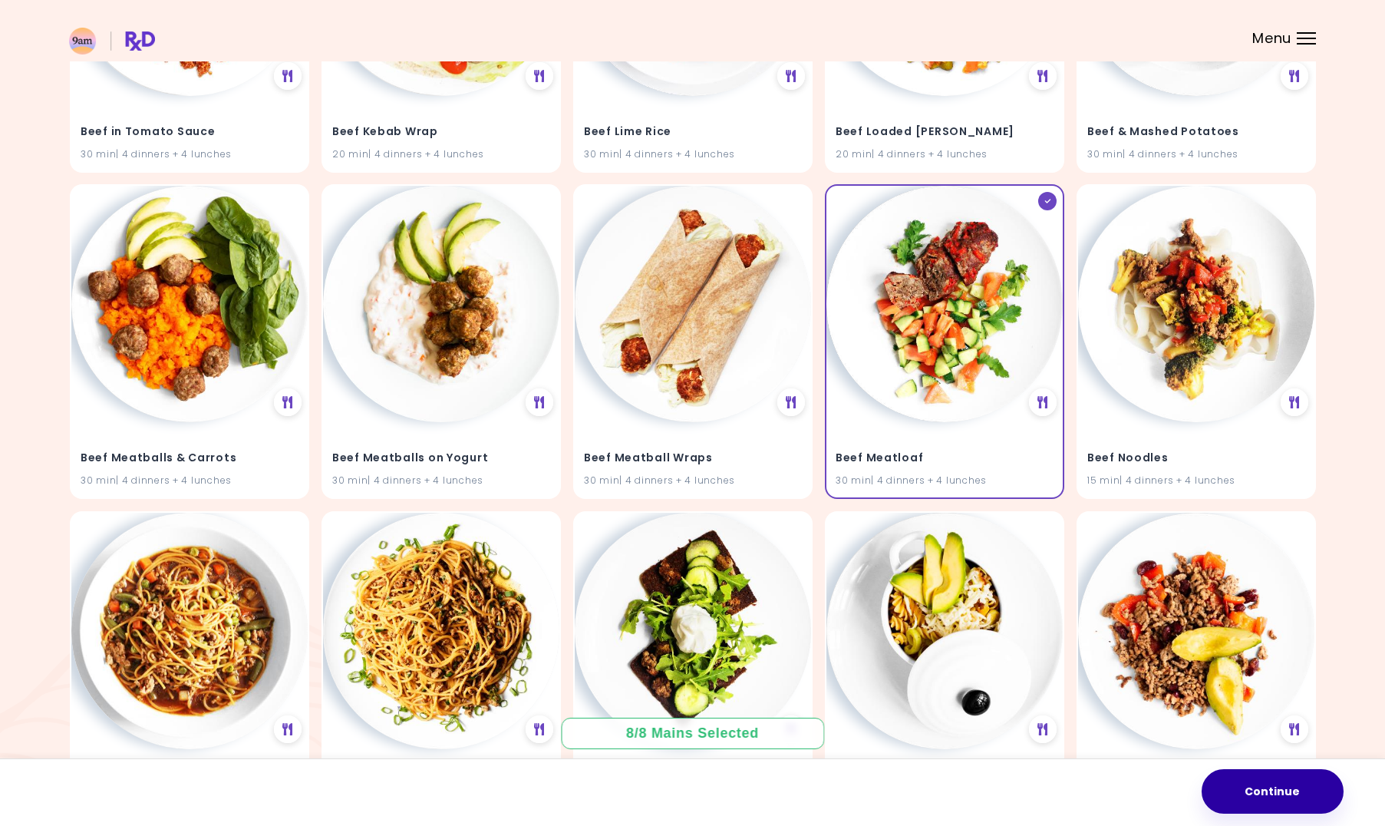
click at [1272, 783] on button "Continue" at bounding box center [1273, 791] width 142 height 45
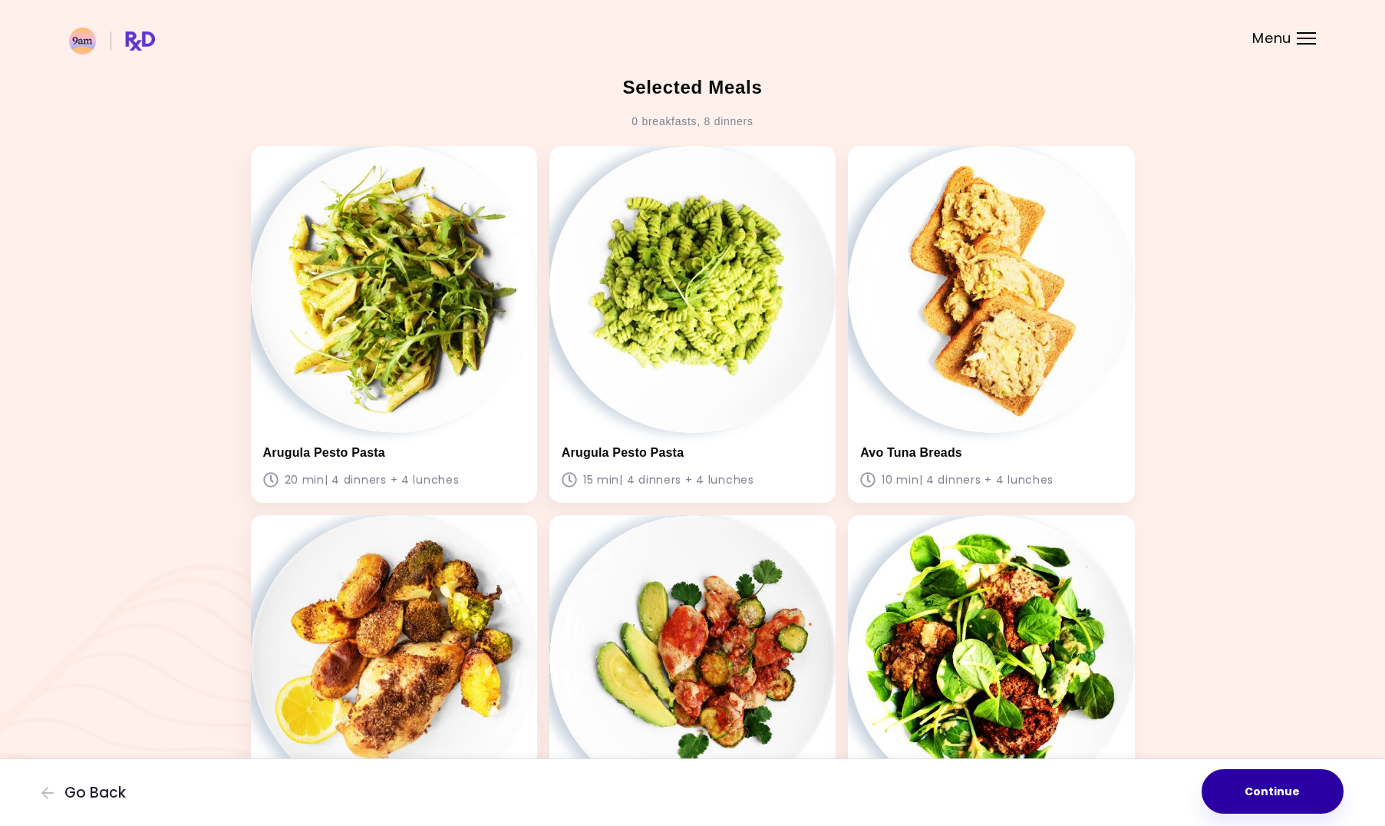
click at [1257, 774] on button "Continue" at bounding box center [1273, 791] width 142 height 45
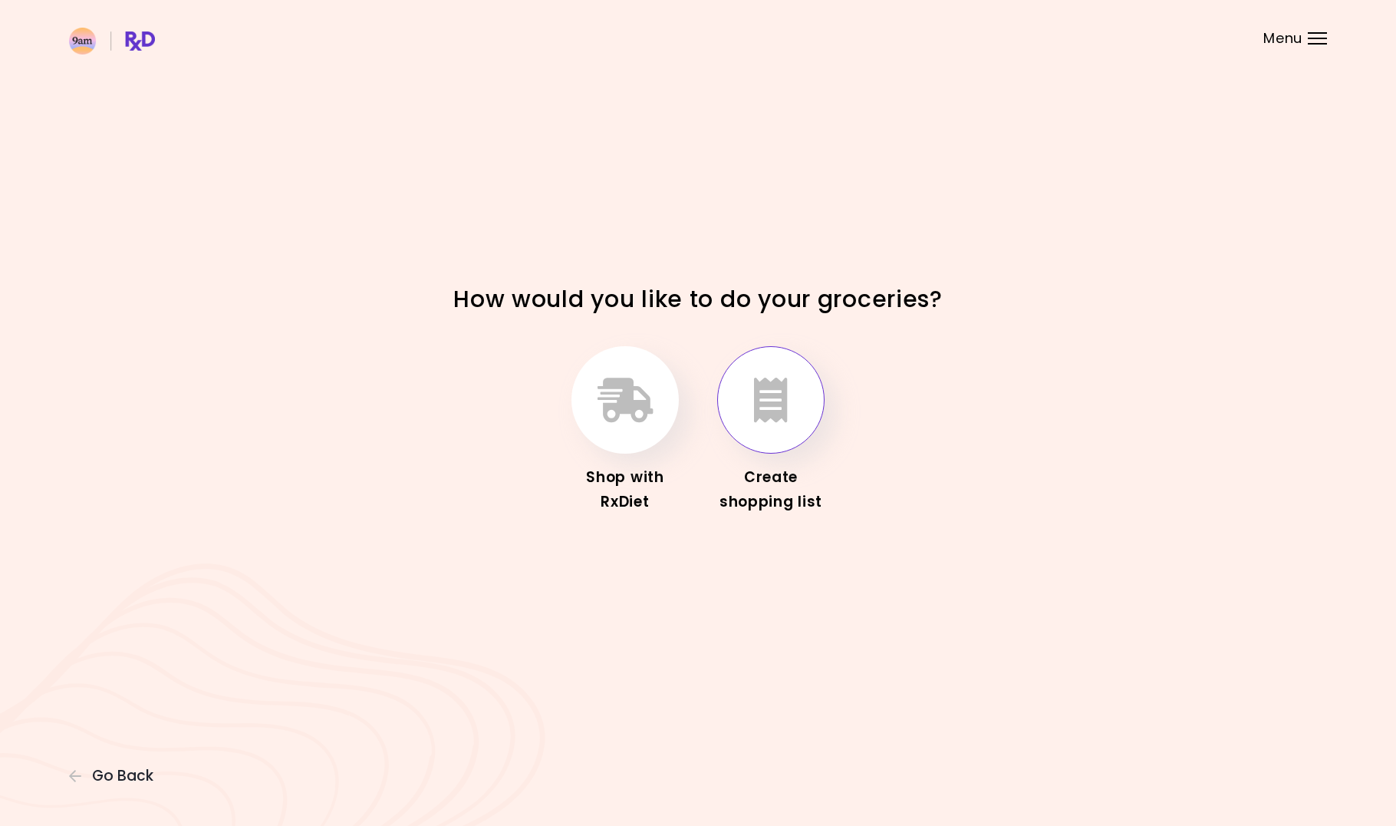
click at [808, 371] on button "button" at bounding box center [770, 399] width 107 height 107
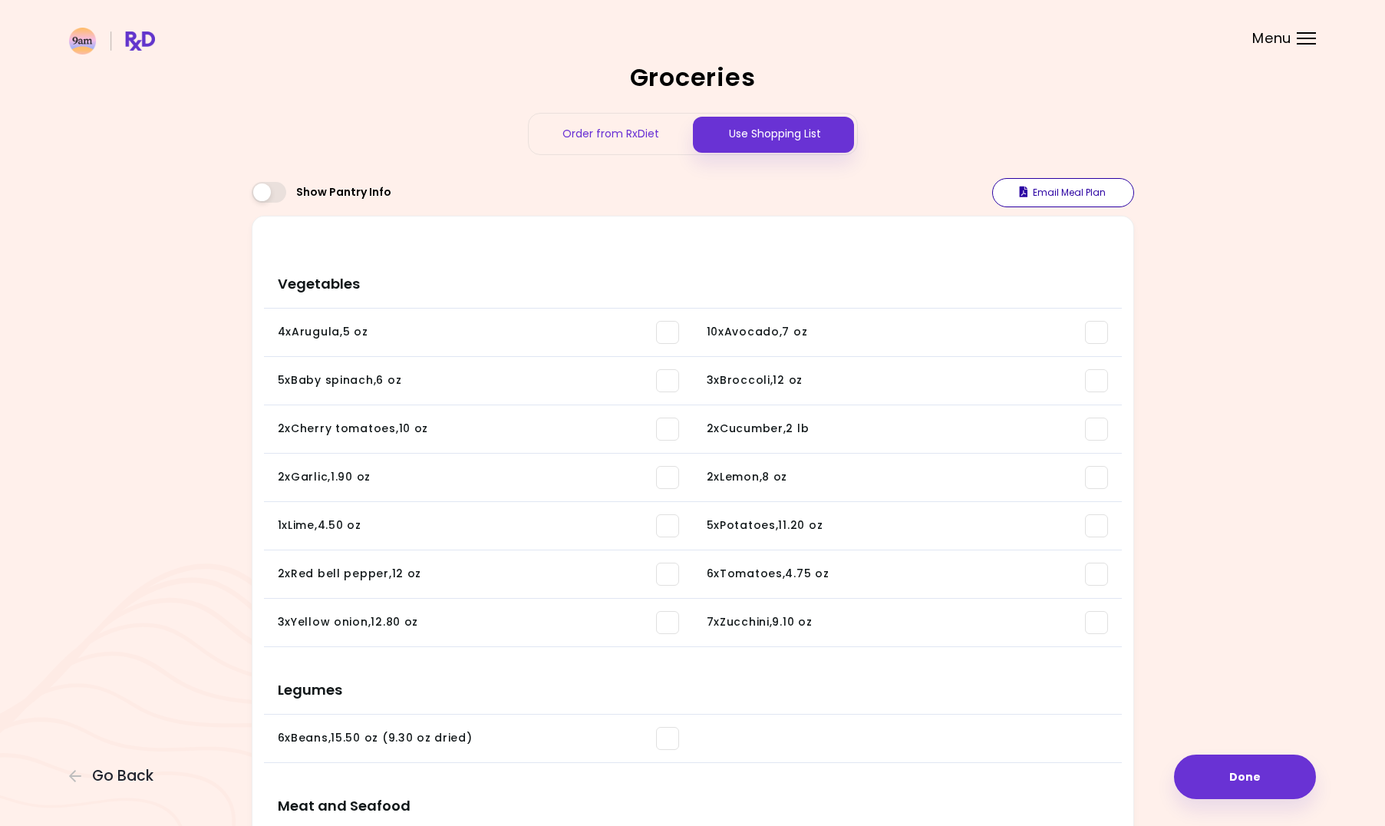
click at [1065, 202] on button "Email Meal Plan" at bounding box center [1063, 192] width 142 height 29
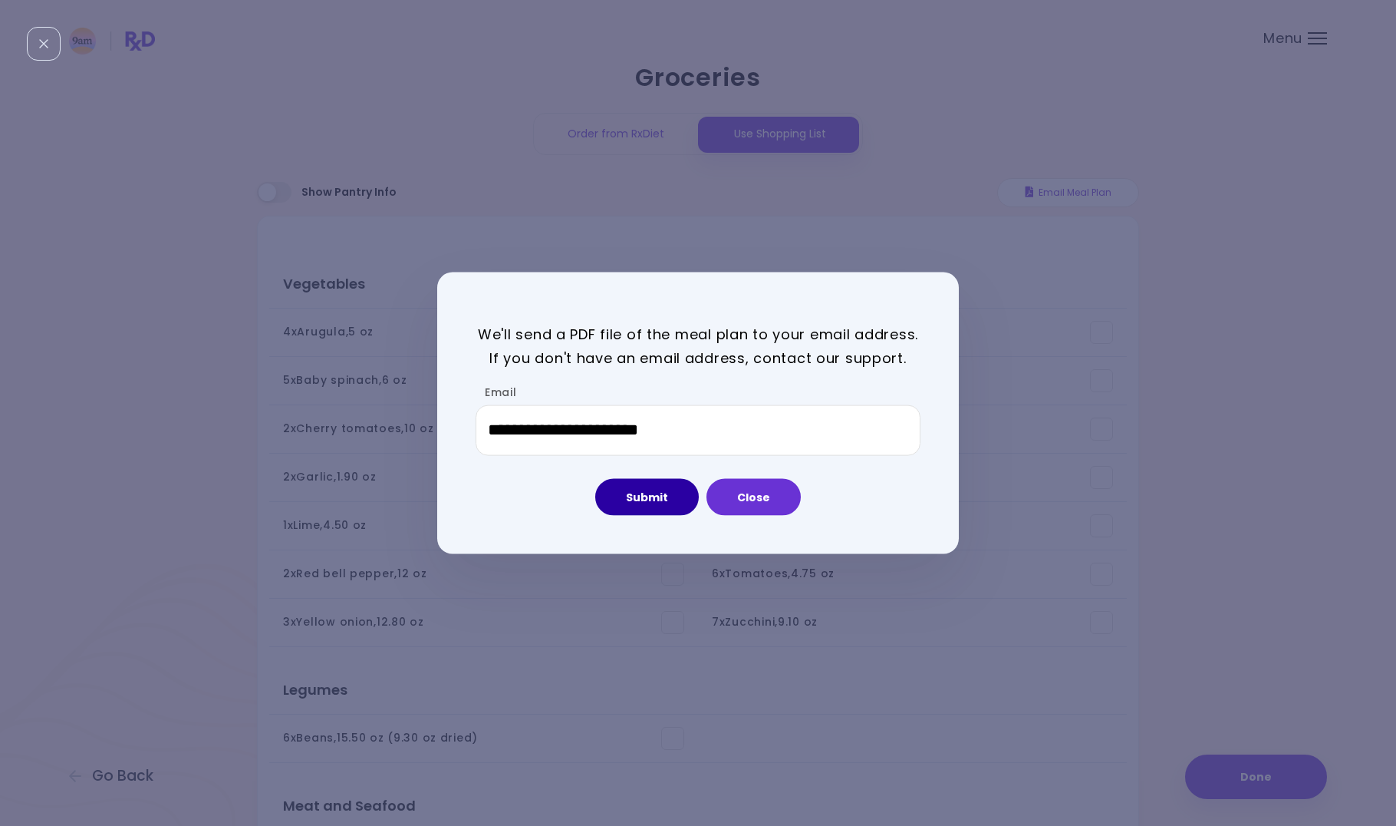
click at [659, 505] on button "Submit" at bounding box center [647, 496] width 104 height 37
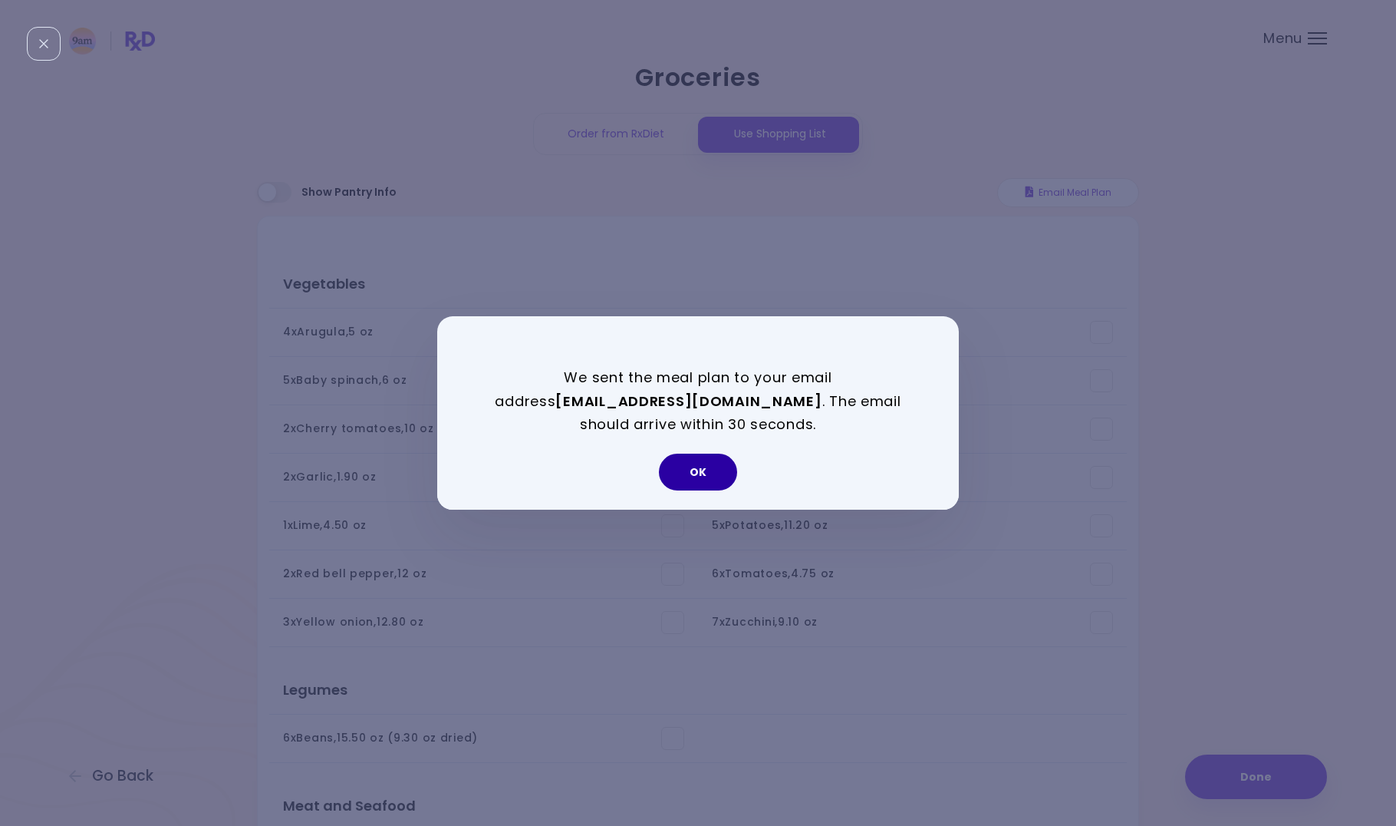
click at [698, 468] on button "OK" at bounding box center [698, 471] width 78 height 37
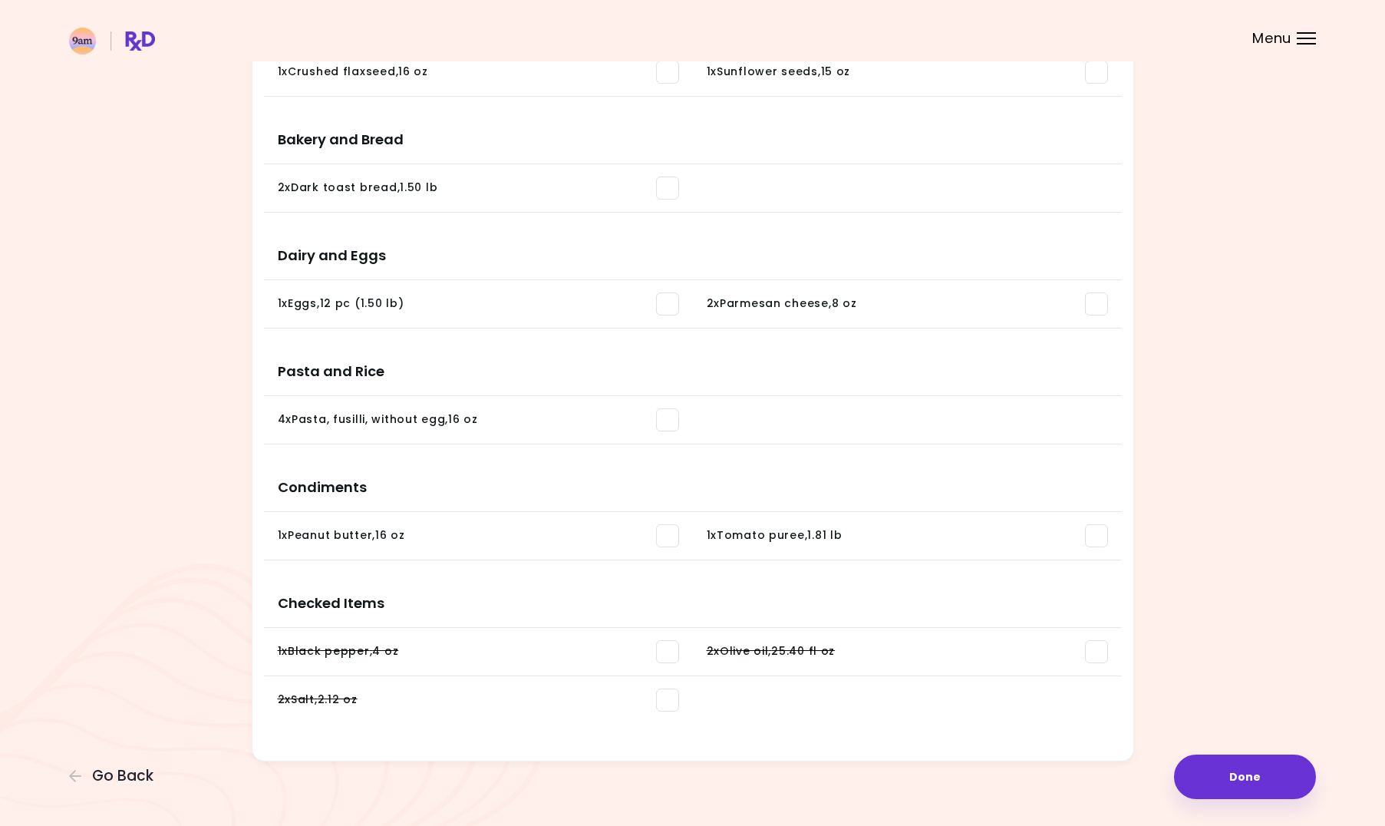
scroll to position [943, 0]
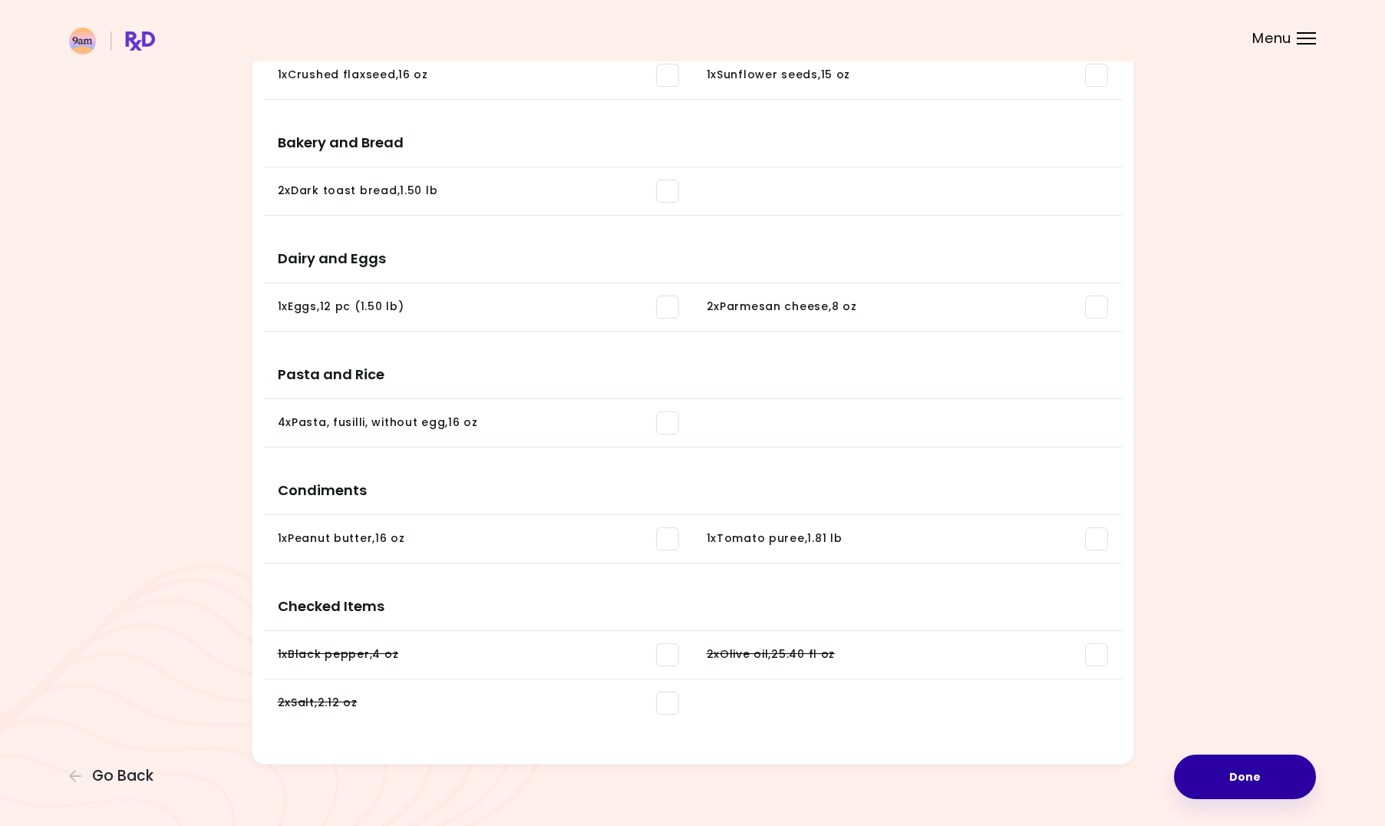
click at [1294, 773] on button "Done" at bounding box center [1245, 776] width 142 height 45
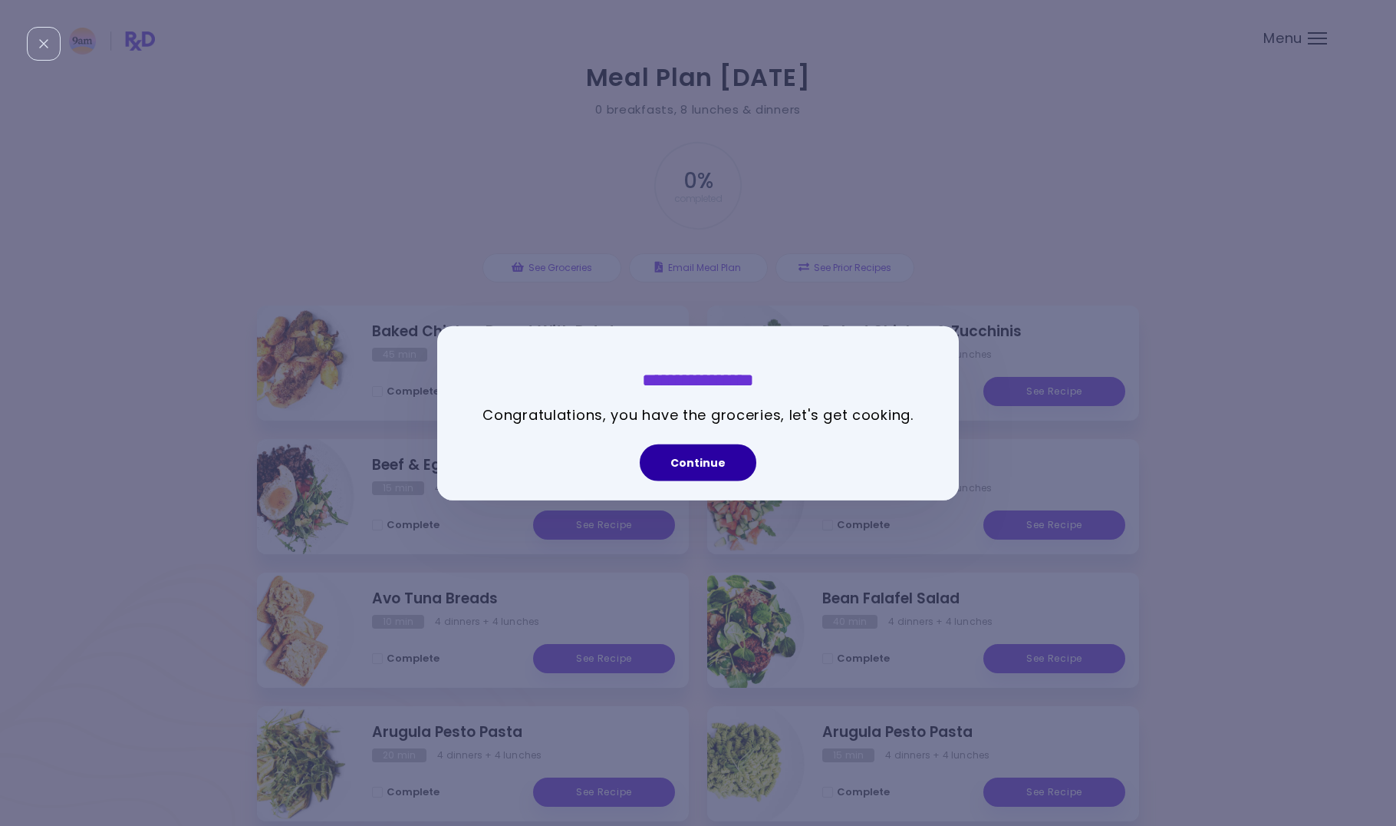
click at [723, 470] on button "Continue" at bounding box center [698, 461] width 117 height 37
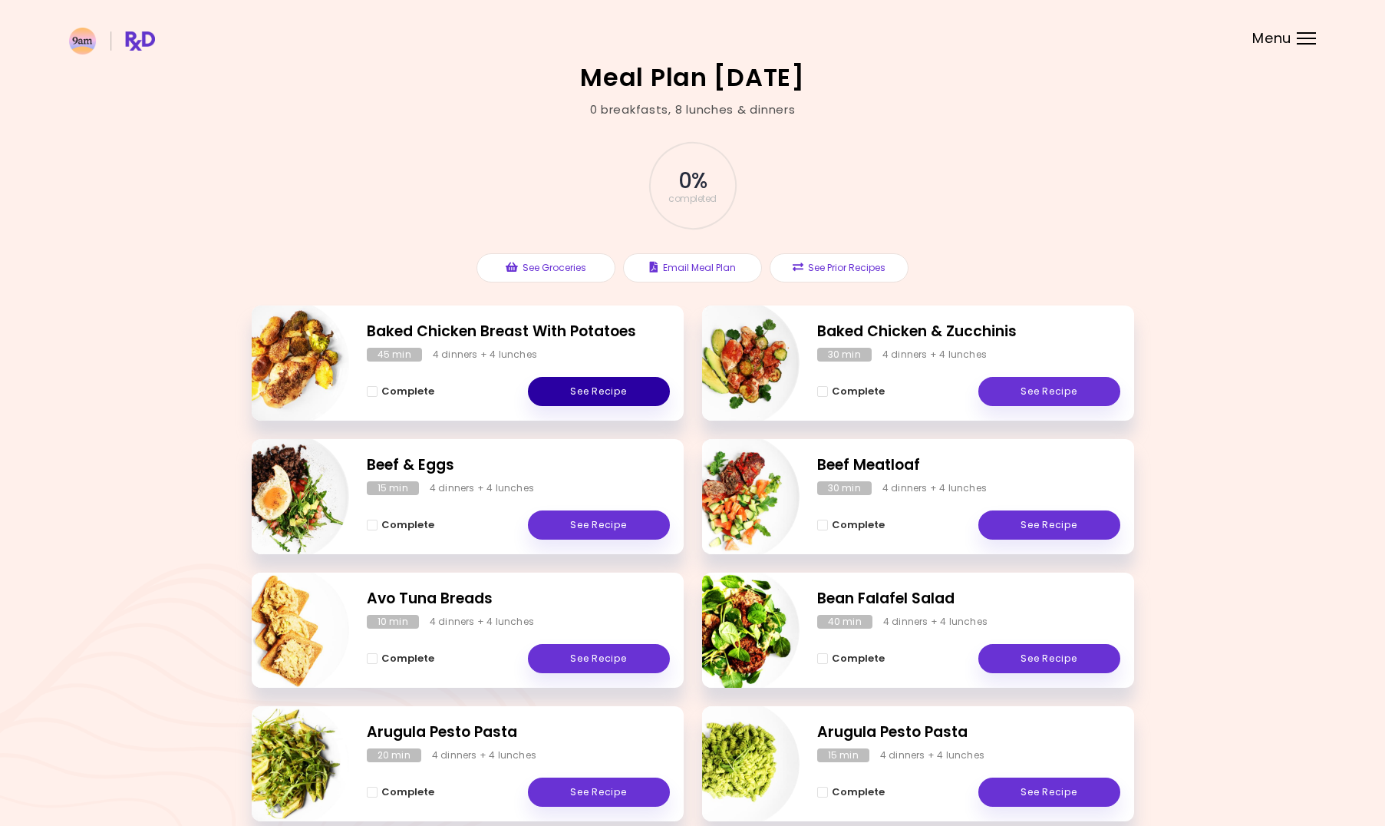
click at [612, 390] on link "See Recipe" at bounding box center [599, 391] width 142 height 29
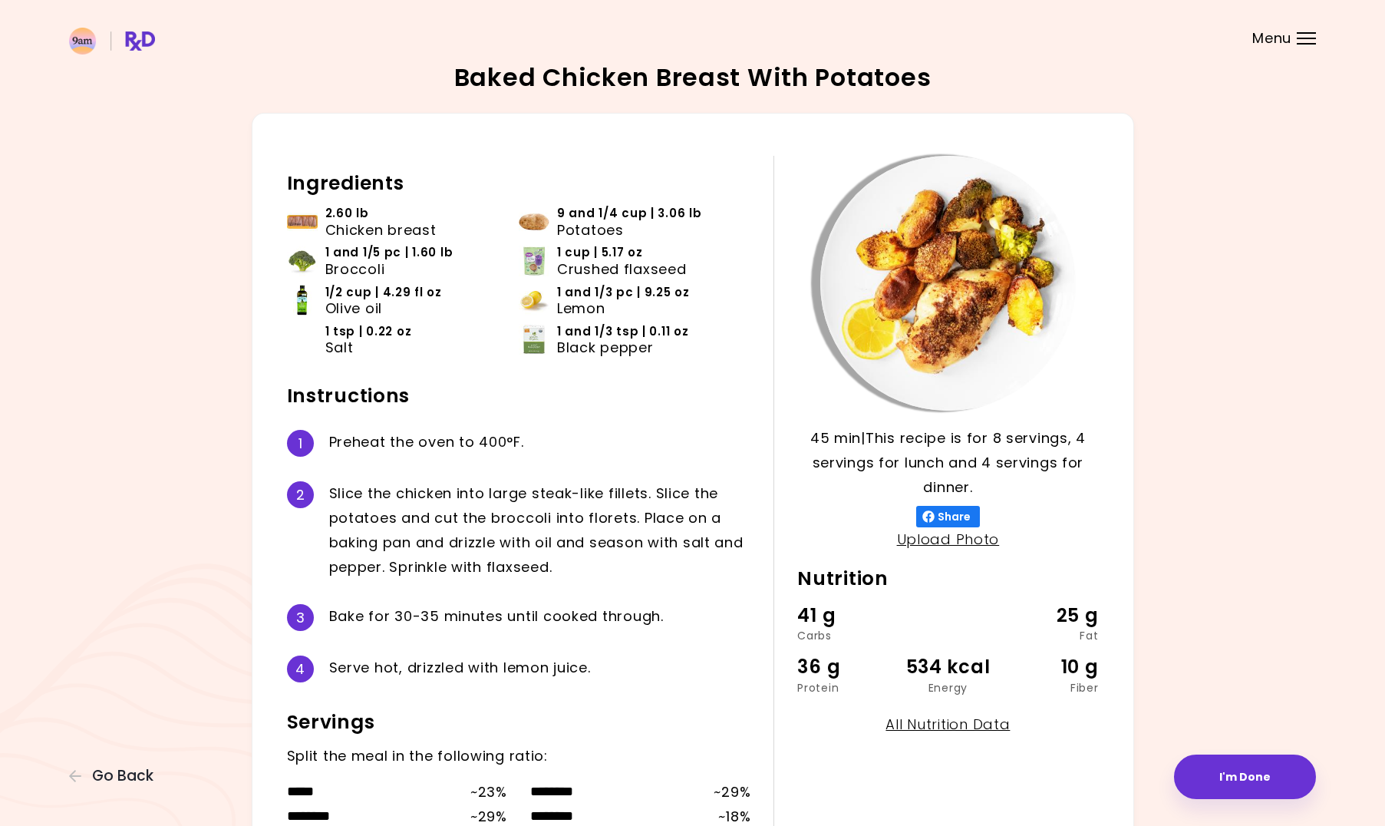
scroll to position [101, 0]
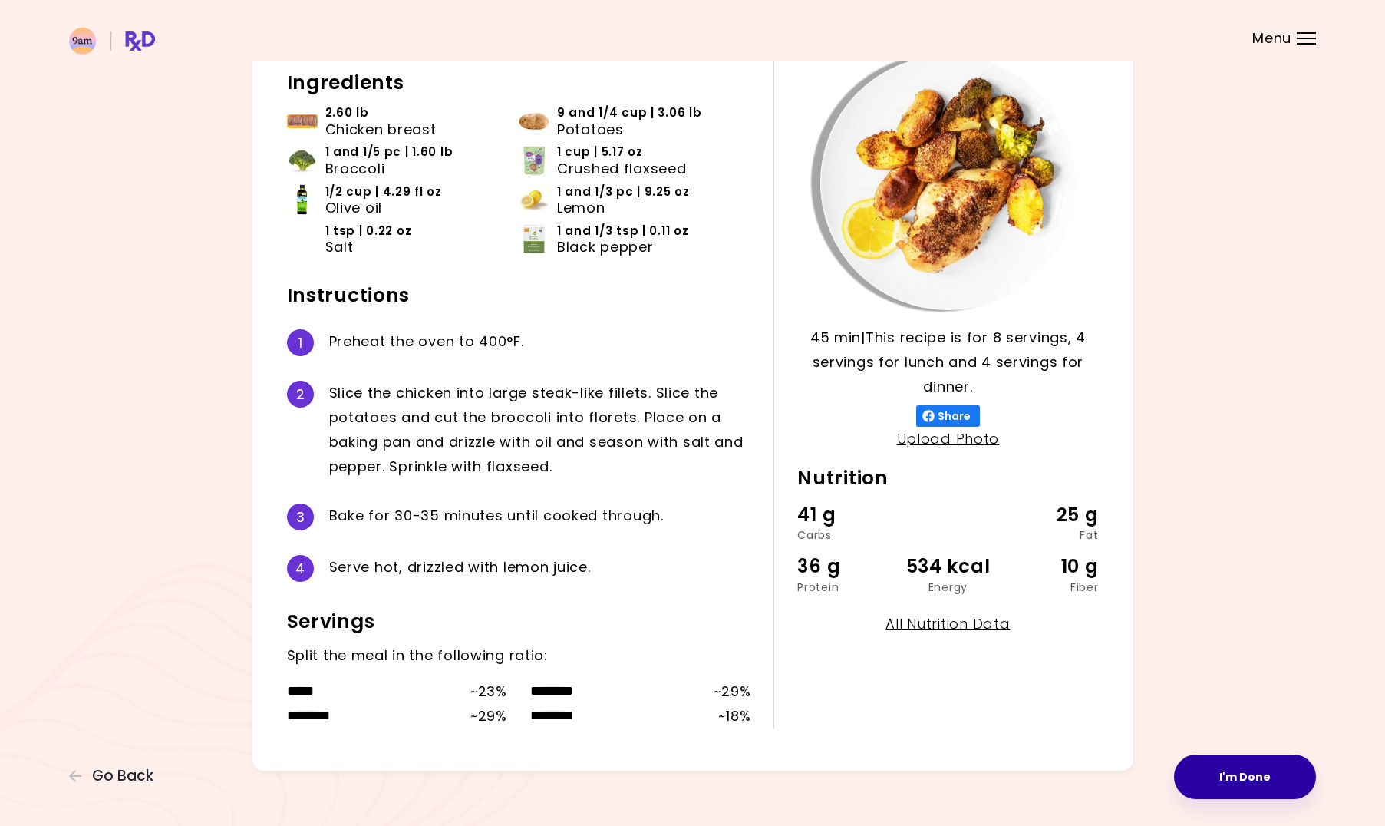
click at [1286, 782] on button "I'm Done" at bounding box center [1245, 776] width 142 height 45
